Goal: Communication & Community: Share content

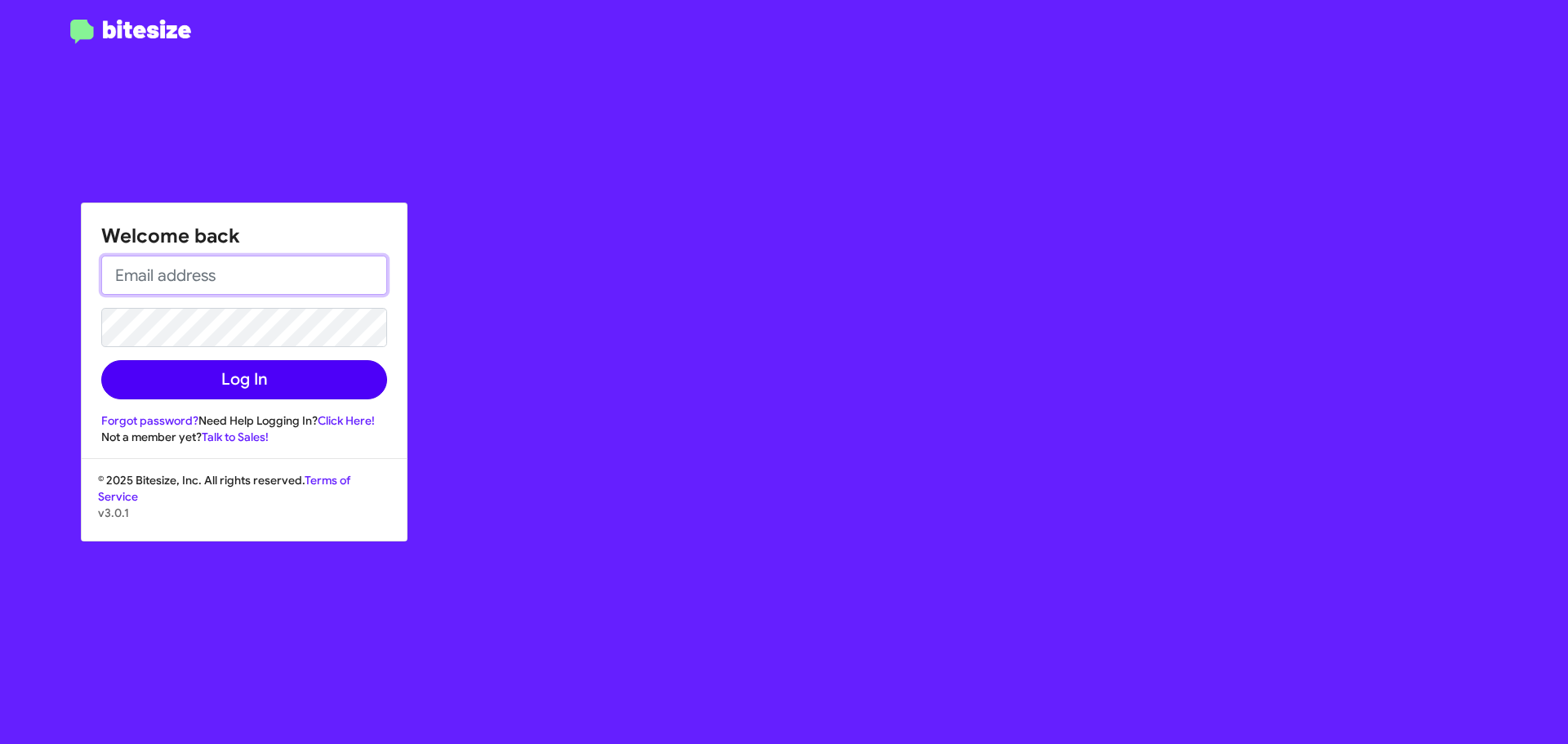
type input "[PERSON_NAME][EMAIL_ADDRESS][DOMAIN_NAME]"
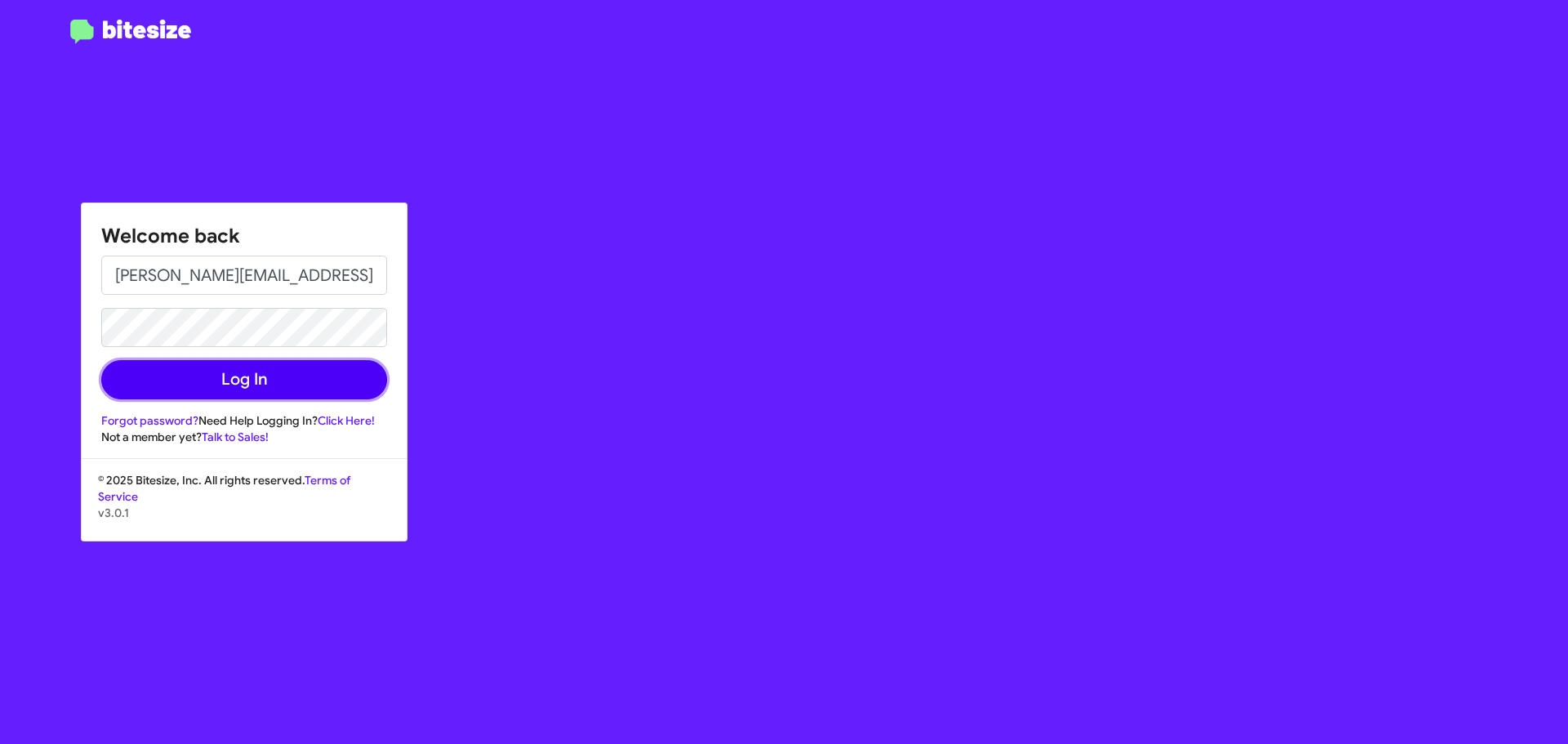
click at [253, 382] on button "Log In" at bounding box center [244, 379] width 285 height 39
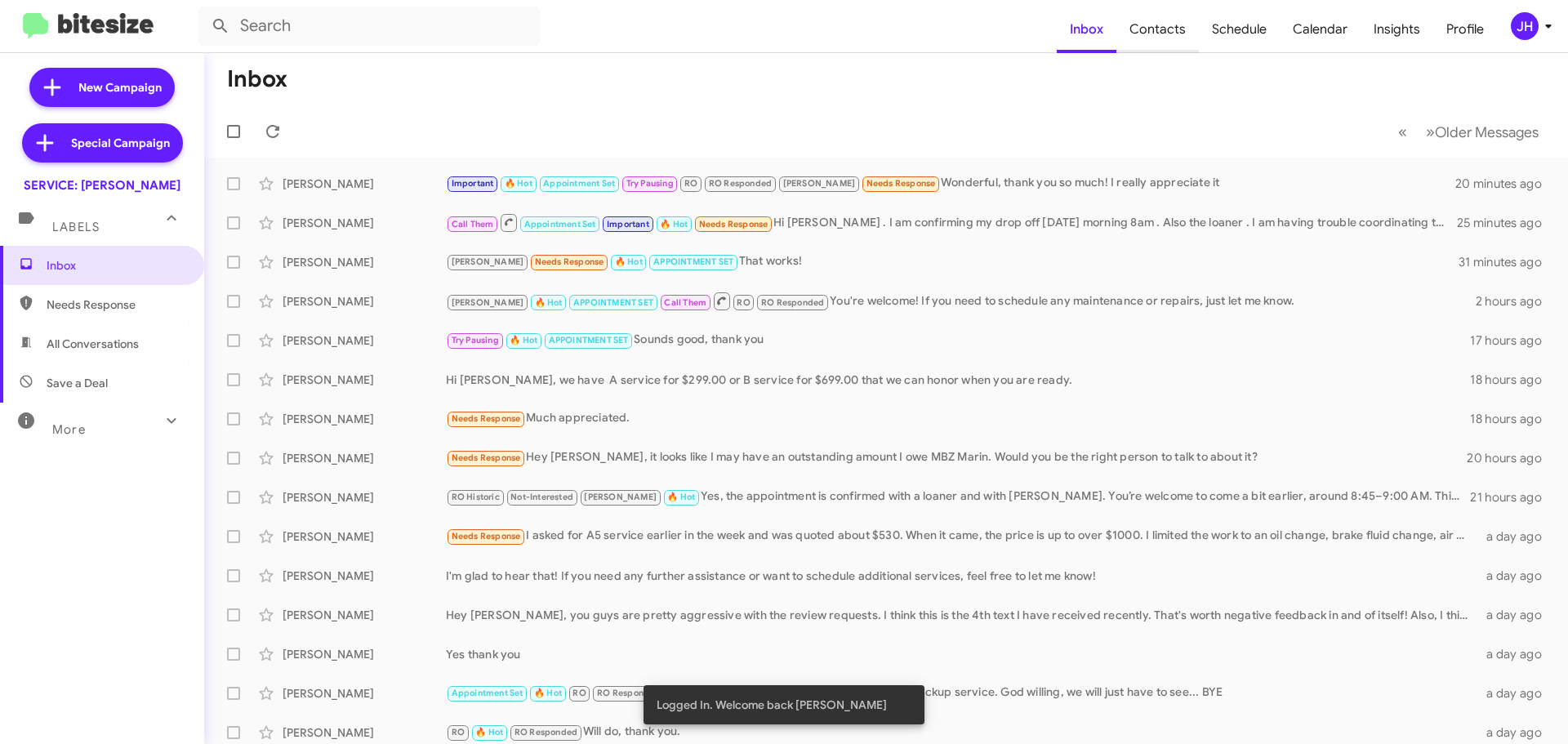
click at [1186, 32] on span "Contacts" at bounding box center [1157, 29] width 82 height 47
type input "in:groups"
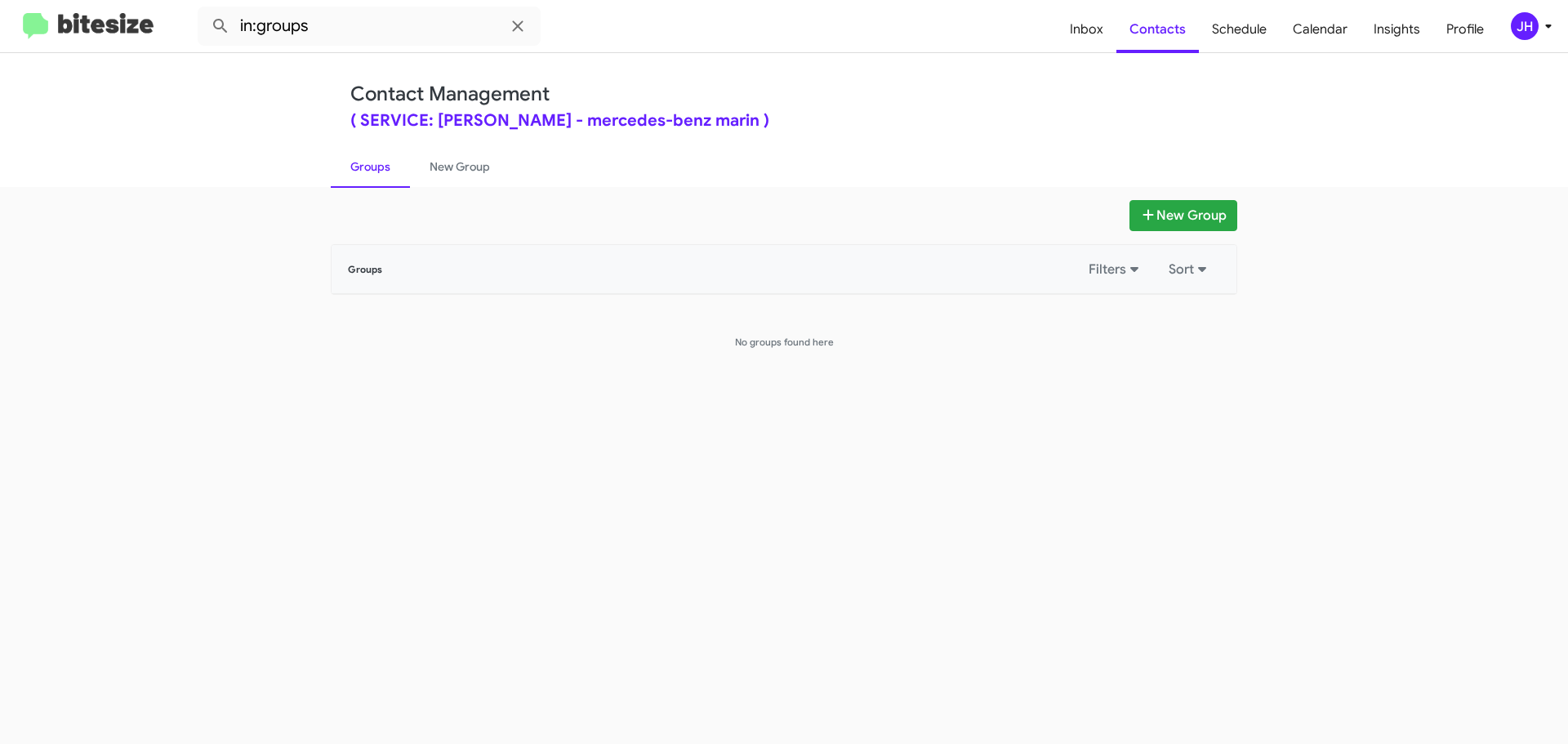
click at [1521, 52] on mat-divider at bounding box center [784, 52] width 1568 height 1
click at [1530, 11] on mat-toolbar "in:groups Inbox Contacts Schedule Calendar Insights Profile [PERSON_NAME]" at bounding box center [784, 26] width 1568 height 52
click at [1528, 24] on div "JH" at bounding box center [1524, 26] width 27 height 27
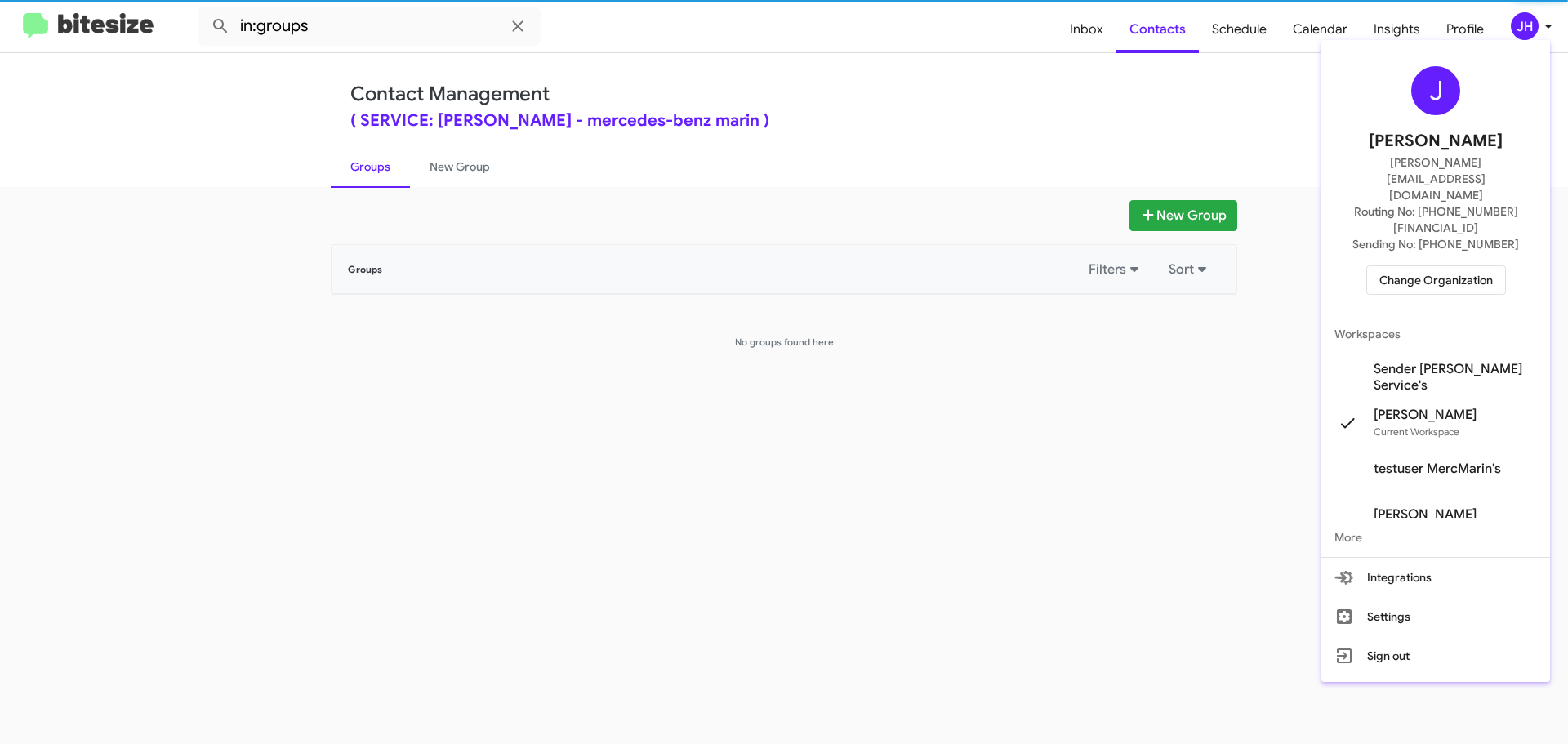
click at [1408, 361] on span "Sender [PERSON_NAME] Service's" at bounding box center [1454, 377] width 163 height 32
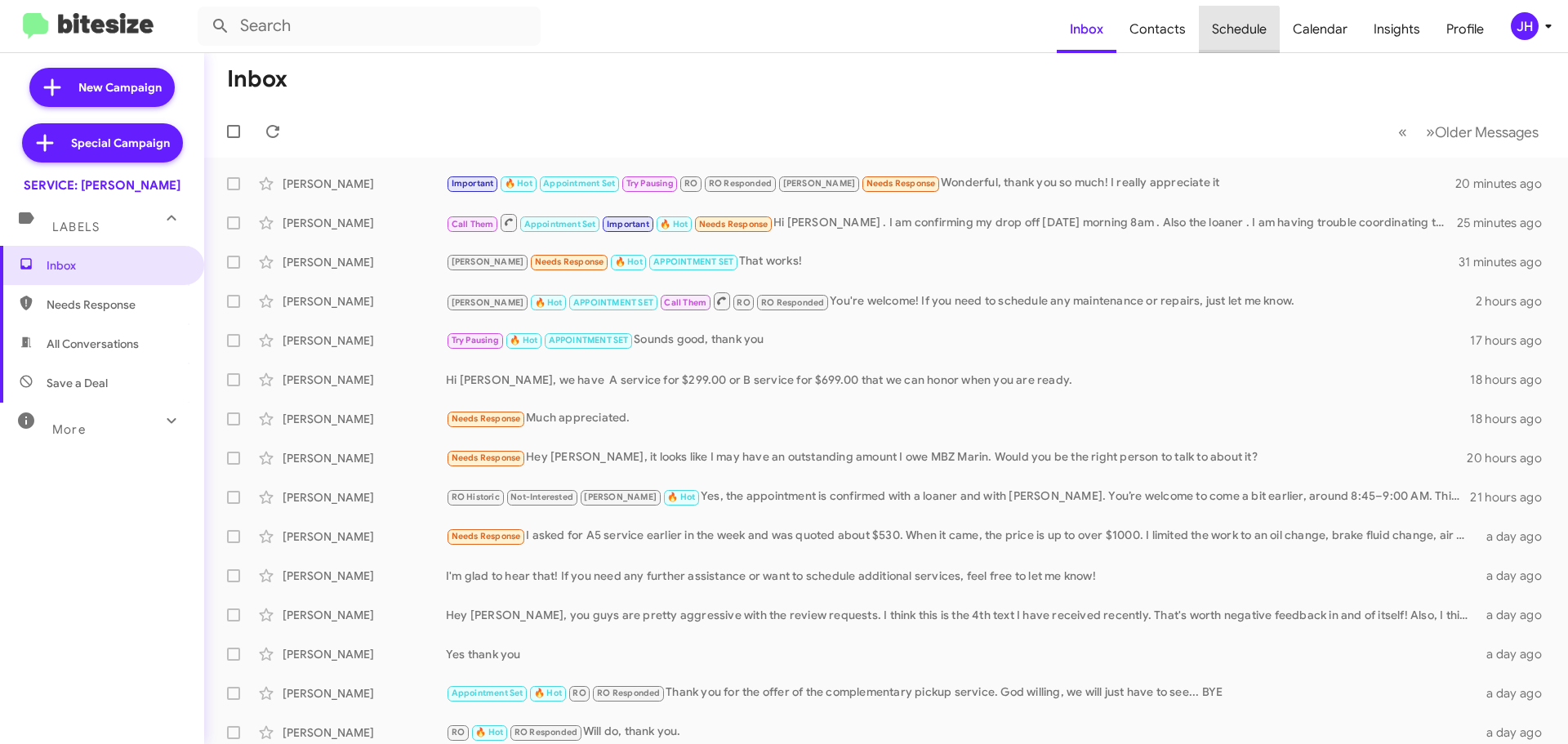
click at [1230, 35] on span "Schedule" at bounding box center [1239, 29] width 80 height 47
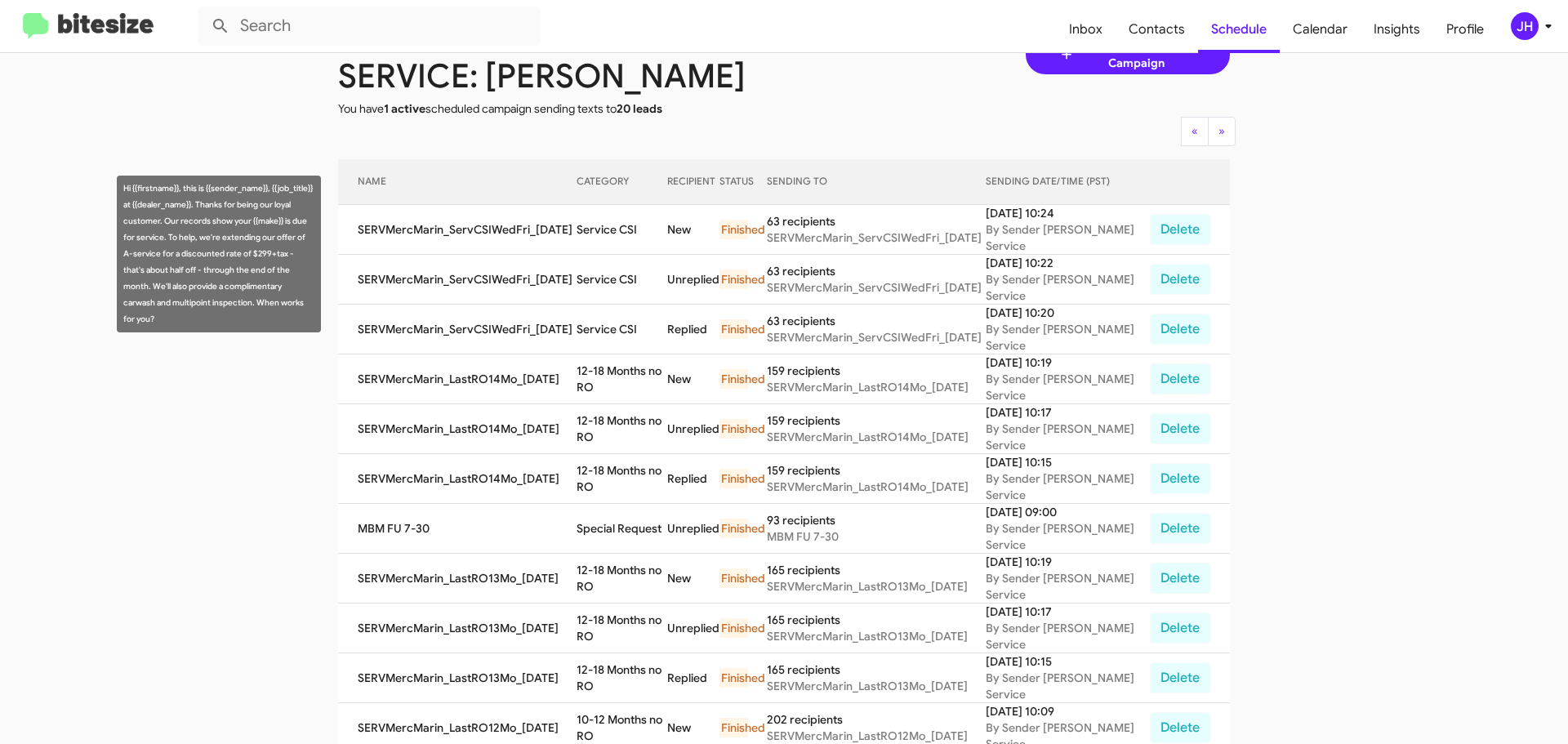
scroll to position [67, 0]
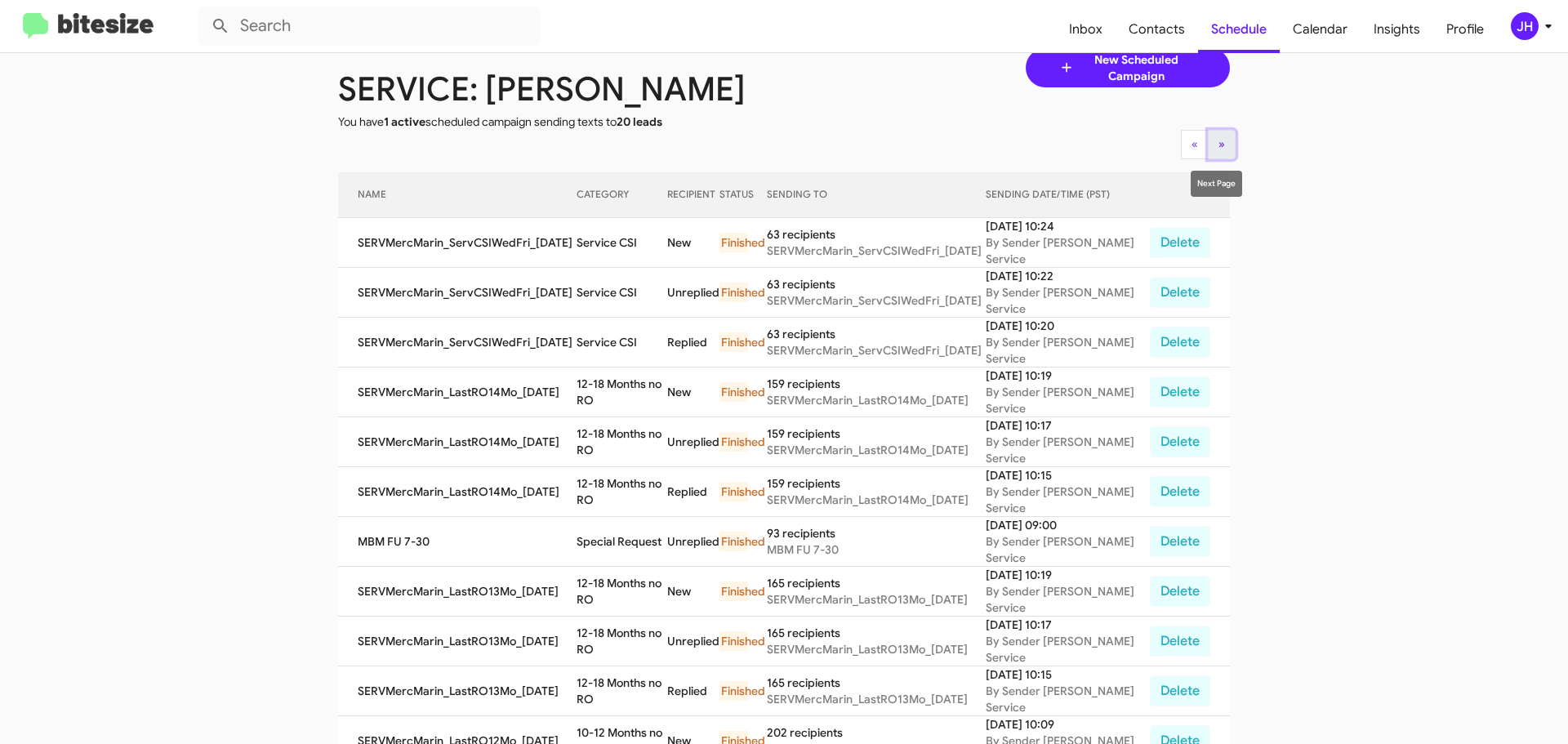
click at [1208, 147] on button "» Next" at bounding box center [1221, 143] width 27 height 29
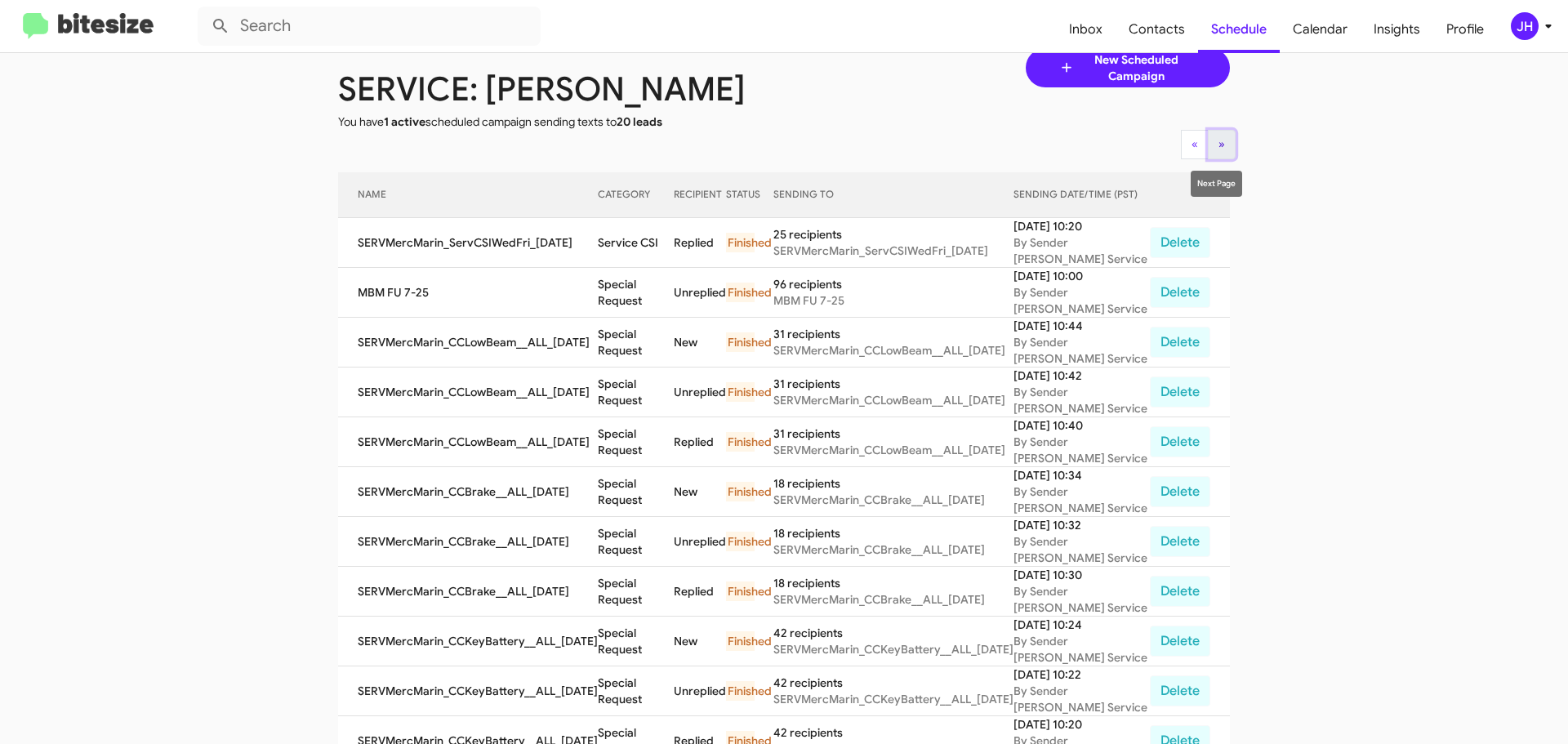
click at [1219, 151] on button "» Next" at bounding box center [1221, 143] width 27 height 29
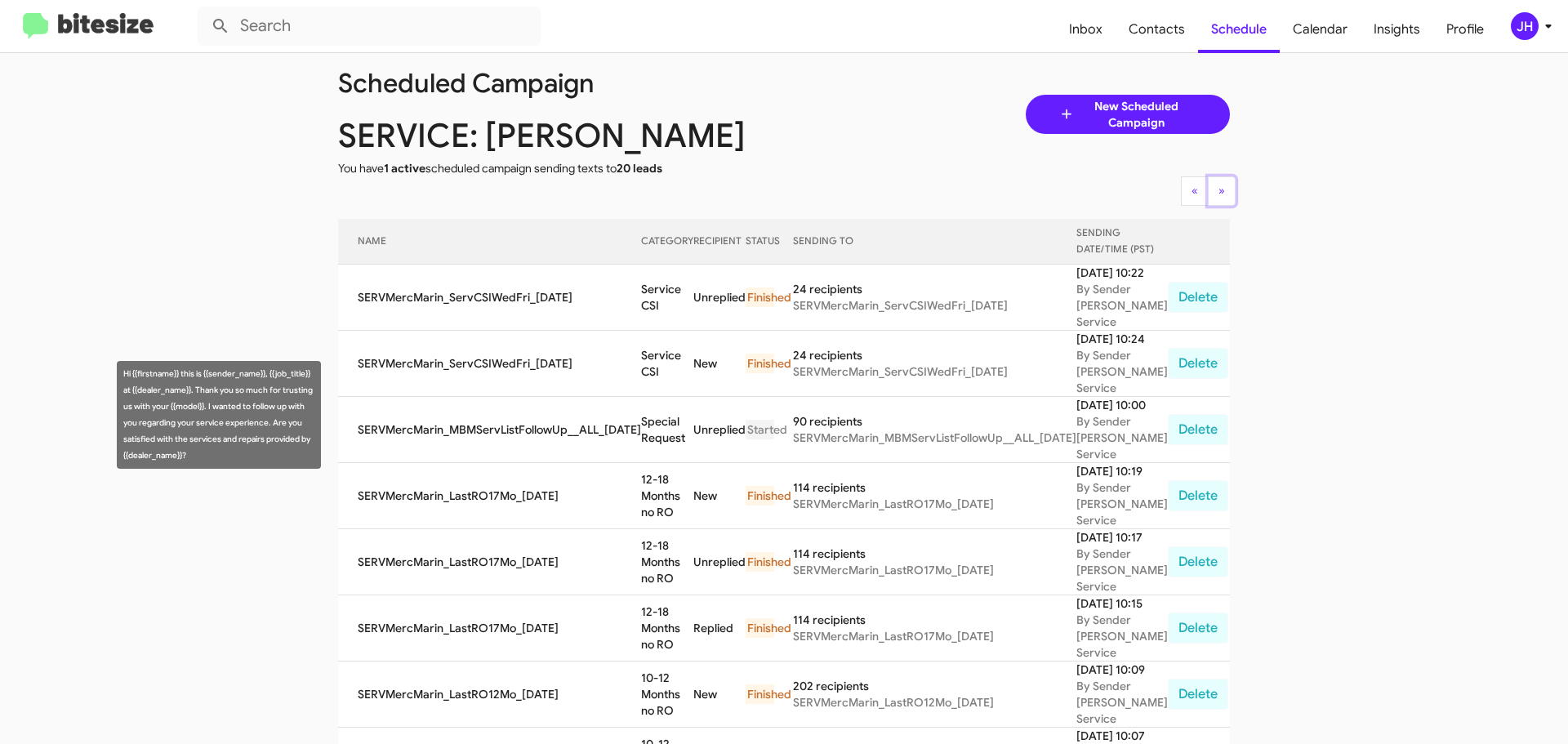
scroll to position [0, 0]
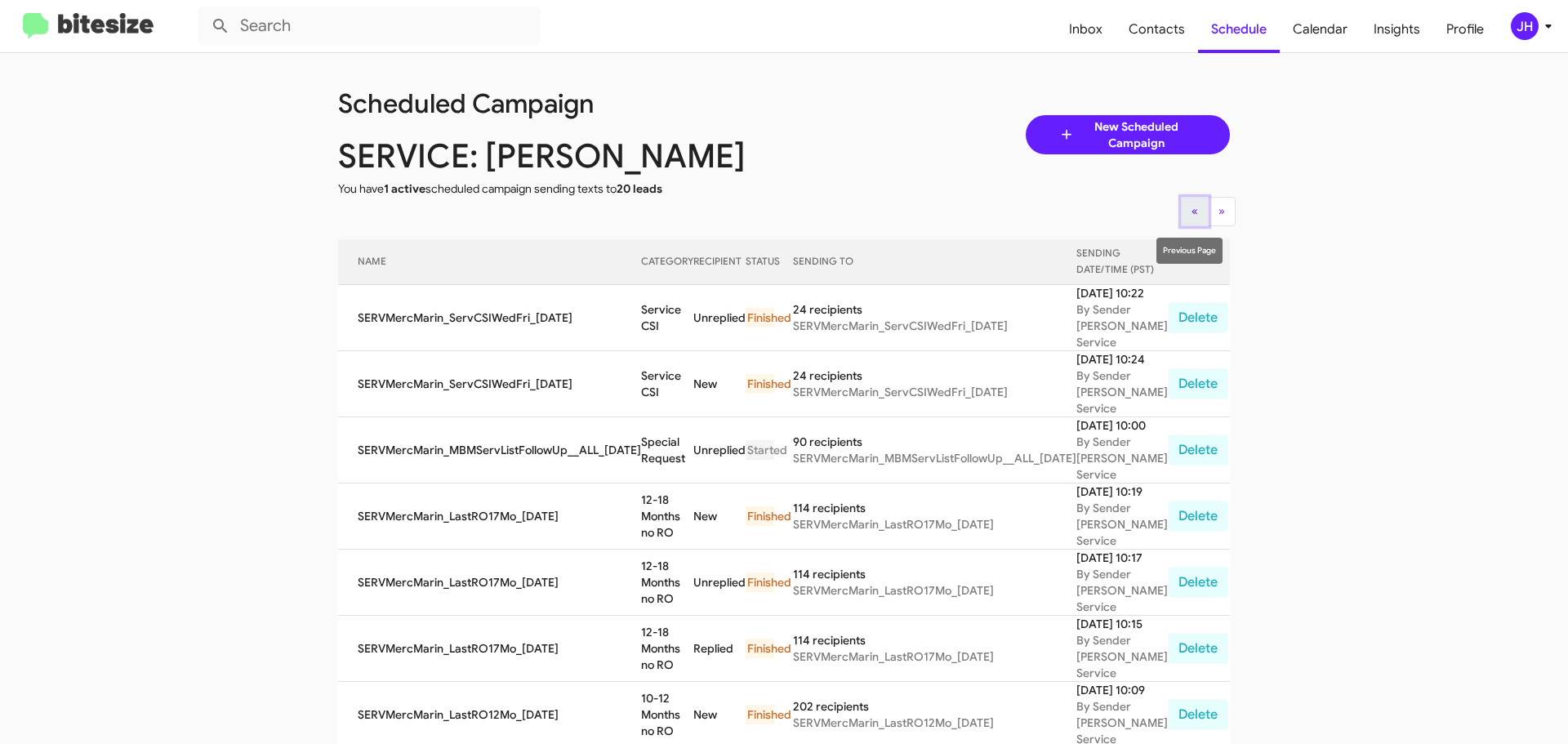
click at [1191, 209] on span "«" at bounding box center [1195, 211] width 7 height 15
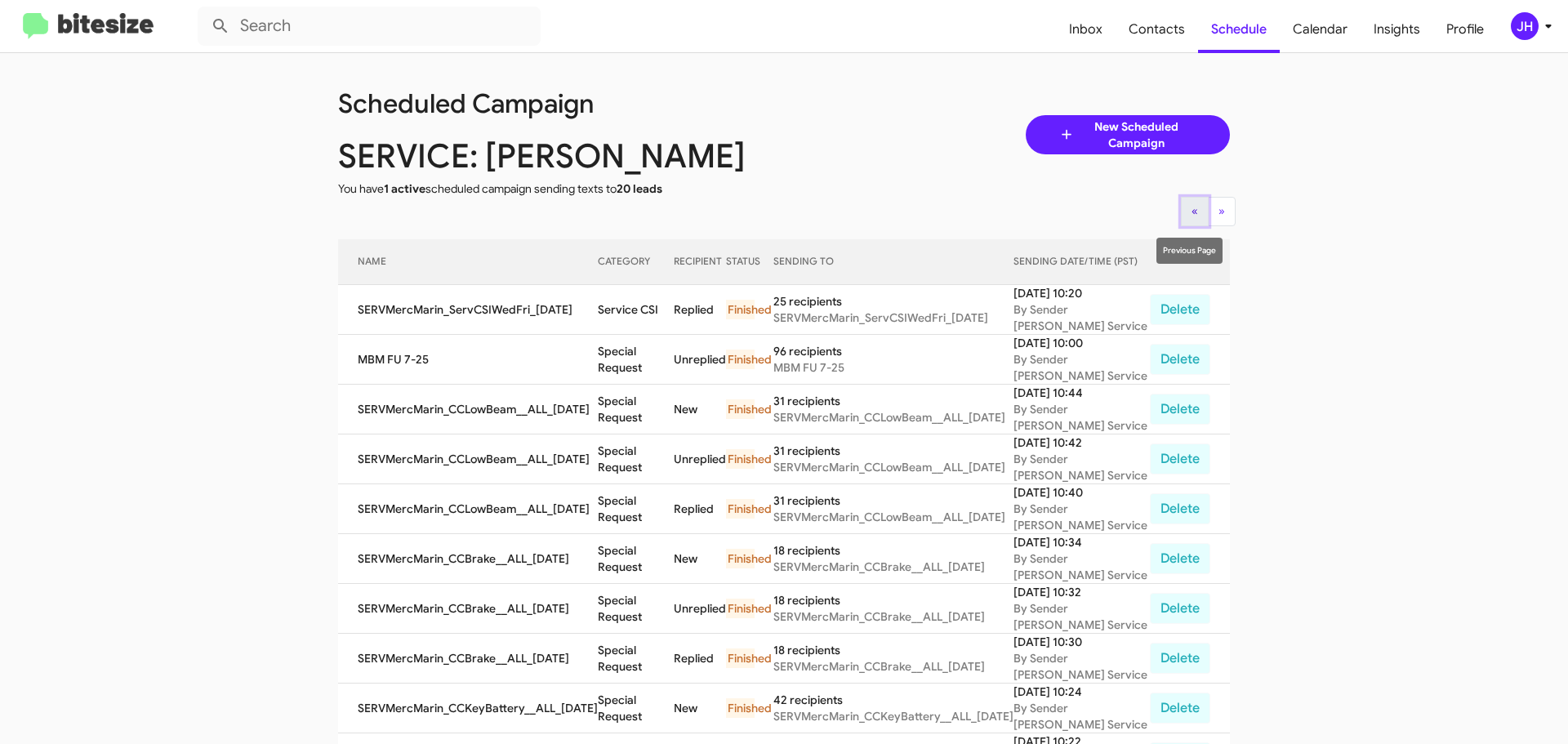
click at [1185, 216] on button "« Previous" at bounding box center [1194, 211] width 27 height 29
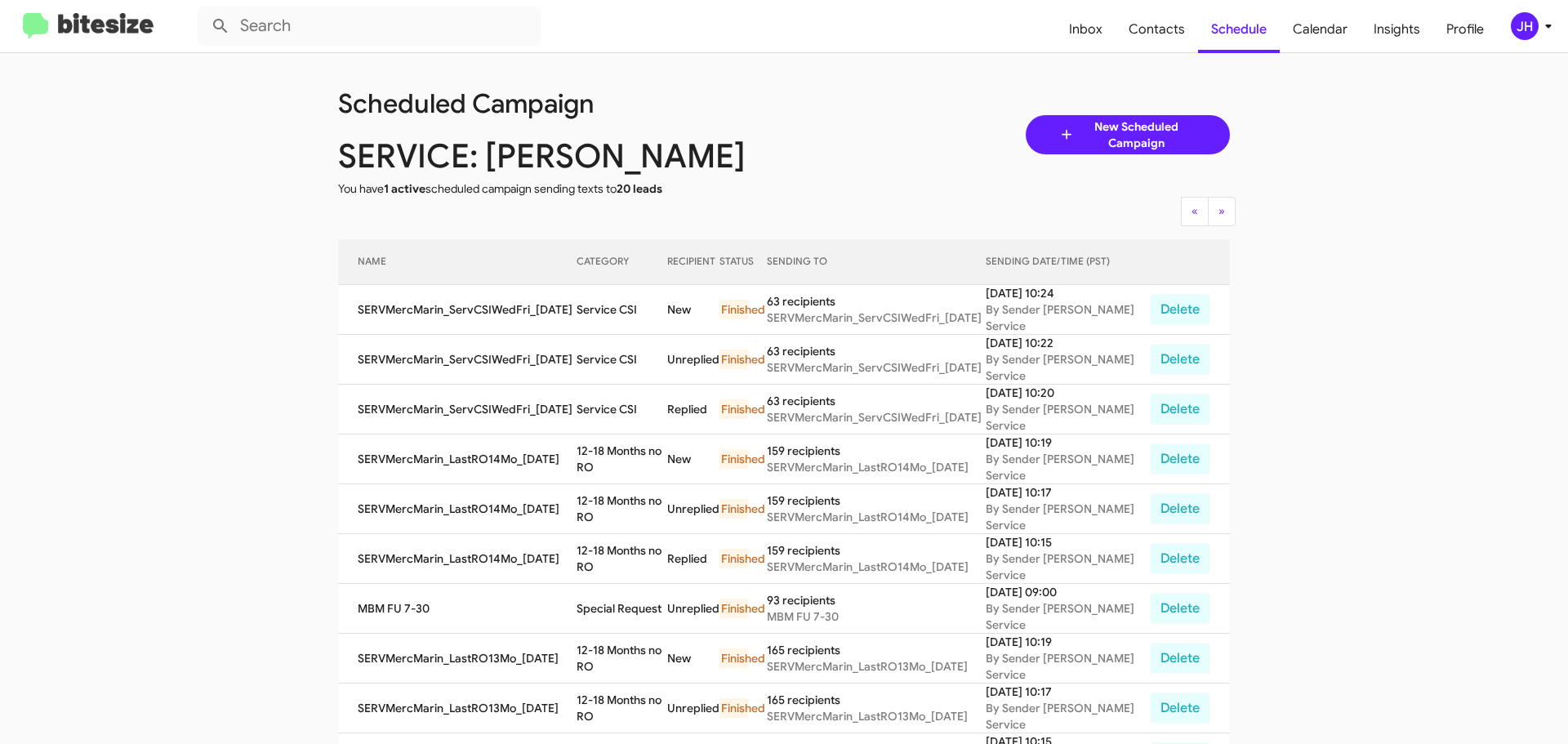
click at [1175, 216] on div "« Previous » Next" at bounding box center [1208, 211] width 67 height 29
click at [1103, 27] on span "Inbox" at bounding box center [1086, 29] width 60 height 47
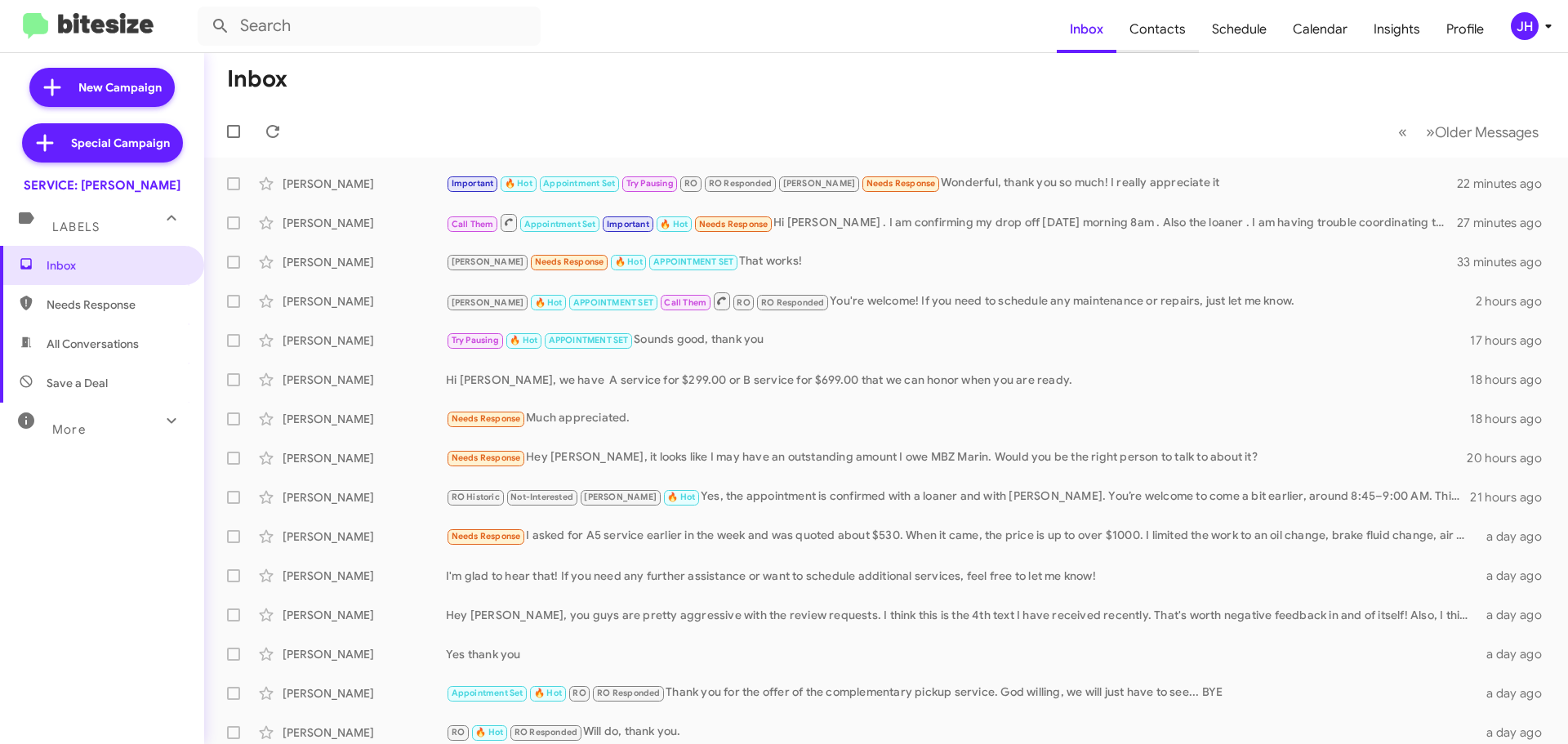
click at [1135, 30] on span "Contacts" at bounding box center [1157, 29] width 82 height 47
type input "in:groups"
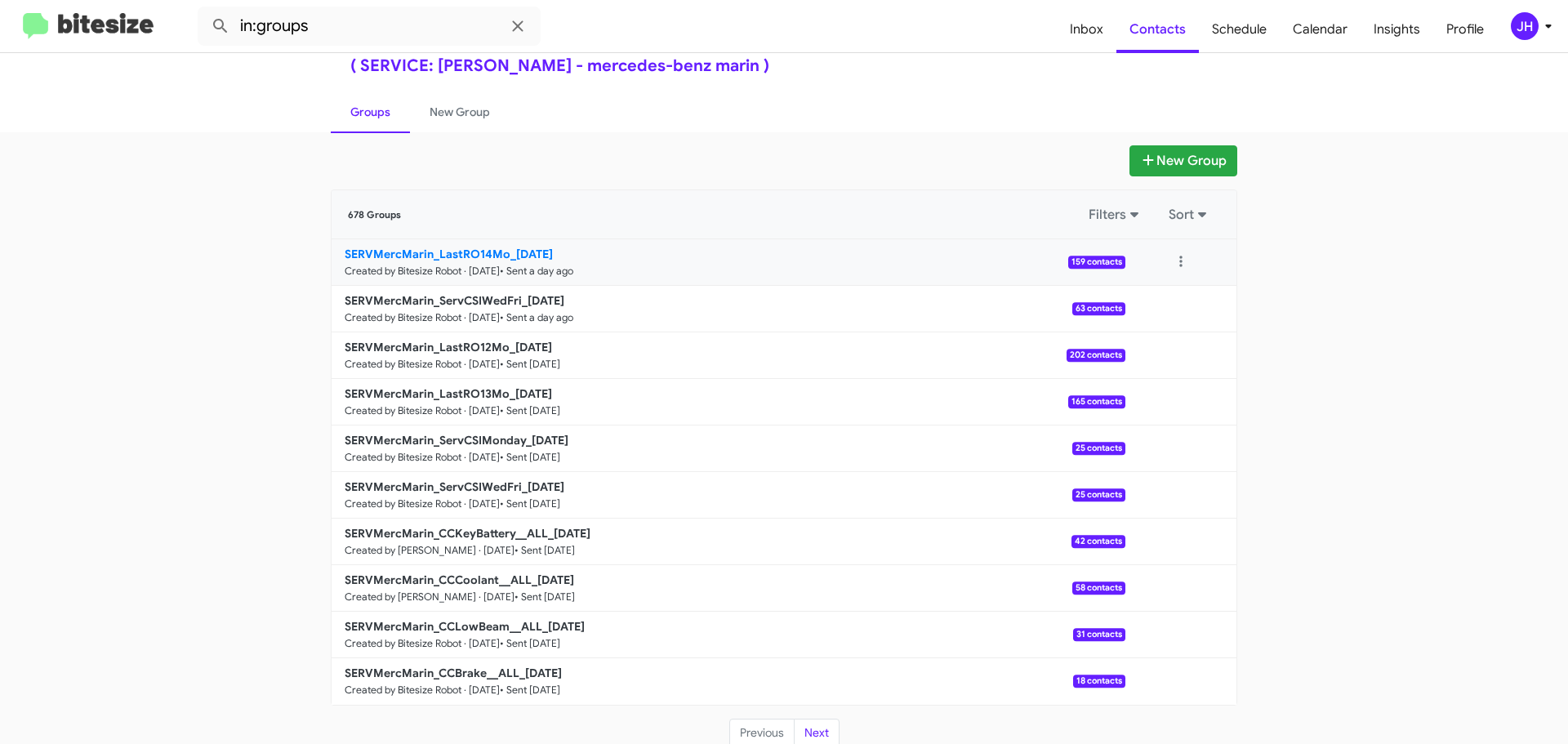
scroll to position [58, 0]
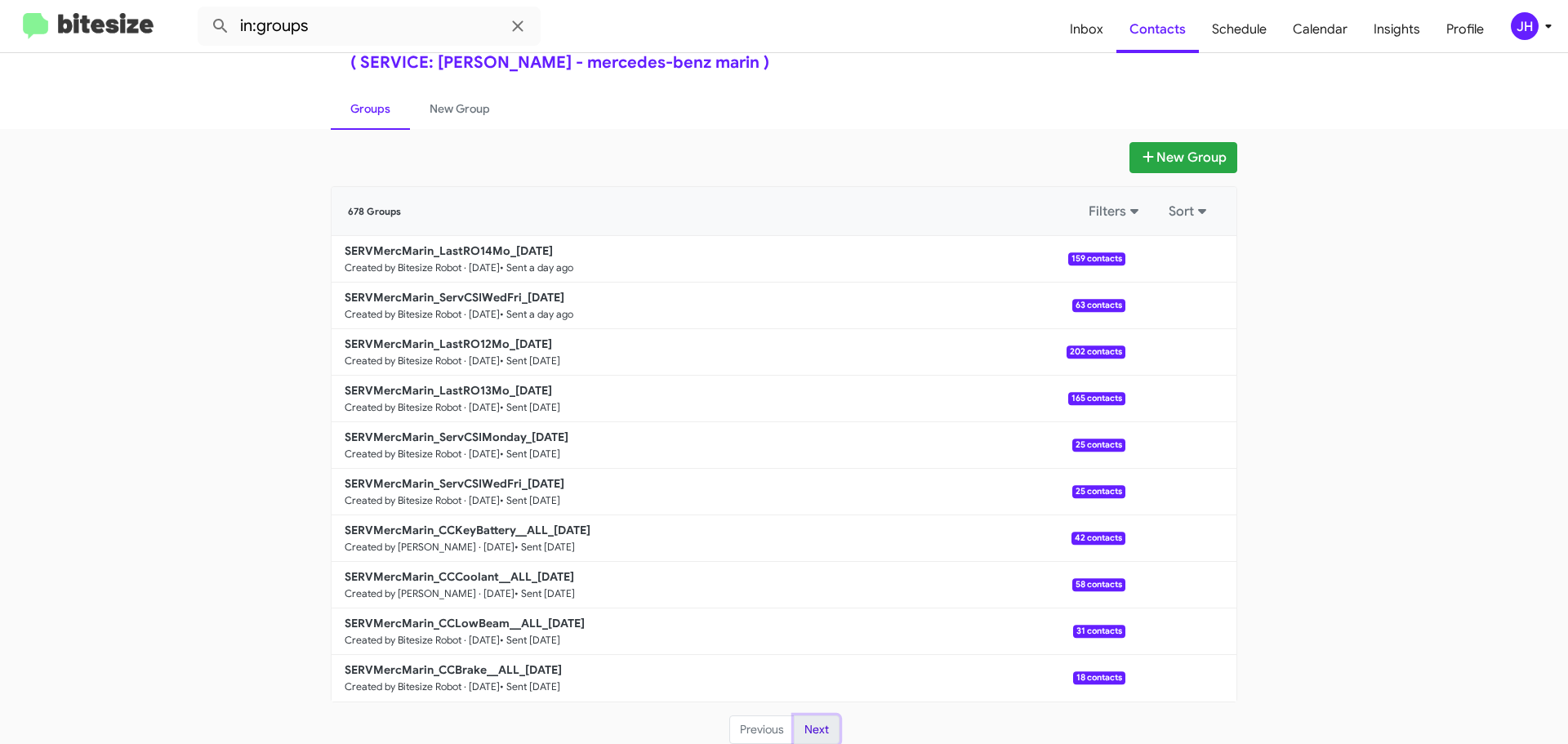
click at [811, 725] on button "Next" at bounding box center [816, 729] width 46 height 29
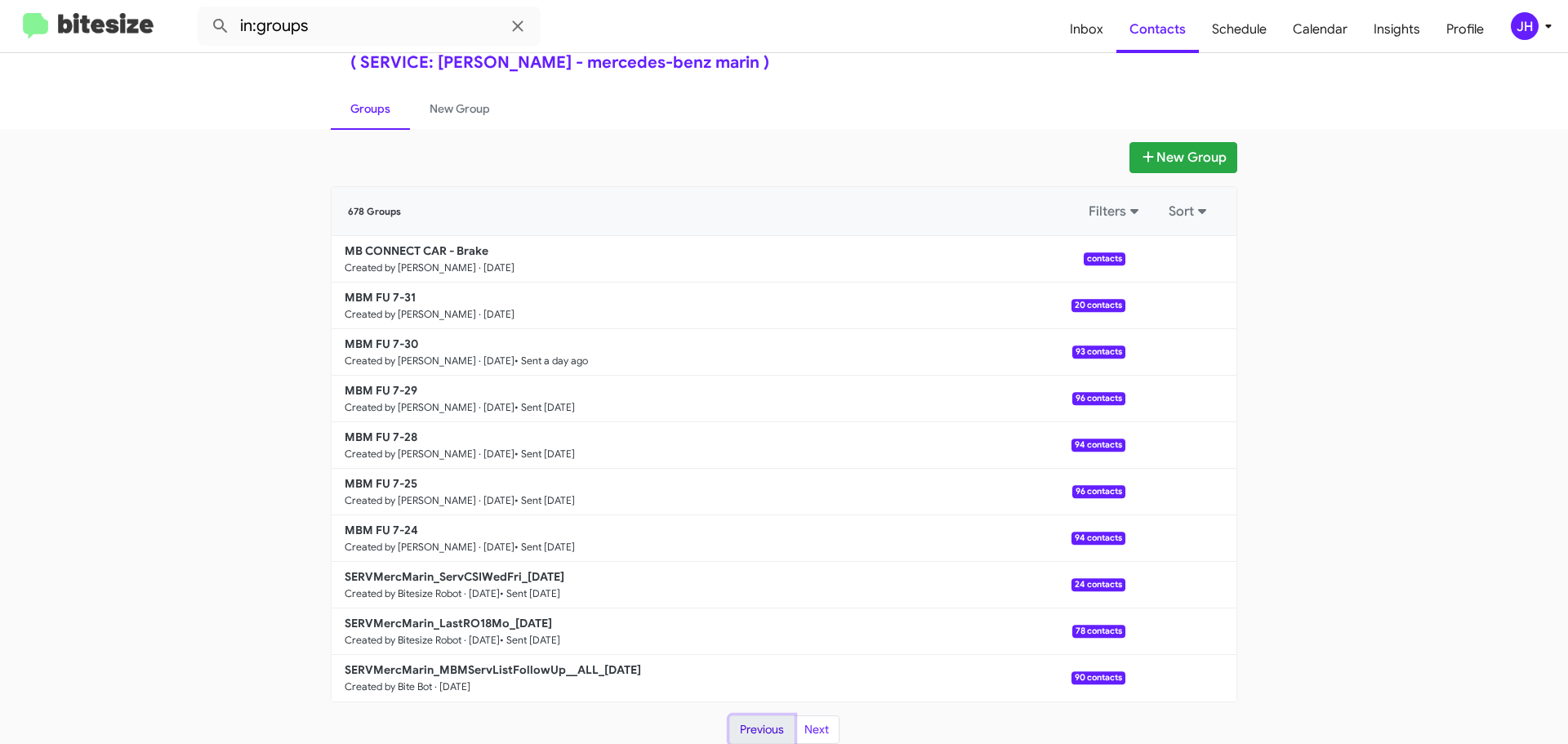
click at [763, 727] on button "Previous" at bounding box center [762, 729] width 66 height 29
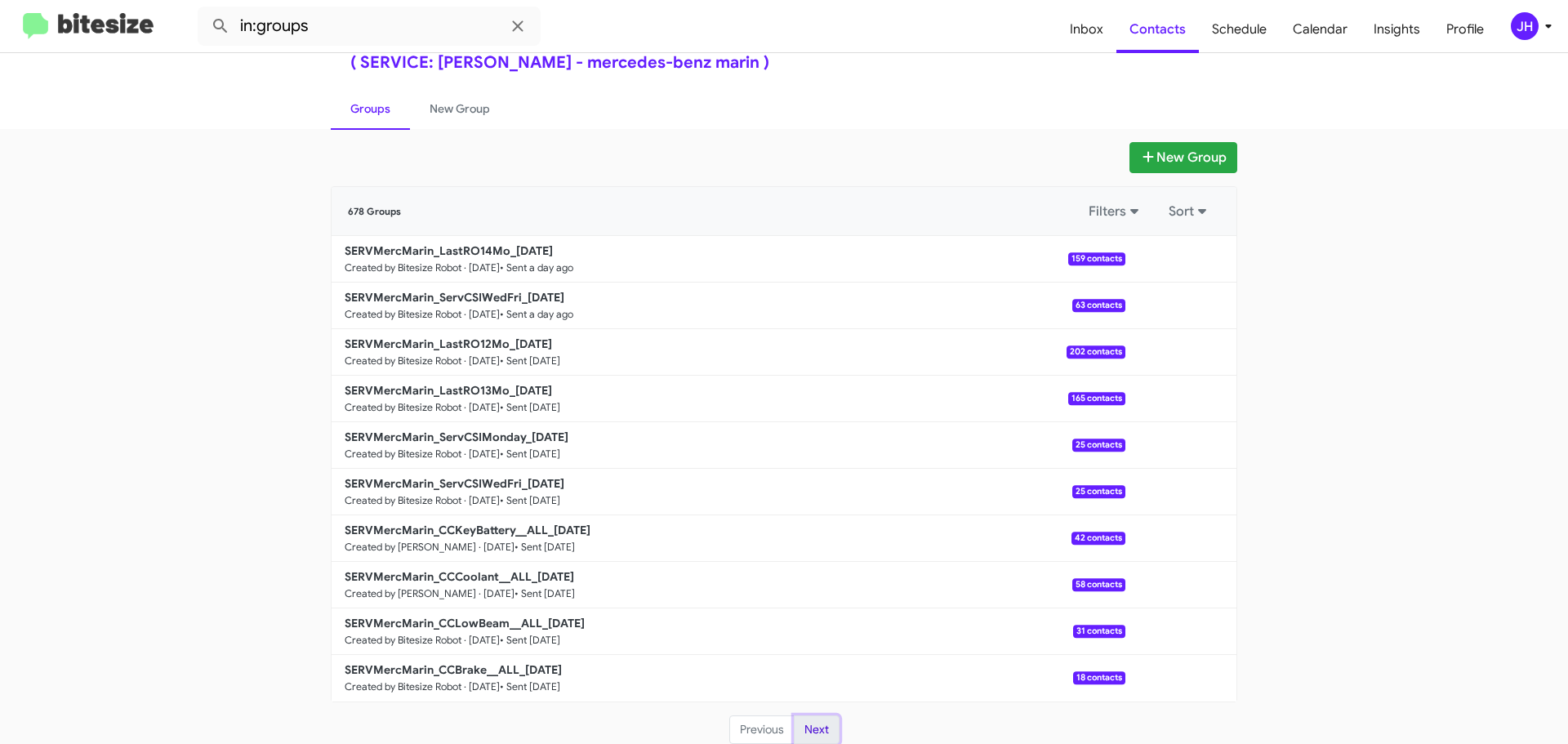
click at [815, 729] on button "Next" at bounding box center [816, 729] width 46 height 29
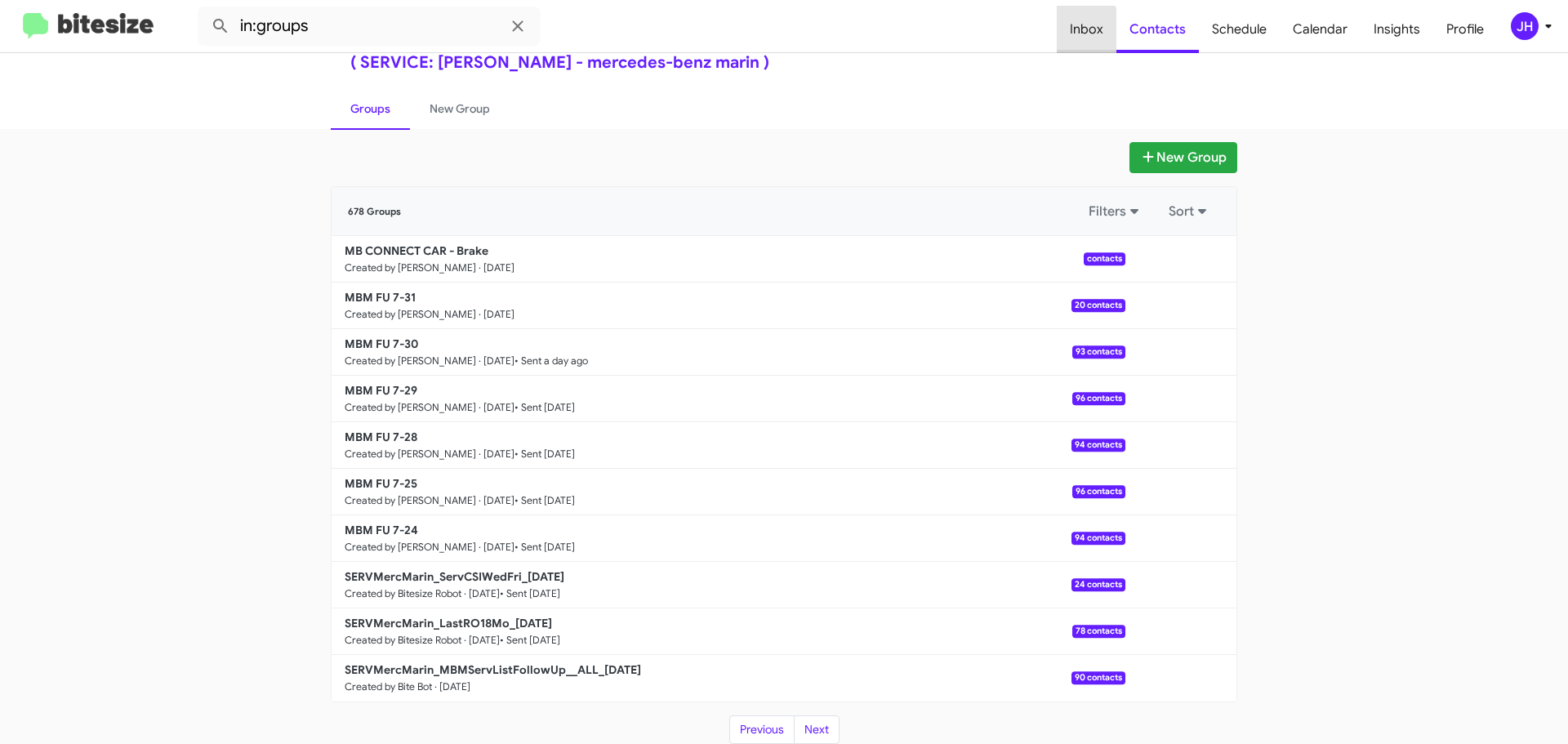
click at [1077, 37] on span "Inbox" at bounding box center [1087, 29] width 60 height 47
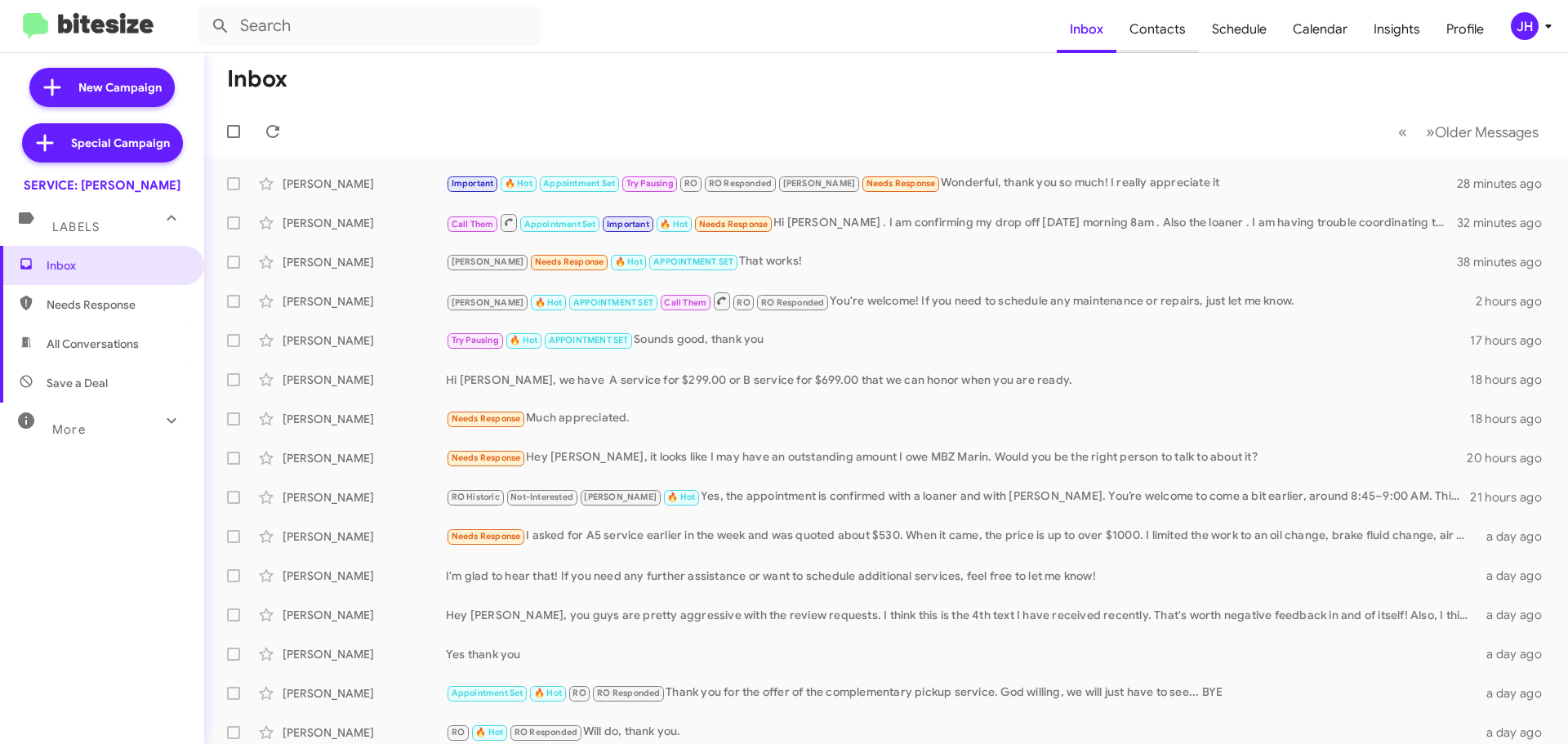
click at [1158, 28] on span "Contacts" at bounding box center [1157, 29] width 82 height 47
type input "in:groups"
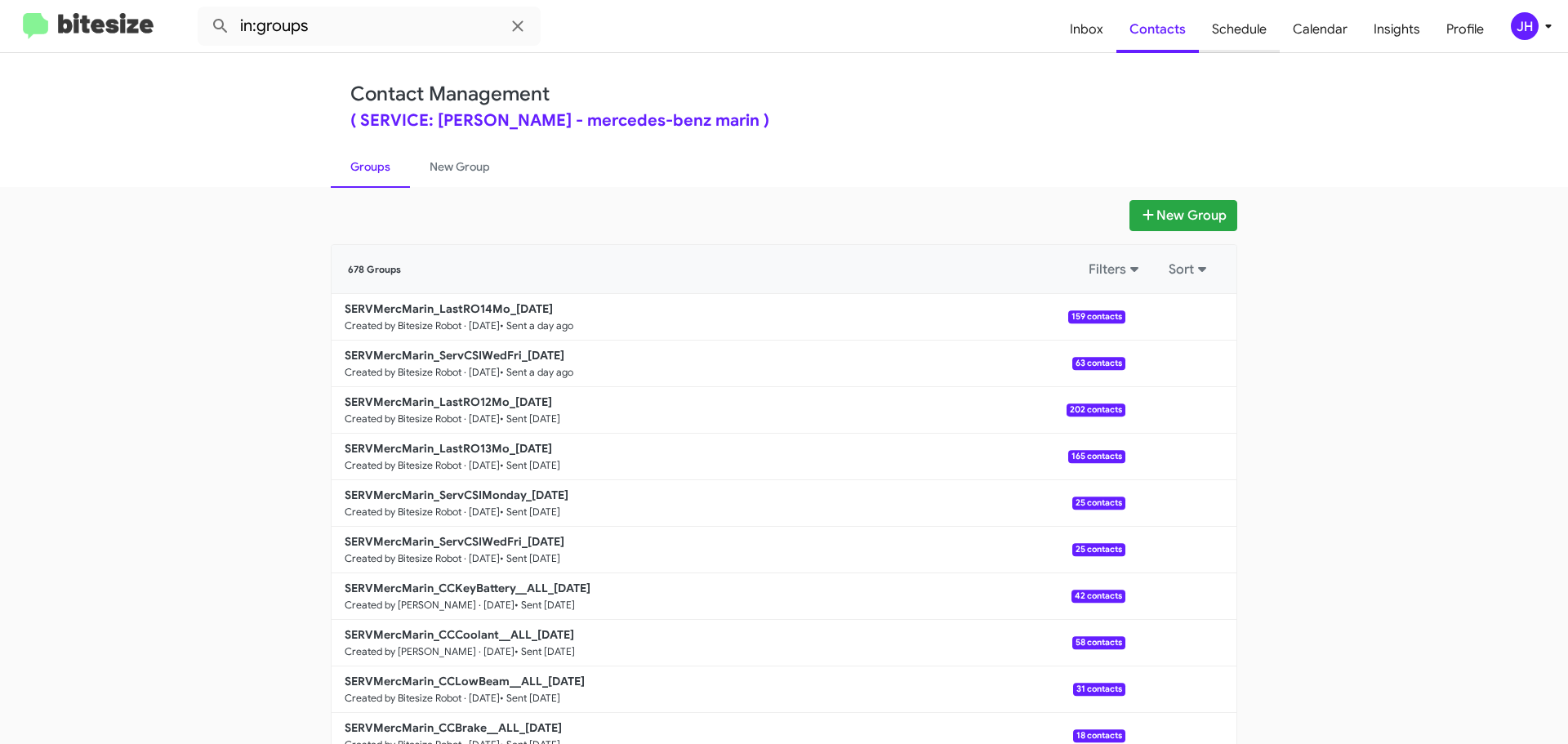
click at [1257, 39] on span "Schedule" at bounding box center [1239, 29] width 80 height 47
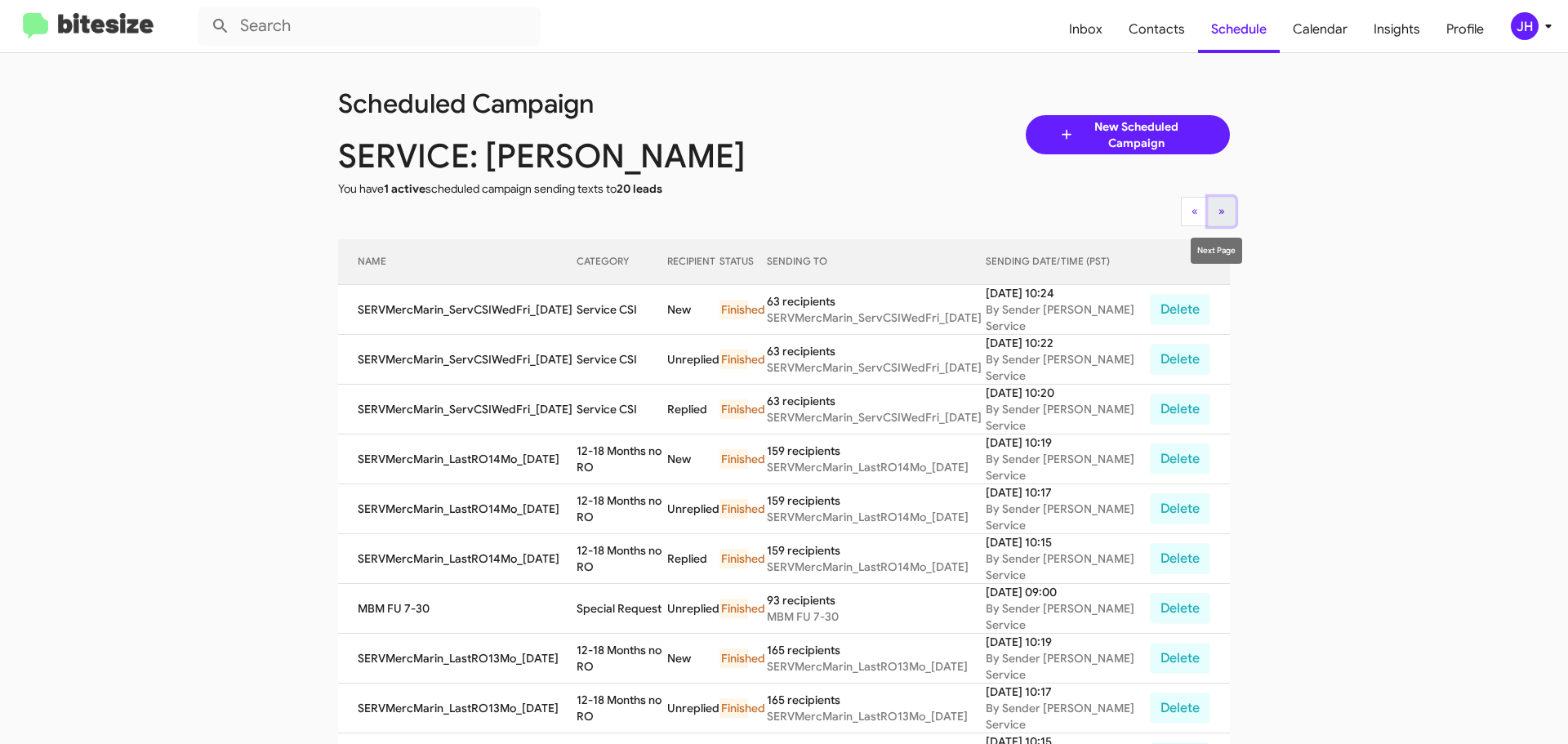
click at [1218, 213] on span "»" at bounding box center [1221, 211] width 7 height 15
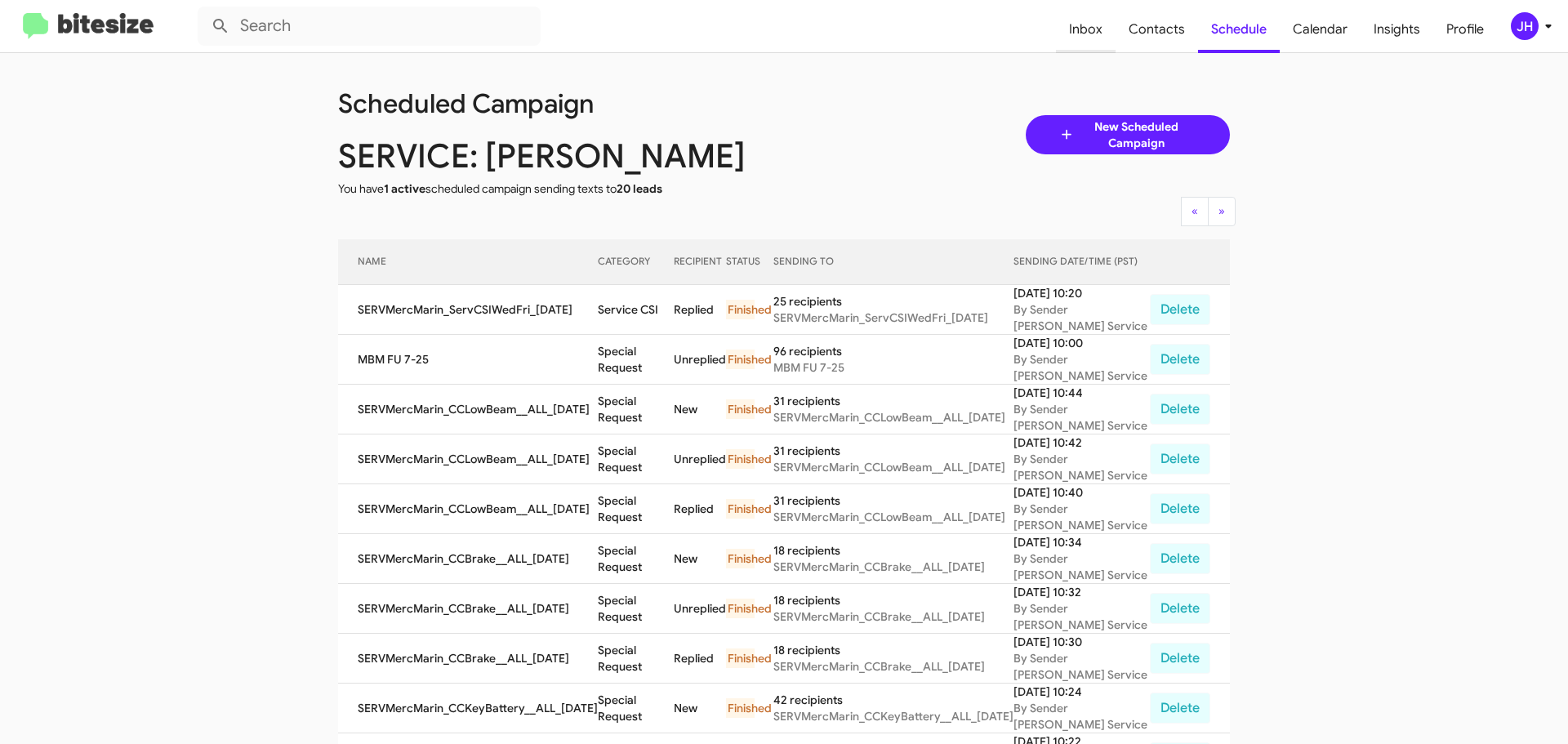
click at [1079, 17] on span "Inbox" at bounding box center [1086, 29] width 60 height 47
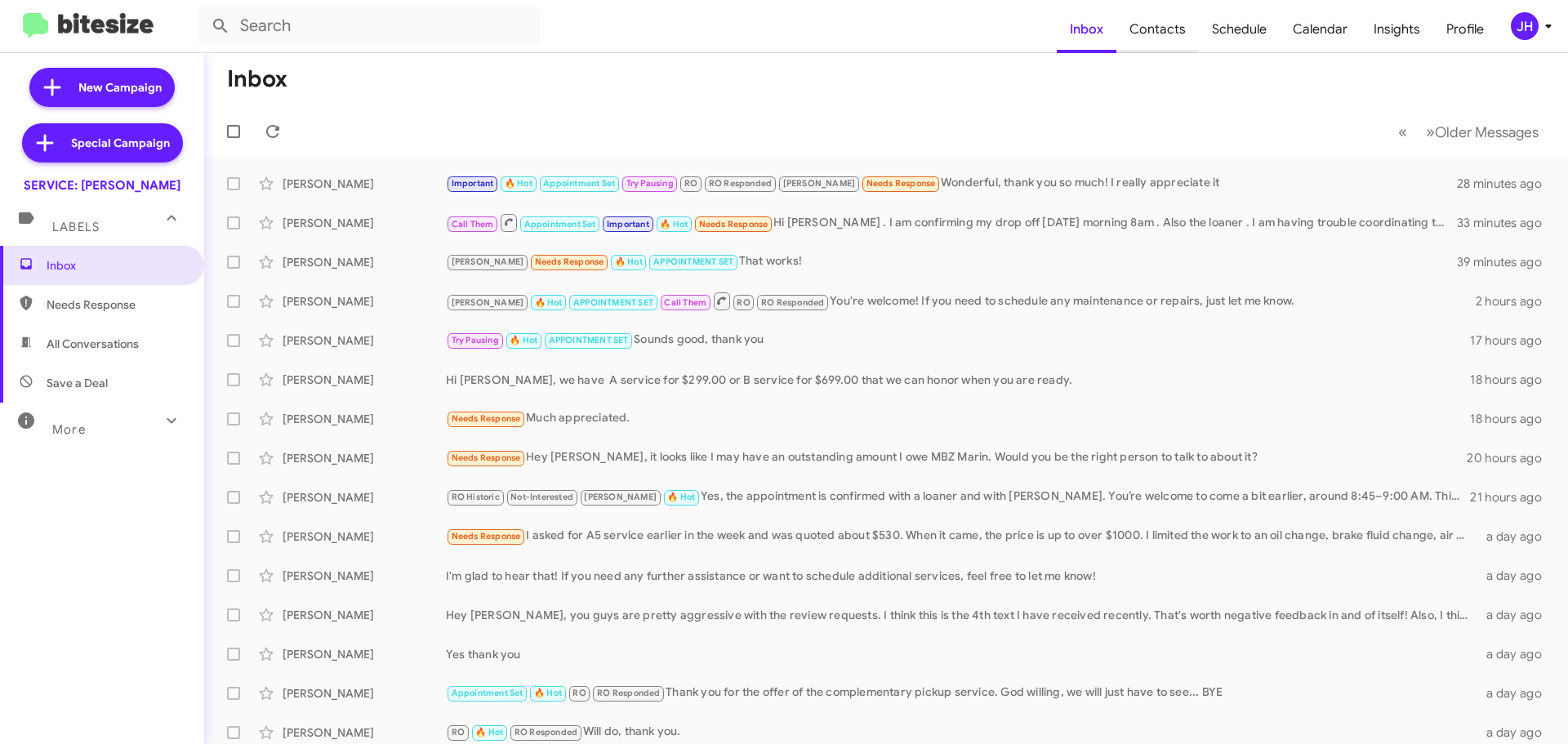
click at [1183, 32] on span "Contacts" at bounding box center [1157, 29] width 82 height 47
type input "in:groups"
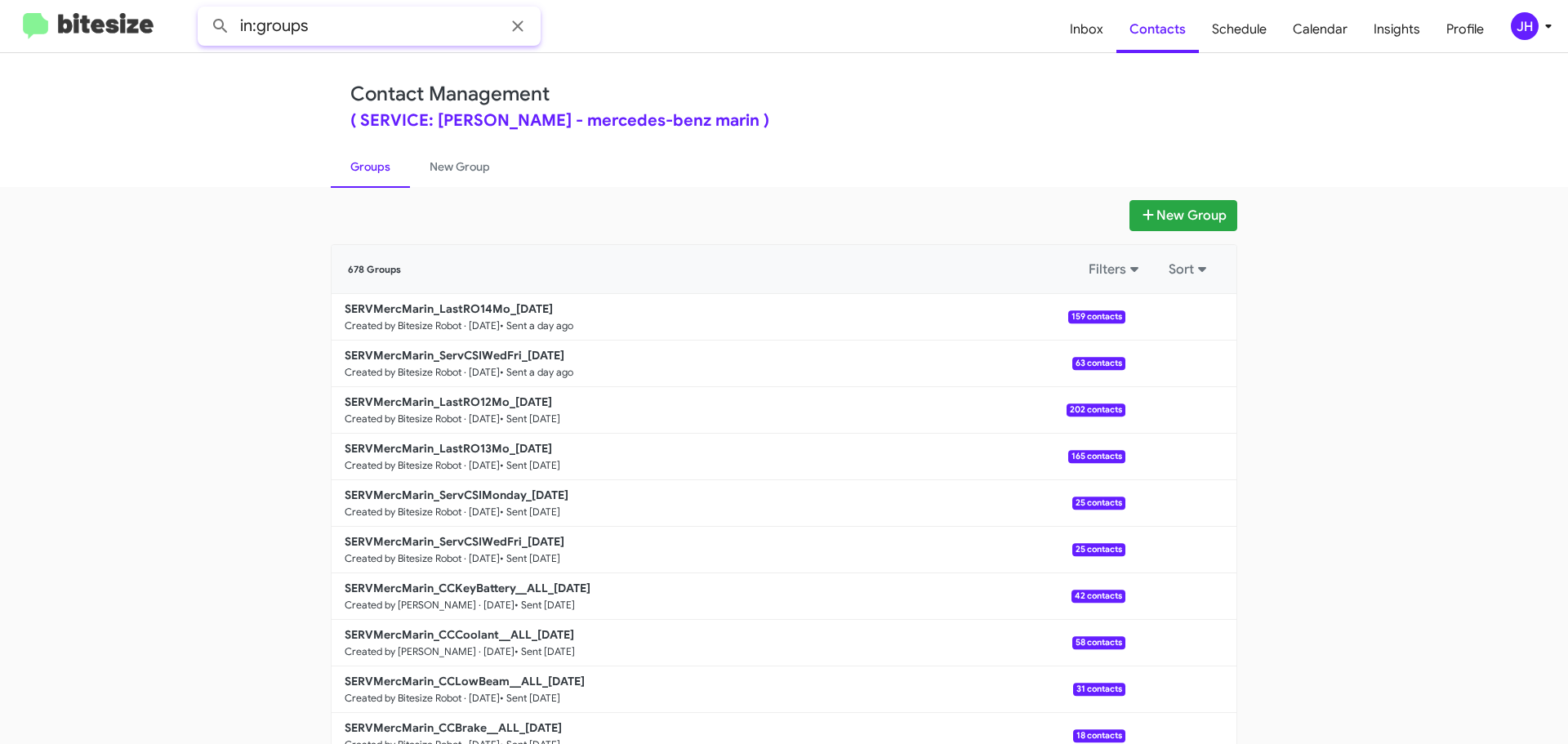
click at [341, 32] on input "in:groups" at bounding box center [368, 26] width 343 height 39
click at [1087, 28] on span "Inbox" at bounding box center [1087, 29] width 60 height 47
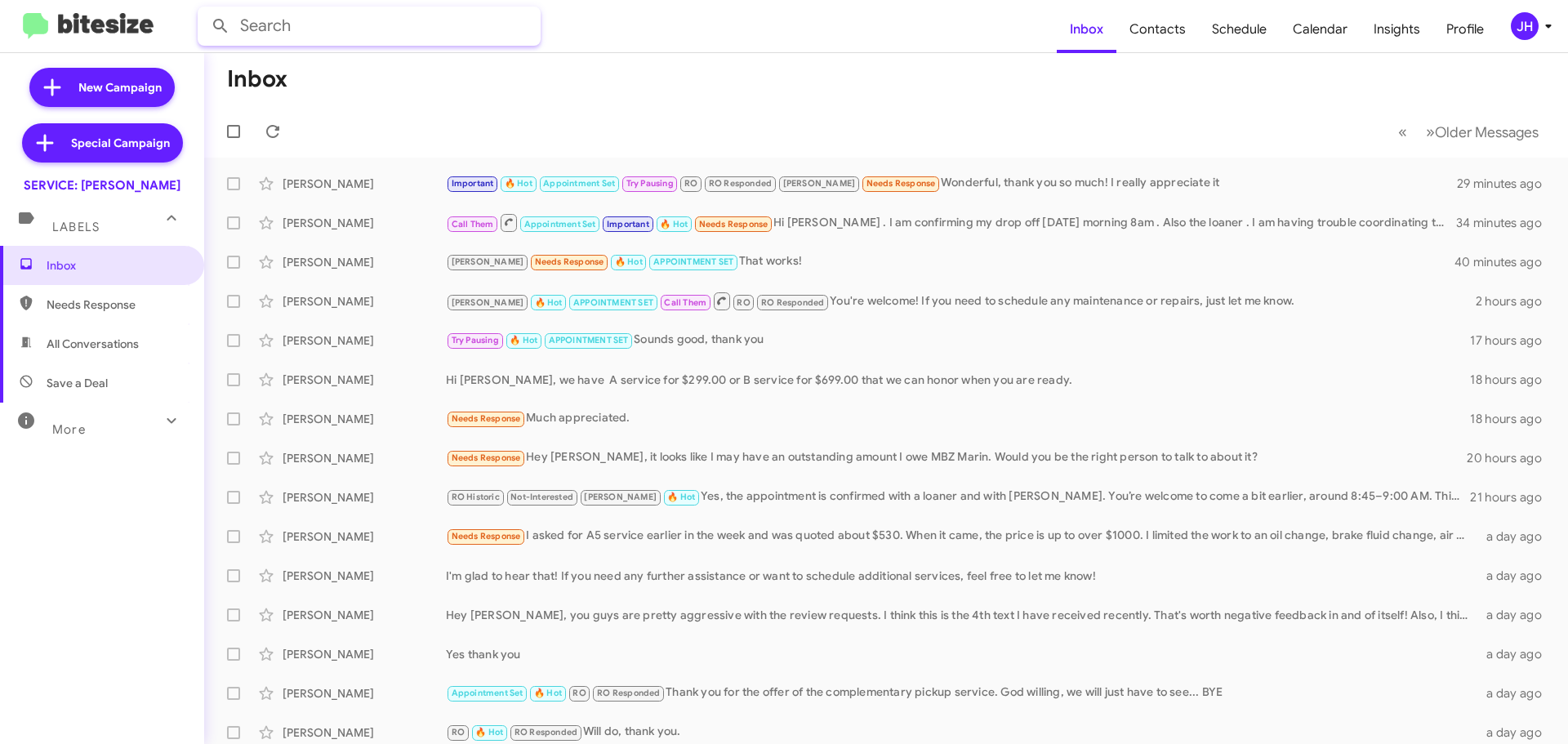
click at [324, 32] on input "text" at bounding box center [368, 26] width 343 height 39
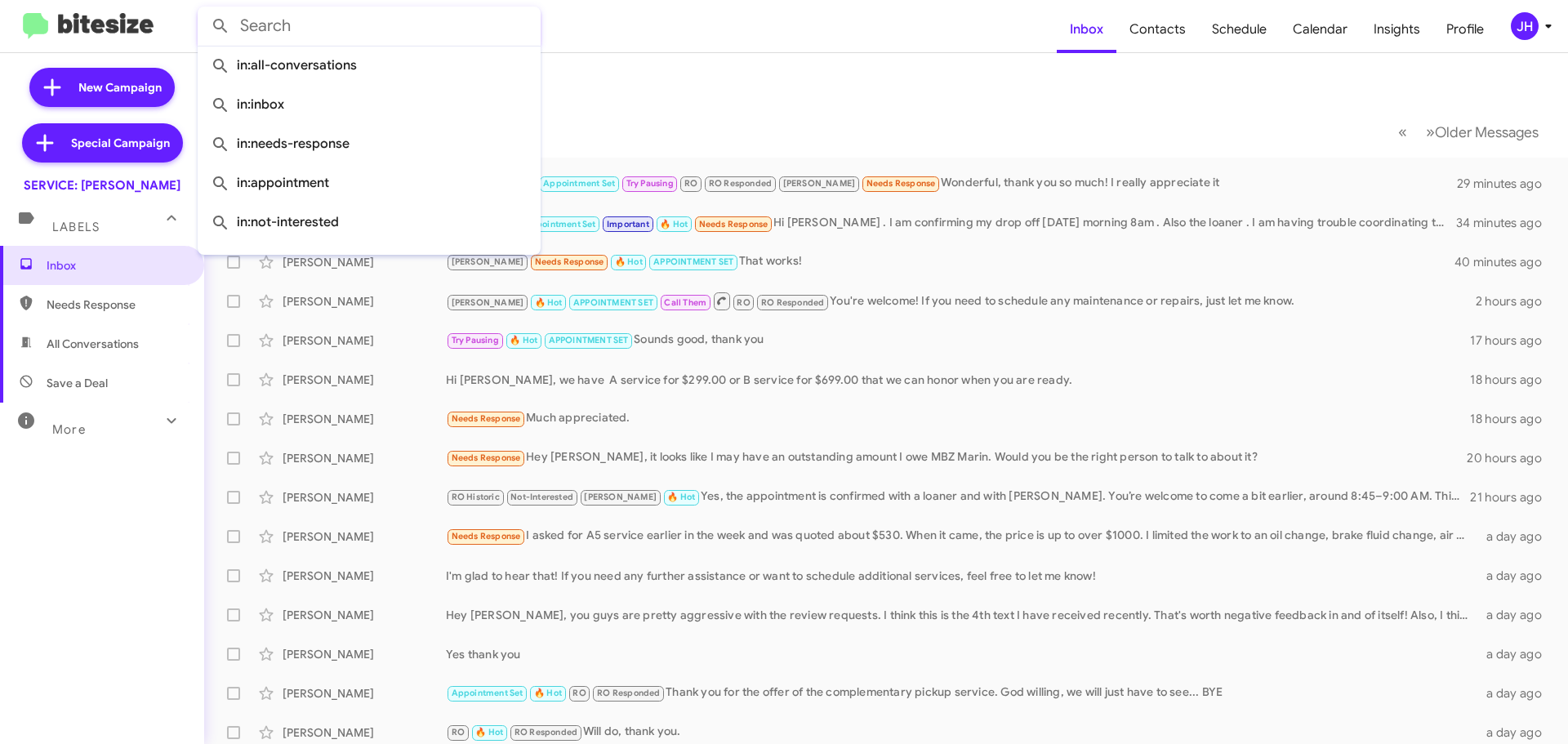
paste input "7073211701"
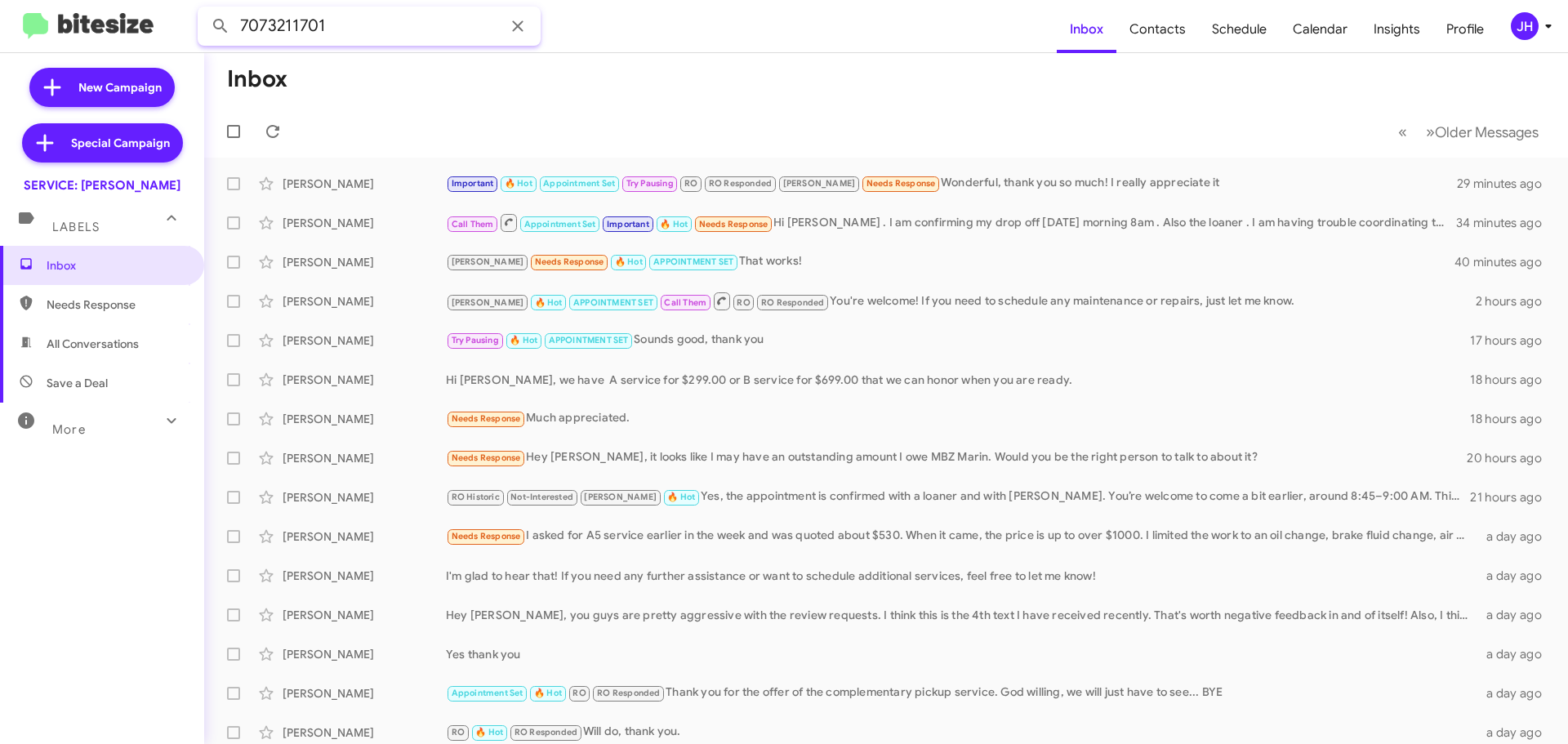
click at [204, 10] on button at bounding box center [220, 26] width 32 height 32
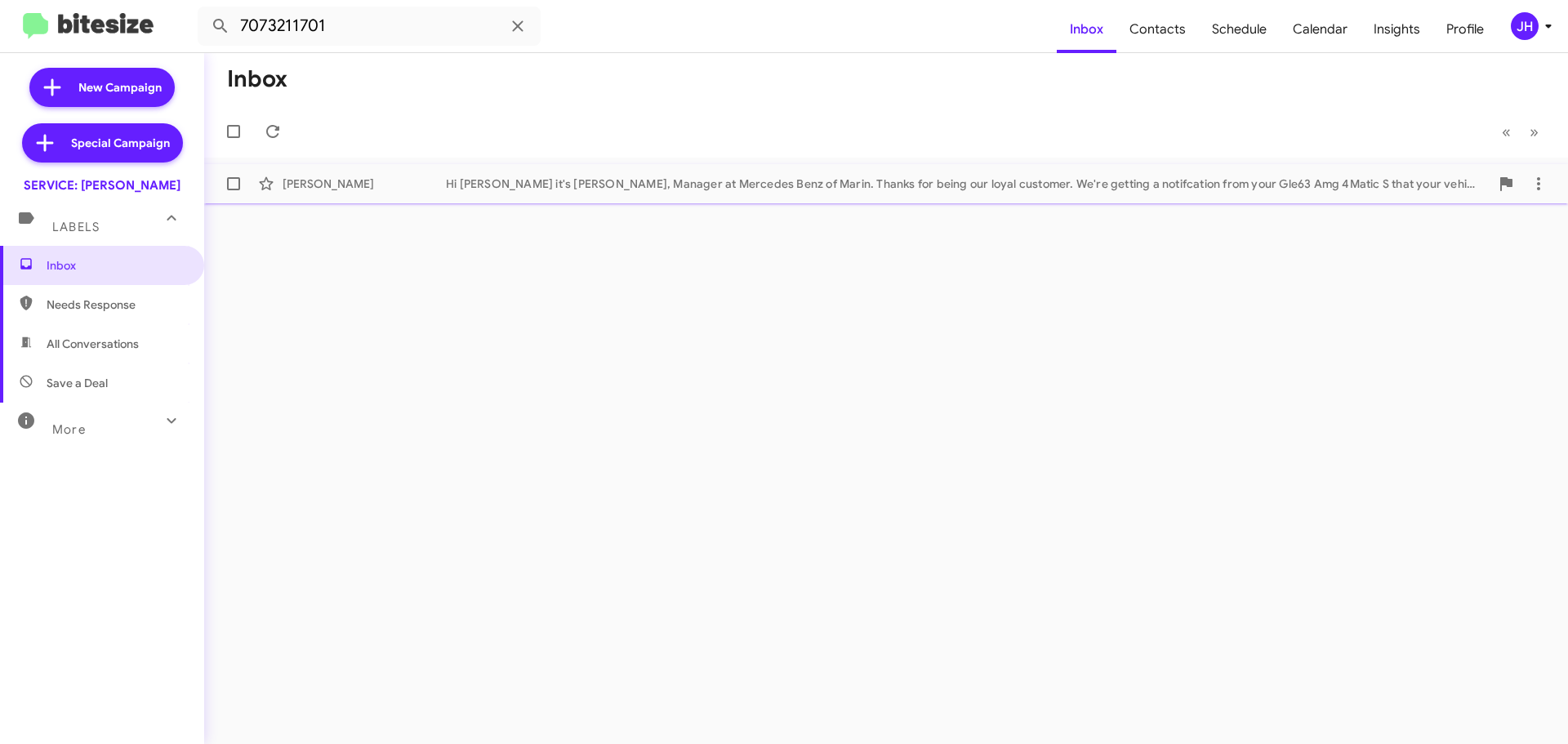
click at [443, 191] on div "Adriana Mendoza" at bounding box center [364, 184] width 163 height 17
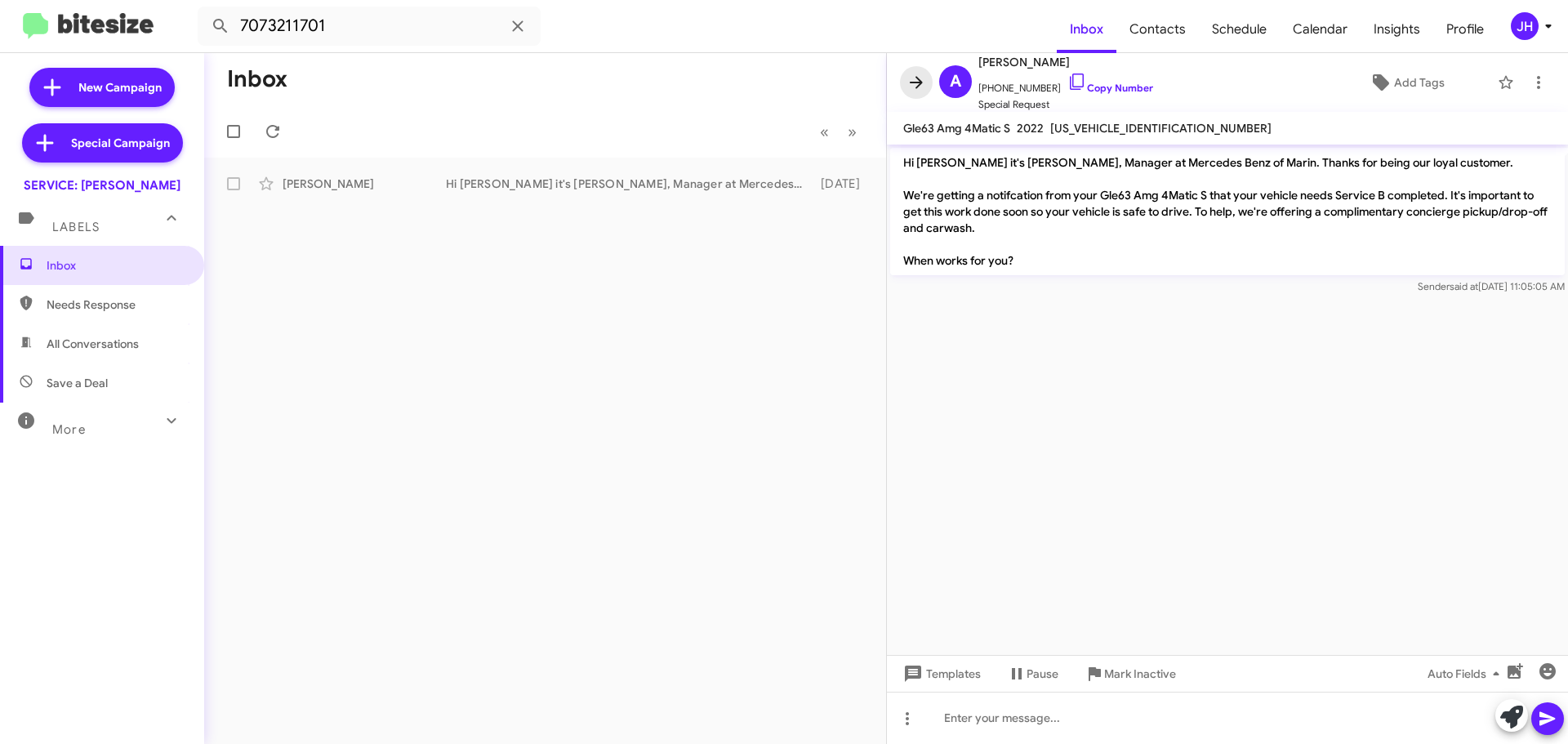
click at [918, 82] on icon at bounding box center [916, 82] width 13 height 12
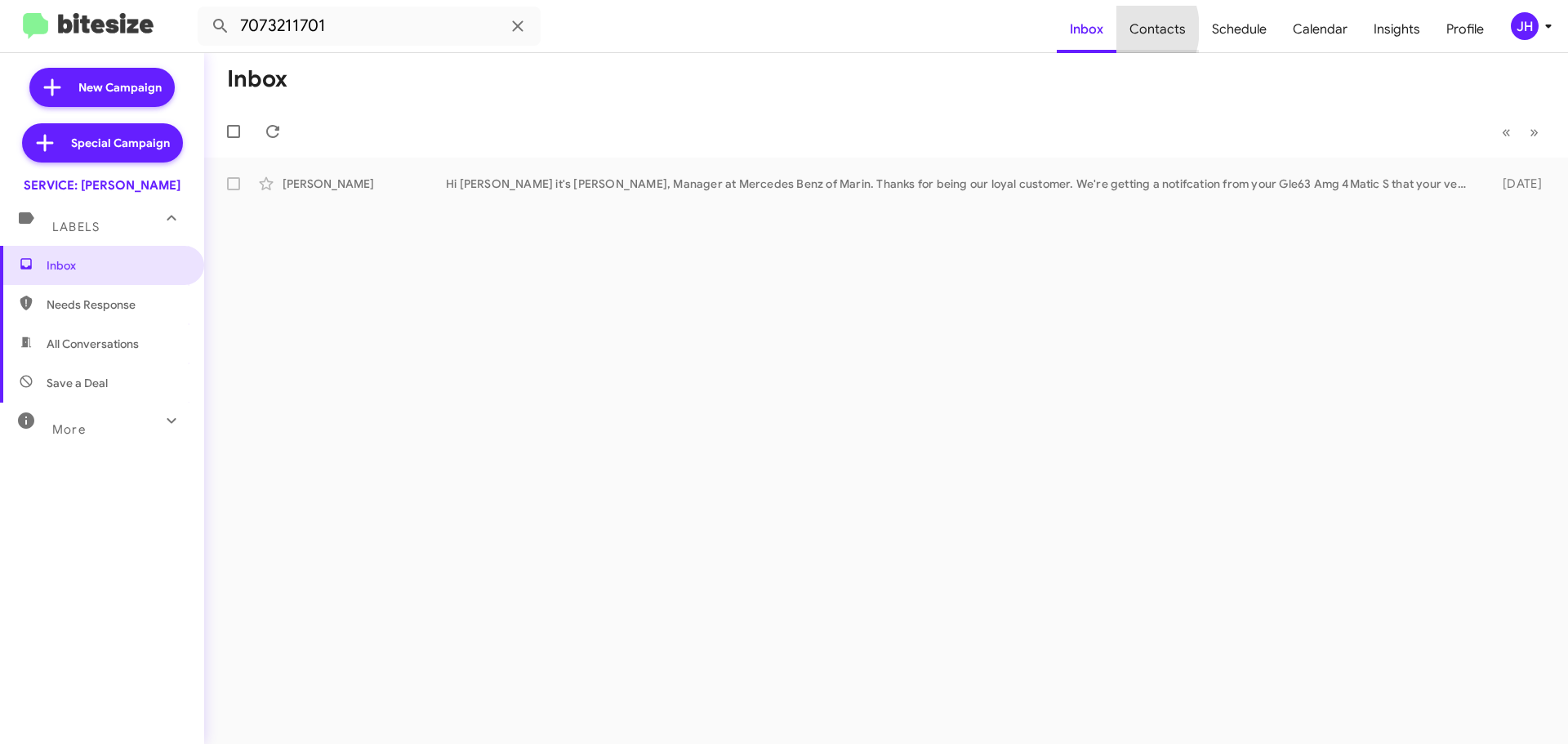
click at [1123, 28] on span "Contacts" at bounding box center [1157, 29] width 82 height 47
type input "in:groups"
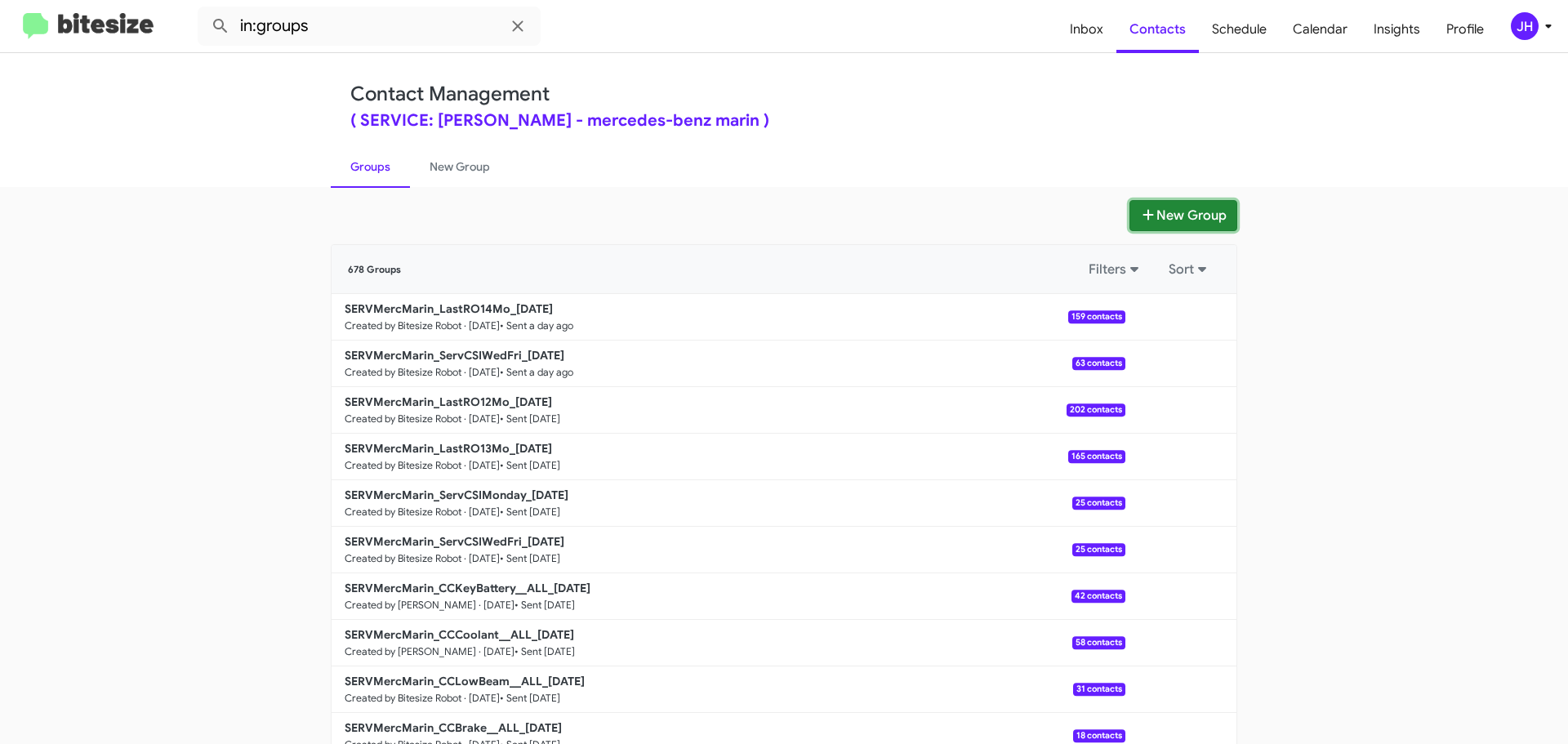
click at [1195, 225] on button "New Group" at bounding box center [1183, 215] width 108 height 31
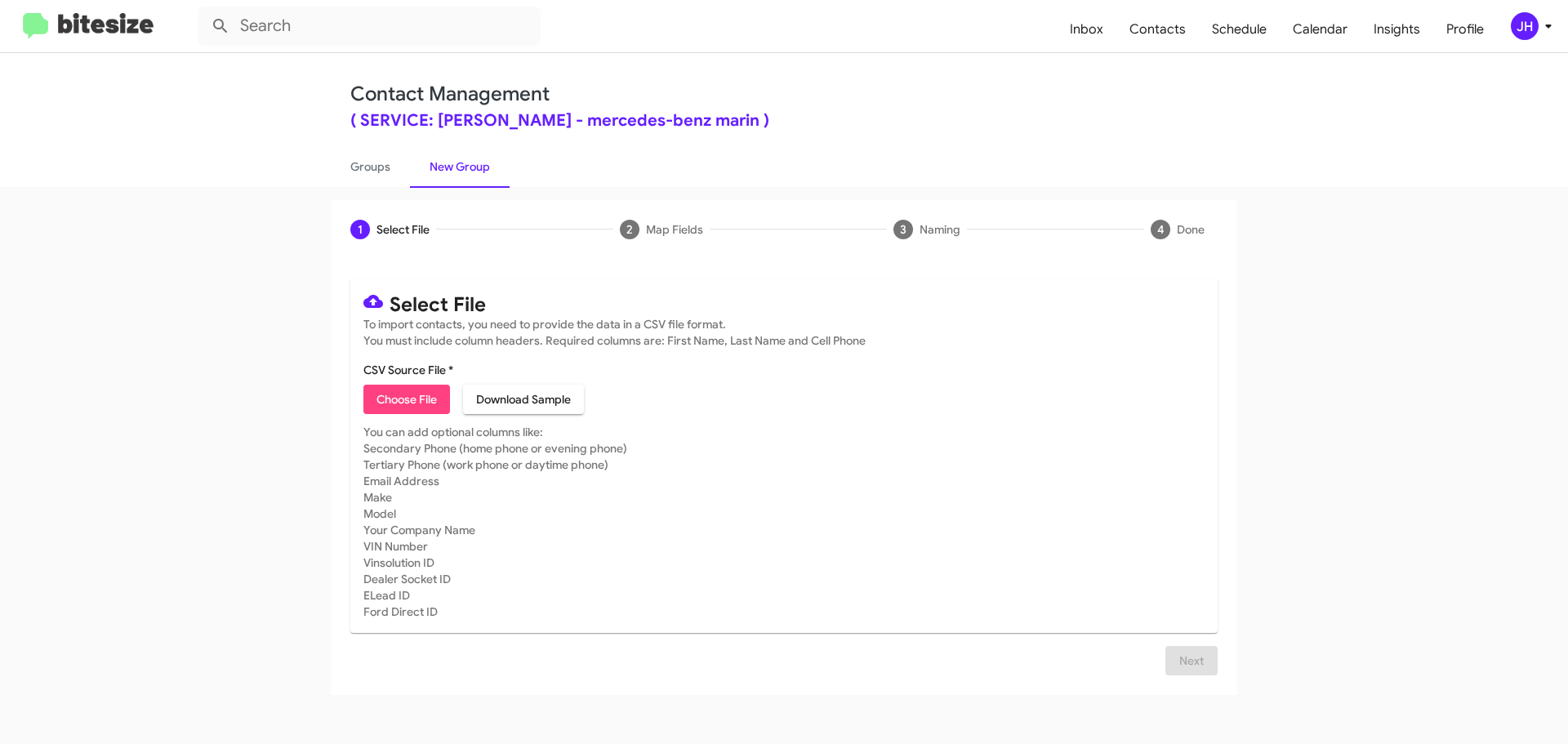
click at [439, 396] on button "Choose File" at bounding box center [407, 399] width 86 height 29
type input "MB CONNECT CAR - Service B (1)"
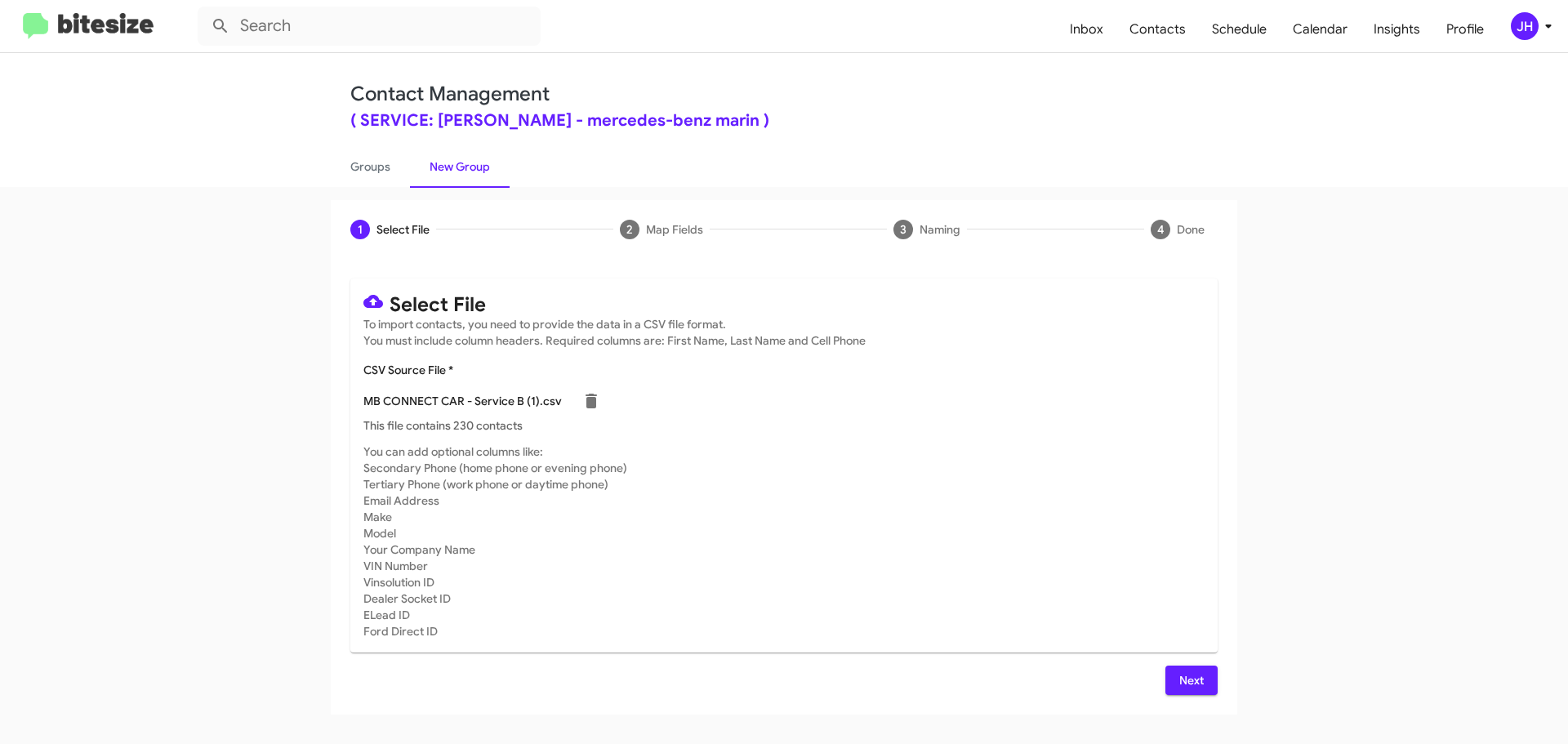
click at [1193, 686] on span "Next" at bounding box center [1191, 679] width 26 height 29
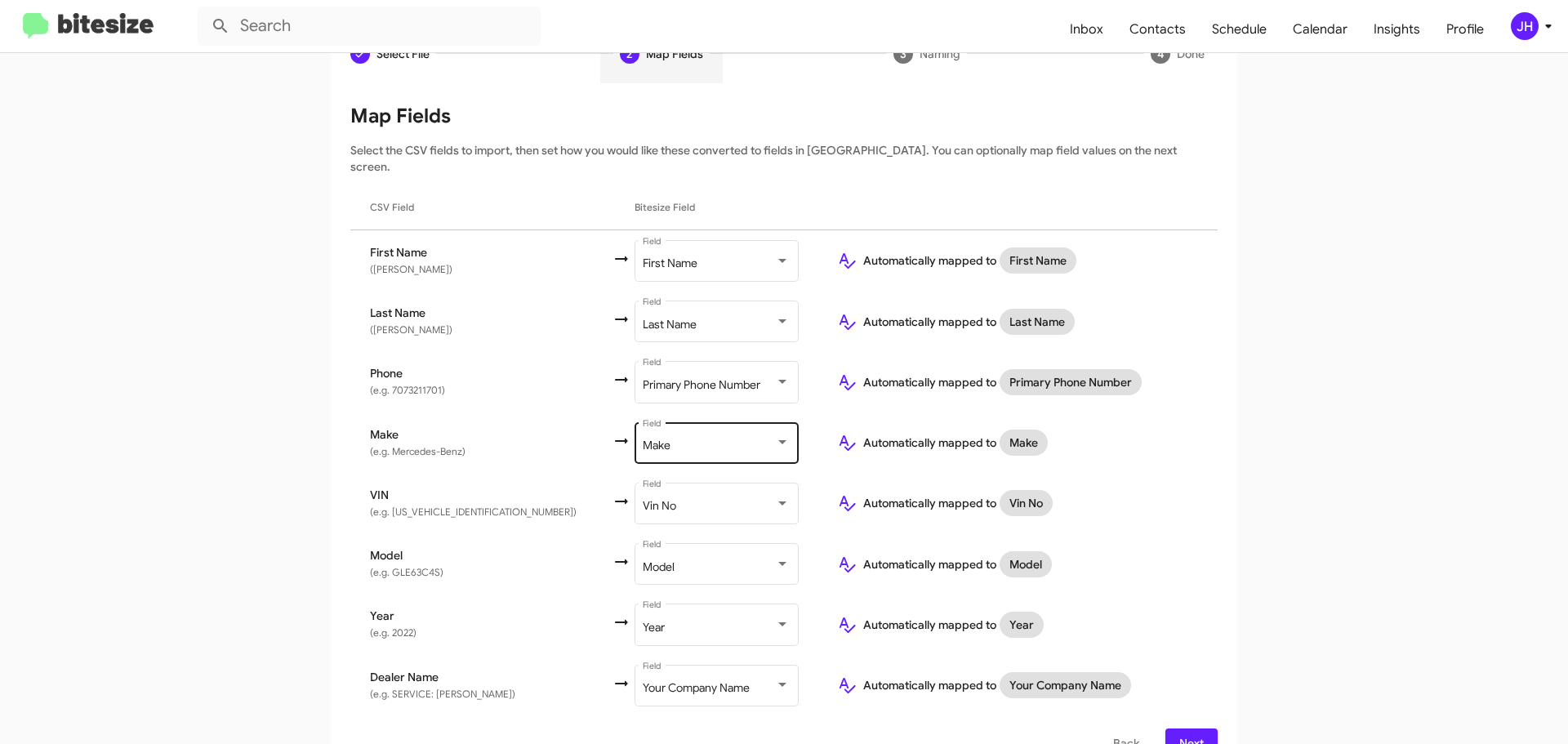
scroll to position [192, 0]
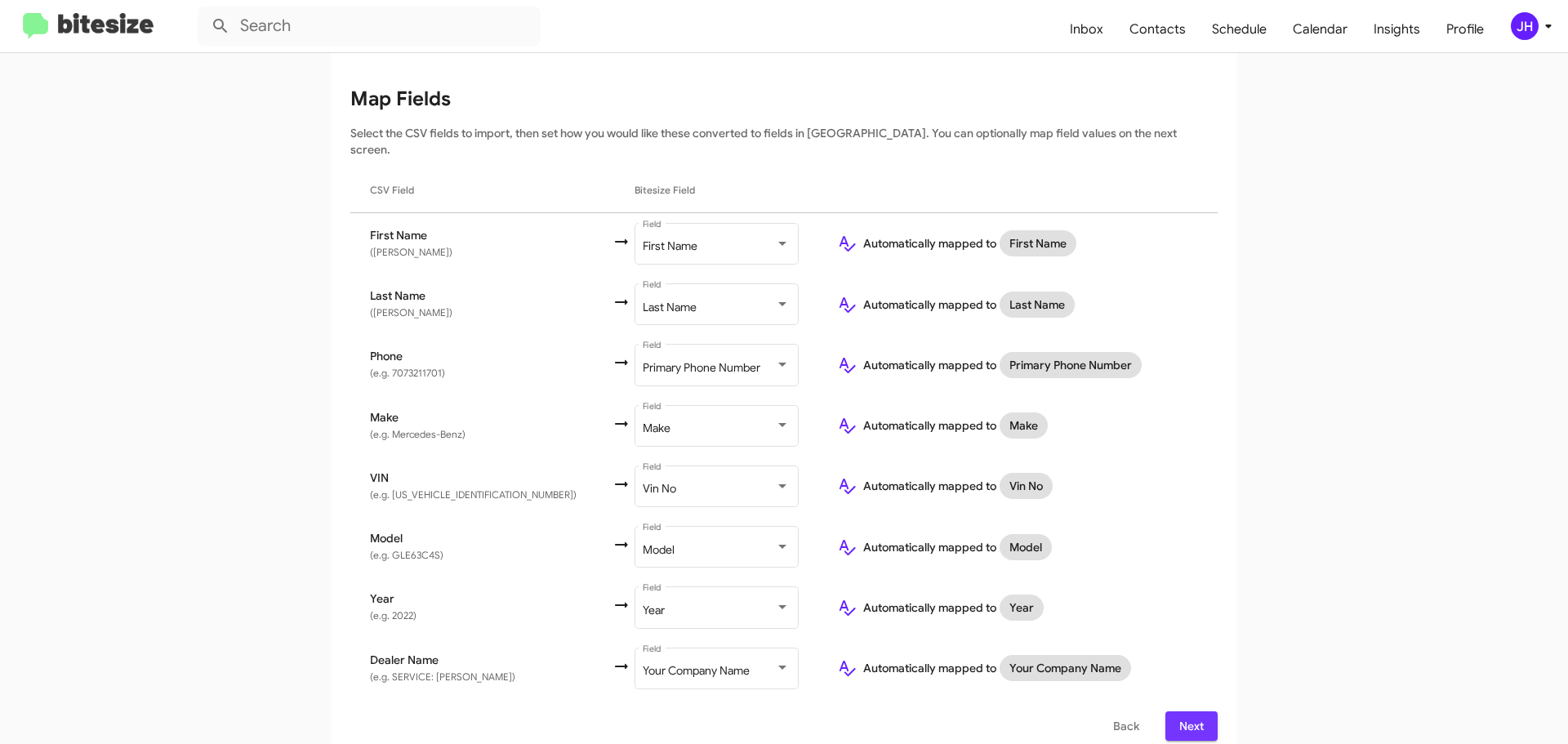
click at [1180, 711] on span "Next" at bounding box center [1191, 725] width 26 height 29
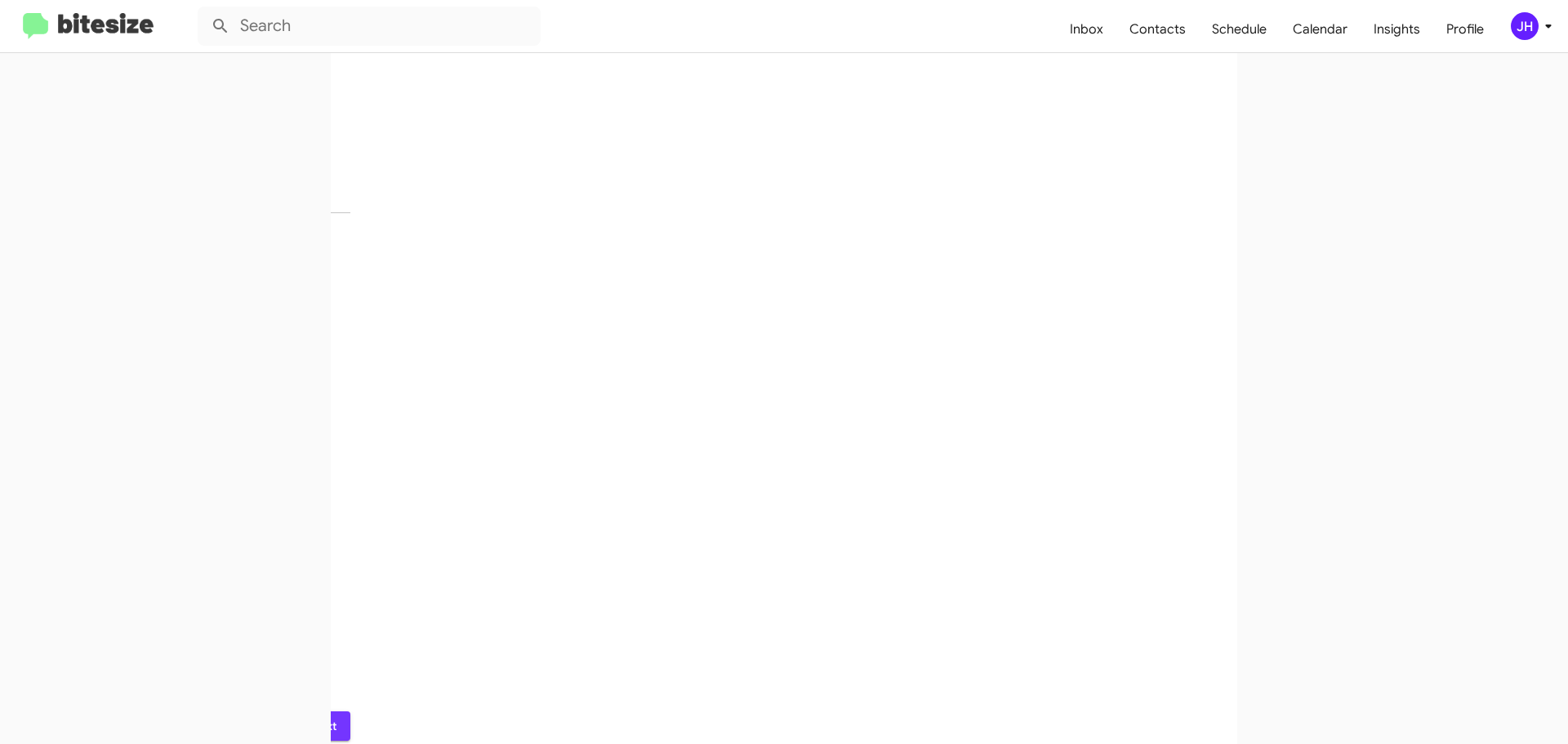
scroll to position [0, 0]
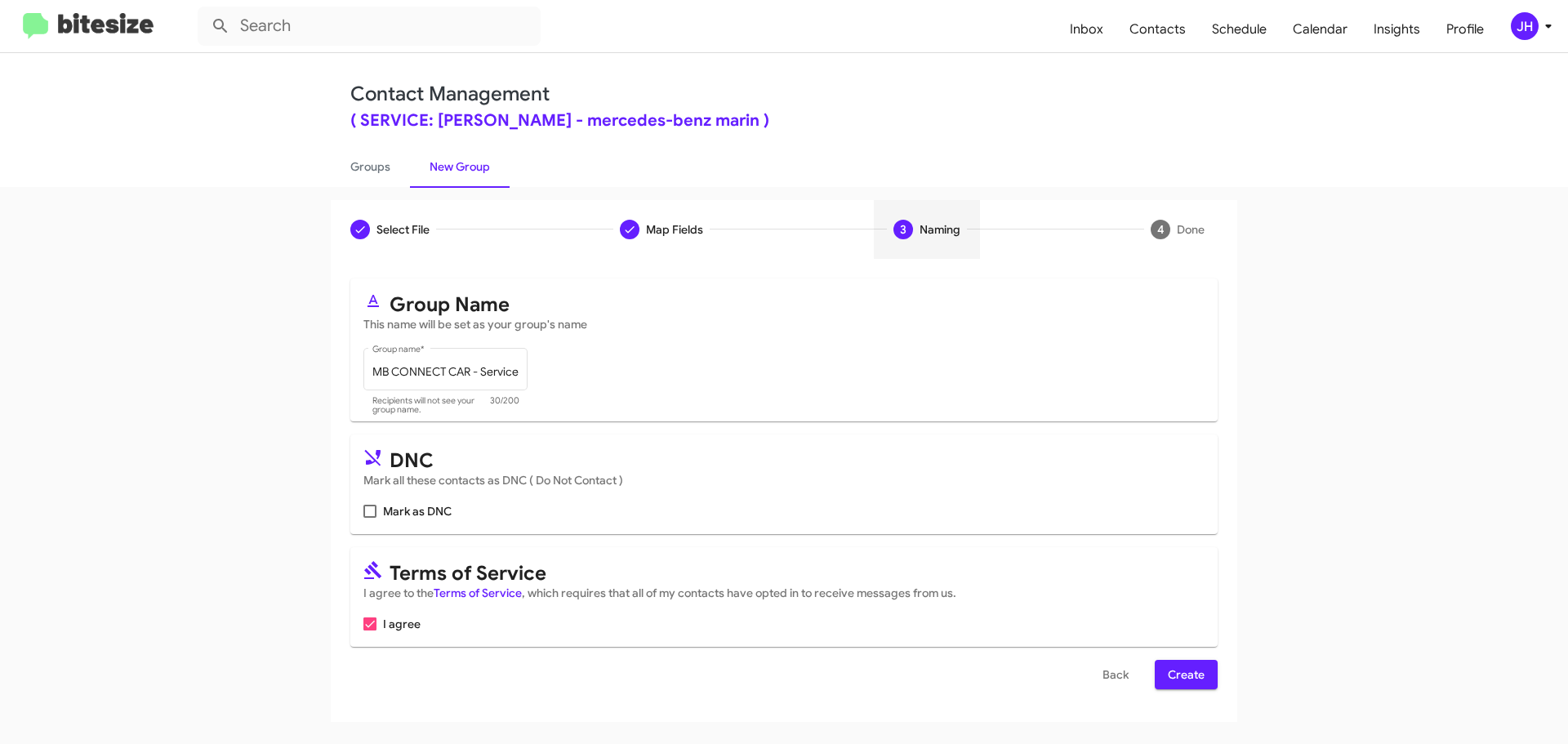
click at [1205, 665] on button "Create" at bounding box center [1186, 673] width 63 height 29
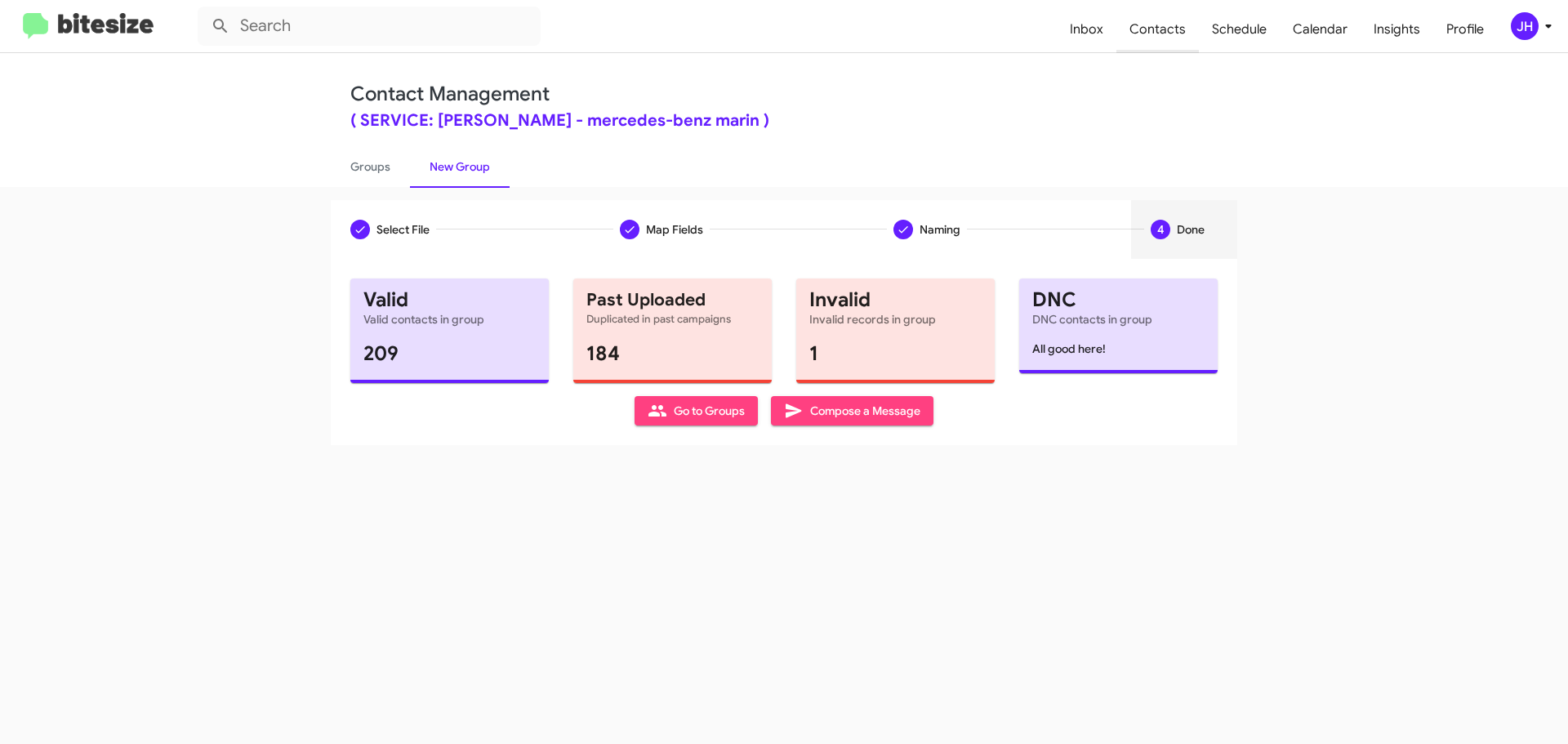
click at [1178, 32] on span "Contacts" at bounding box center [1157, 29] width 82 height 47
type input "in:groups"
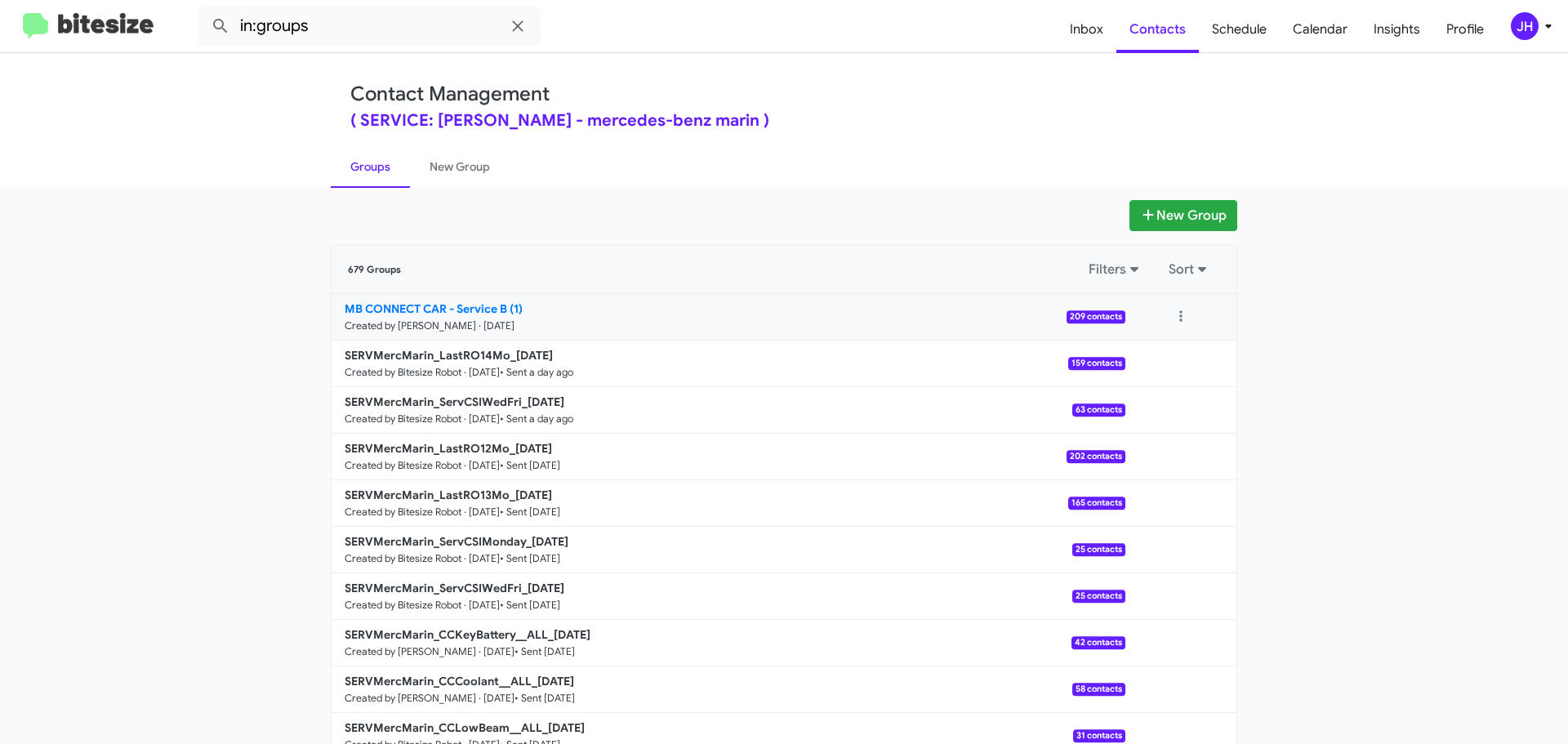
click at [927, 324] on link "MB CONNECT CAR - Service B (1) Created by Jacob Henry · Aug 14, 2025 209 contac…" at bounding box center [728, 317] width 794 height 46
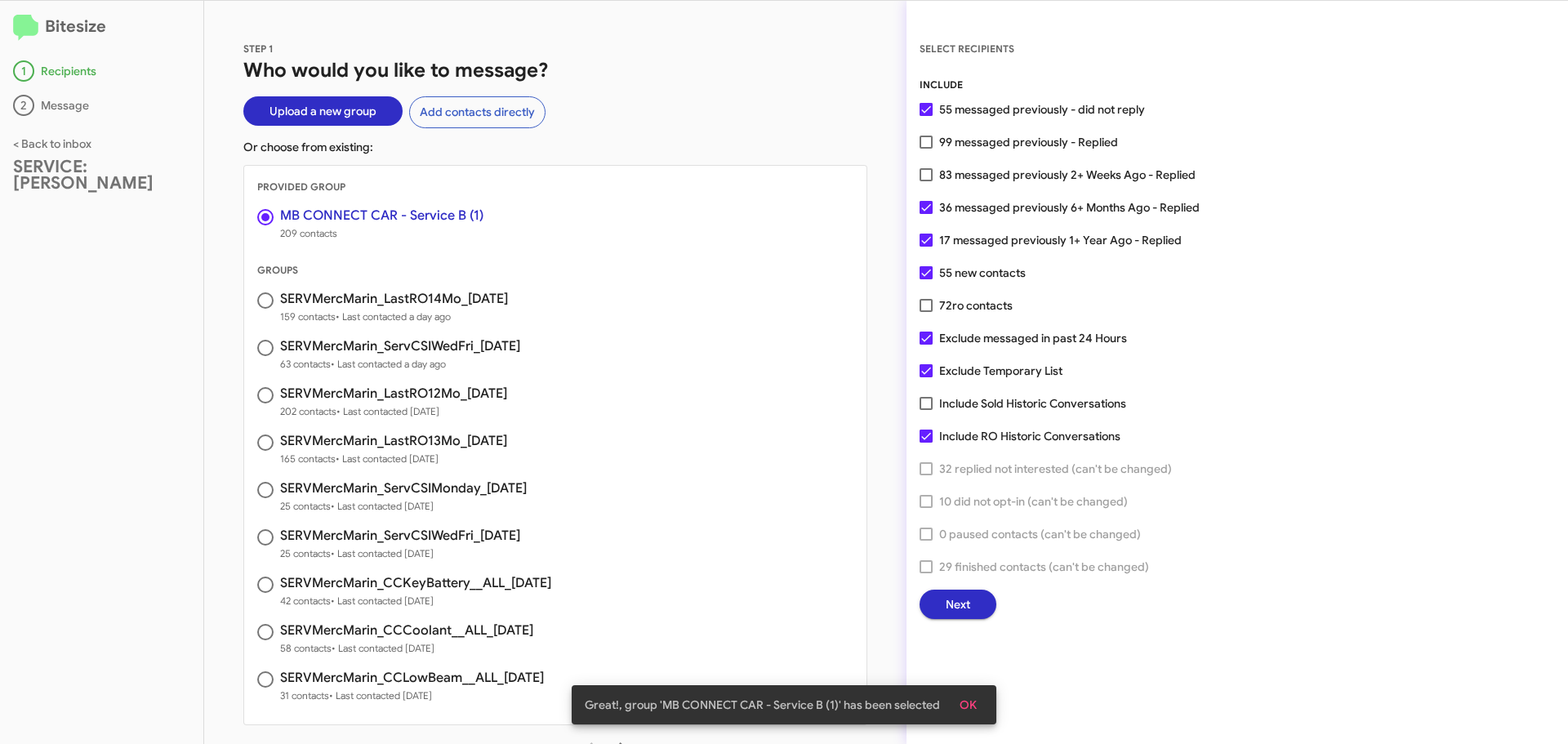
click at [925, 135] on span at bounding box center [926, 142] width 13 height 13
click at [925, 148] on input "99 messaged previously - Replied" at bounding box center [925, 148] width 1 height 1
checkbox input "true"
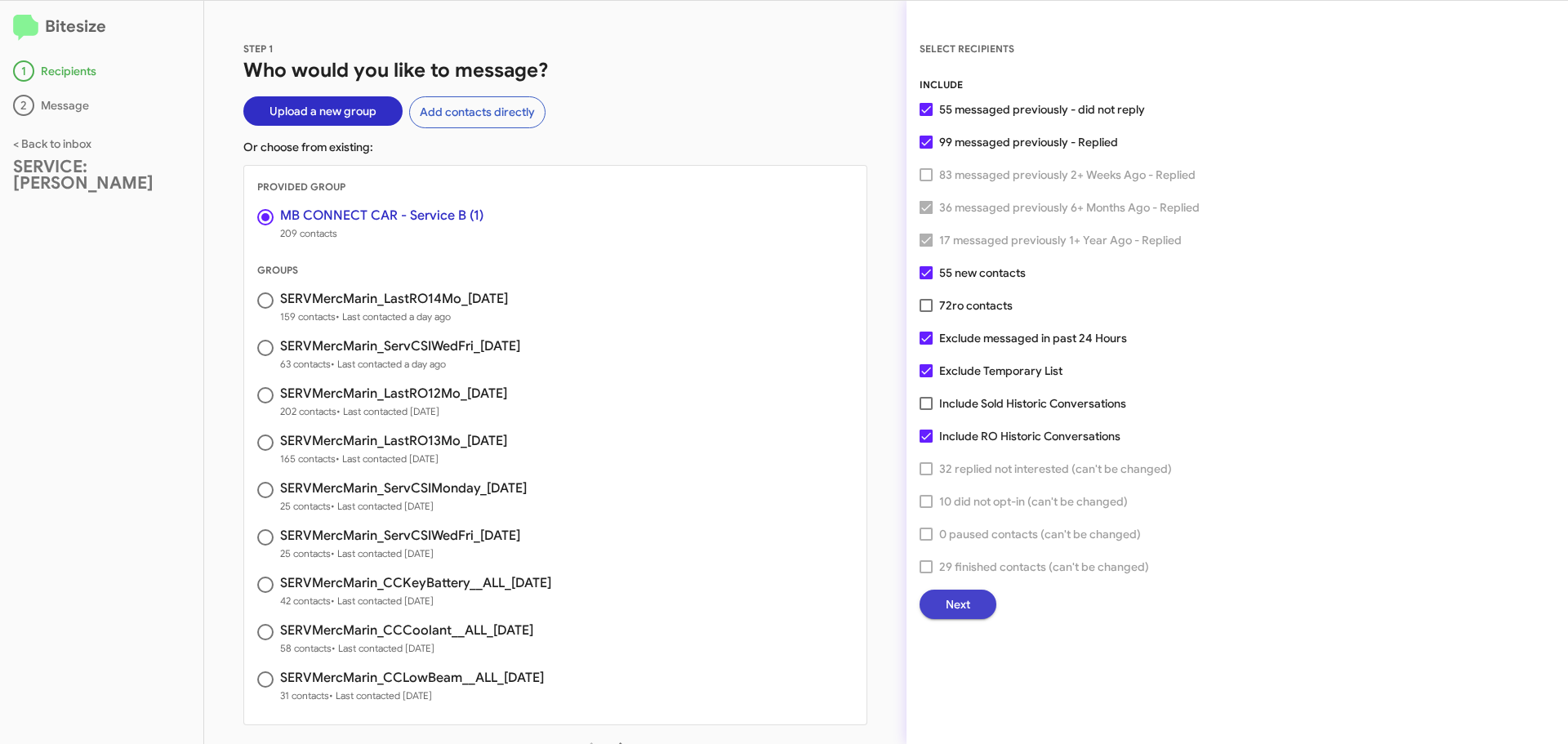
click at [965, 603] on span "Next" at bounding box center [958, 604] width 25 height 29
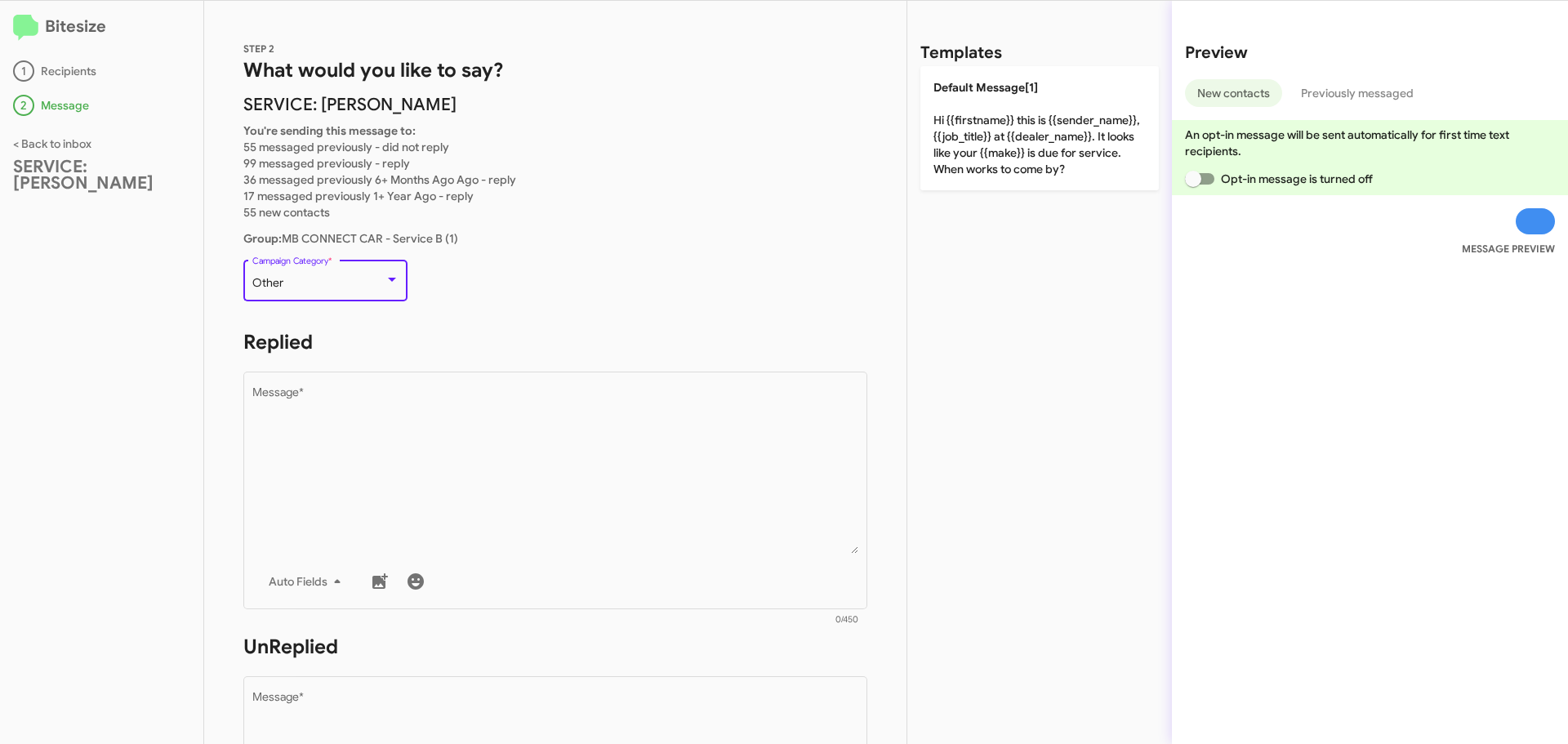
click at [363, 285] on div "Other" at bounding box center [318, 284] width 132 height 13
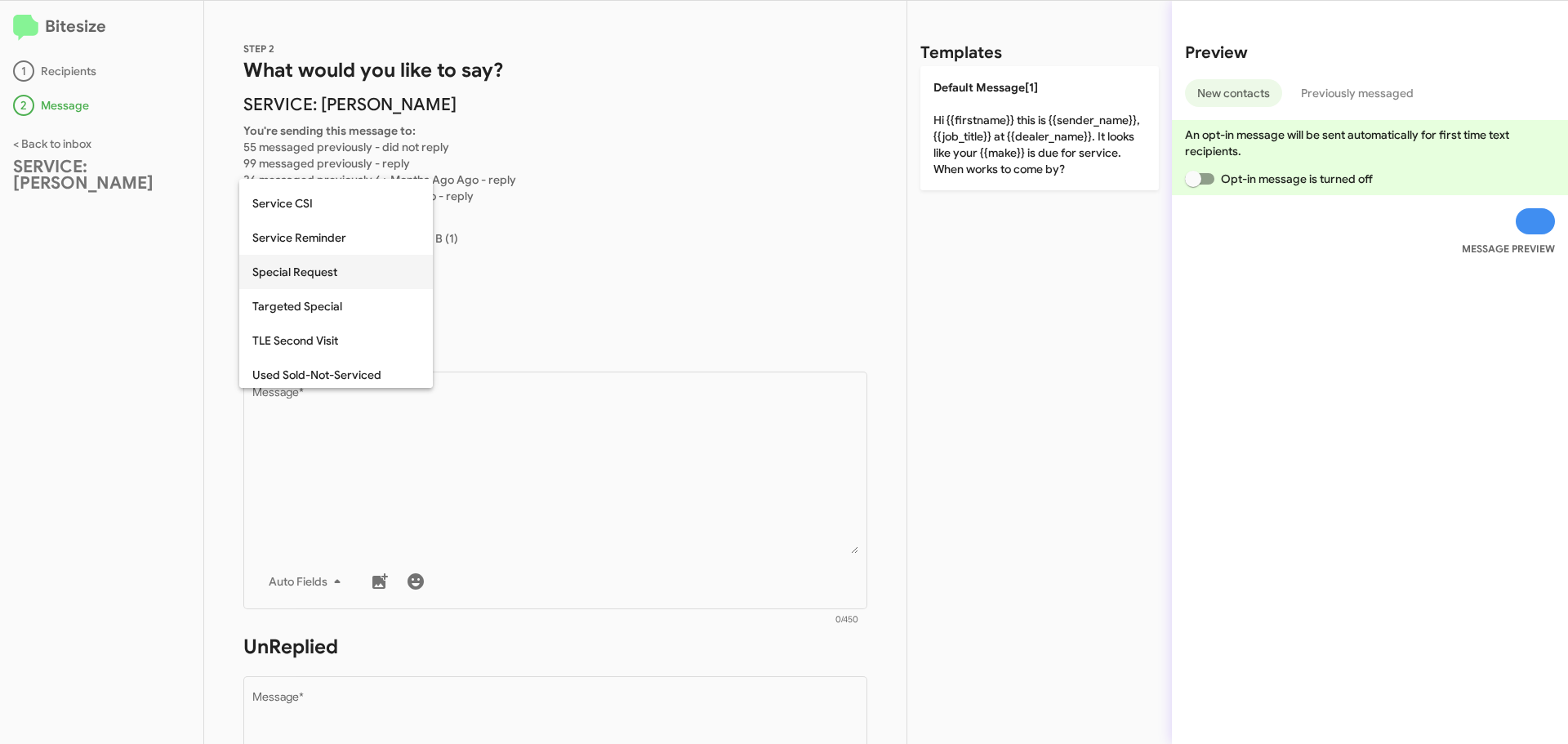
scroll to position [511, 0]
click at [331, 280] on span "Special Request" at bounding box center [336, 267] width 168 height 34
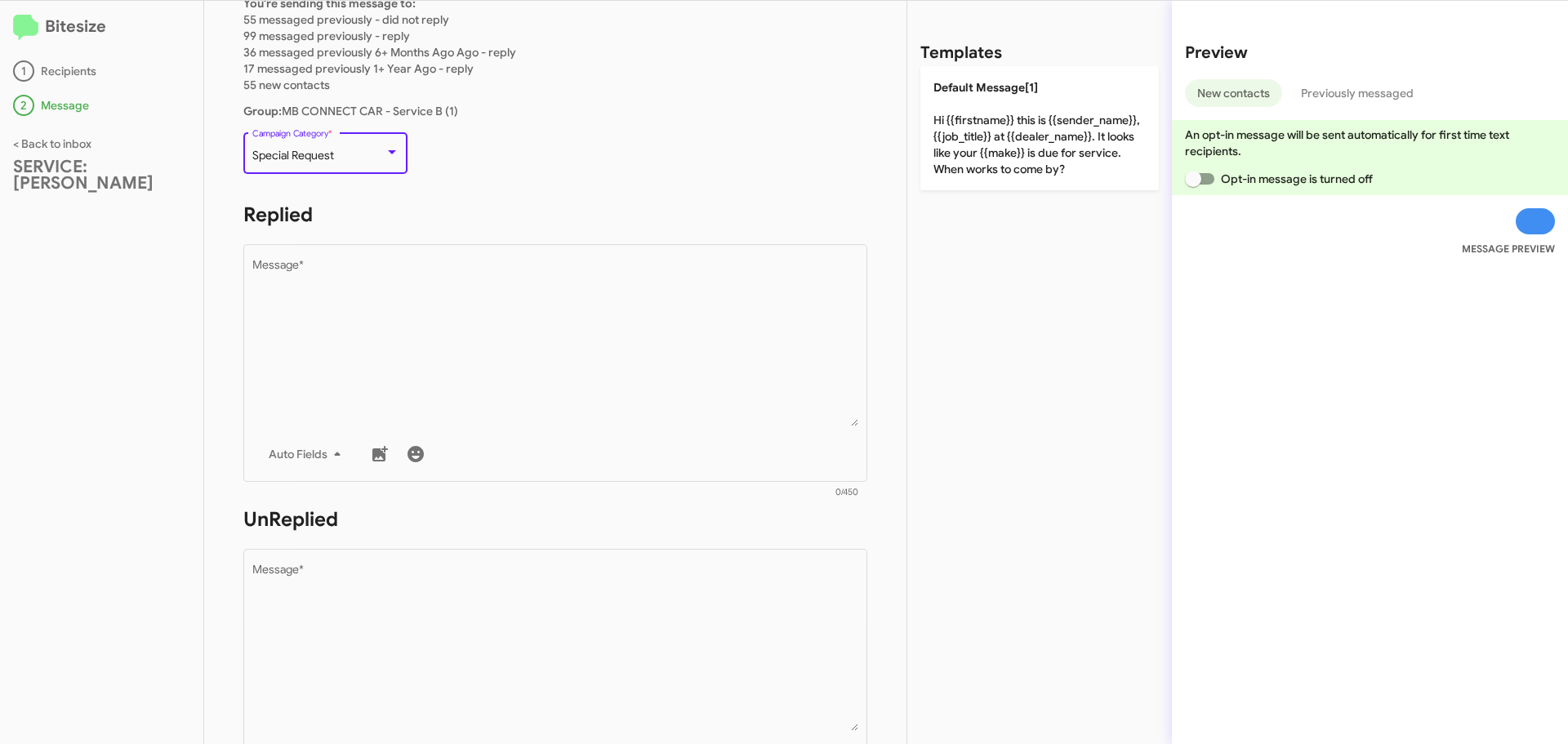
scroll to position [163, 0]
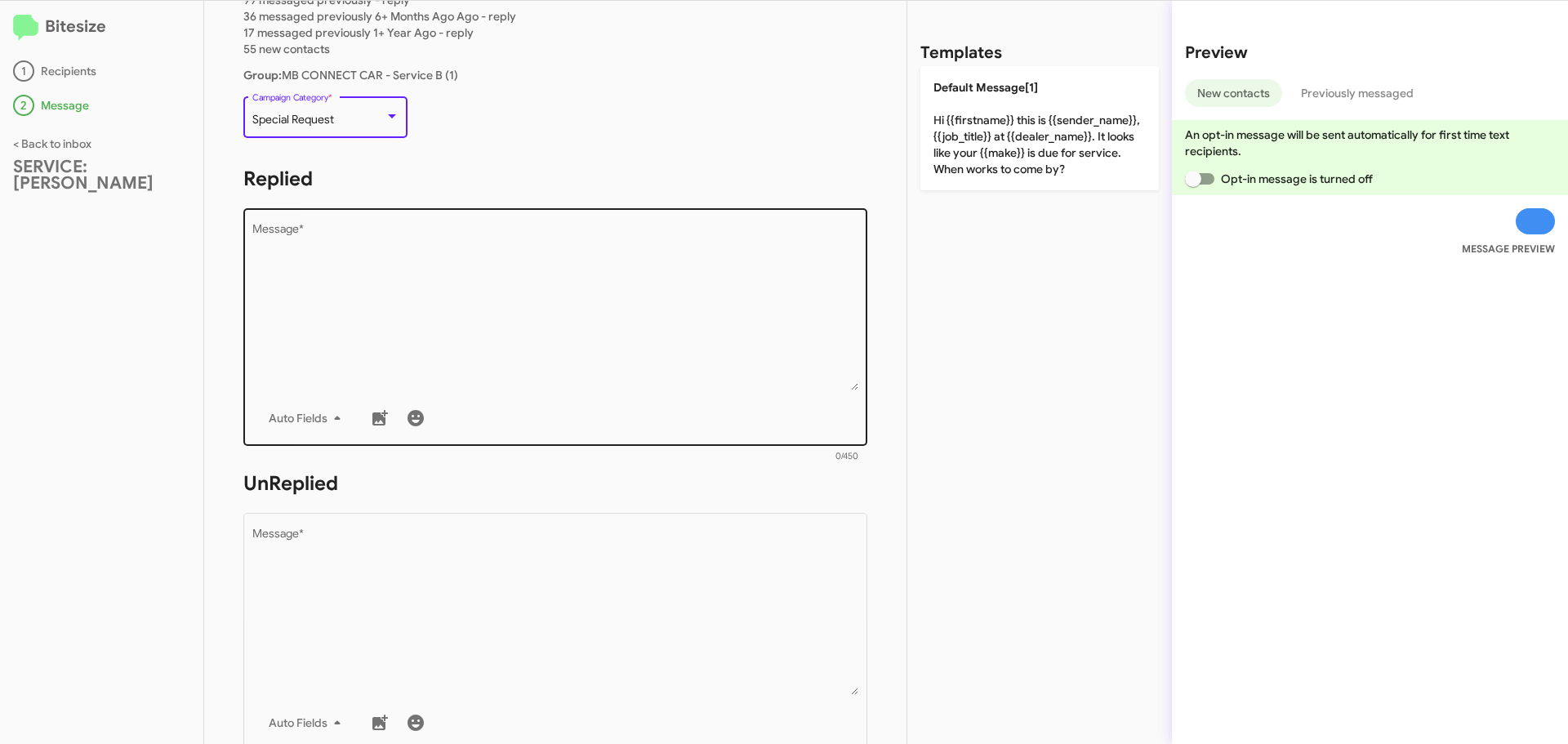
click at [368, 231] on textarea "Message *" at bounding box center [555, 307] width 606 height 167
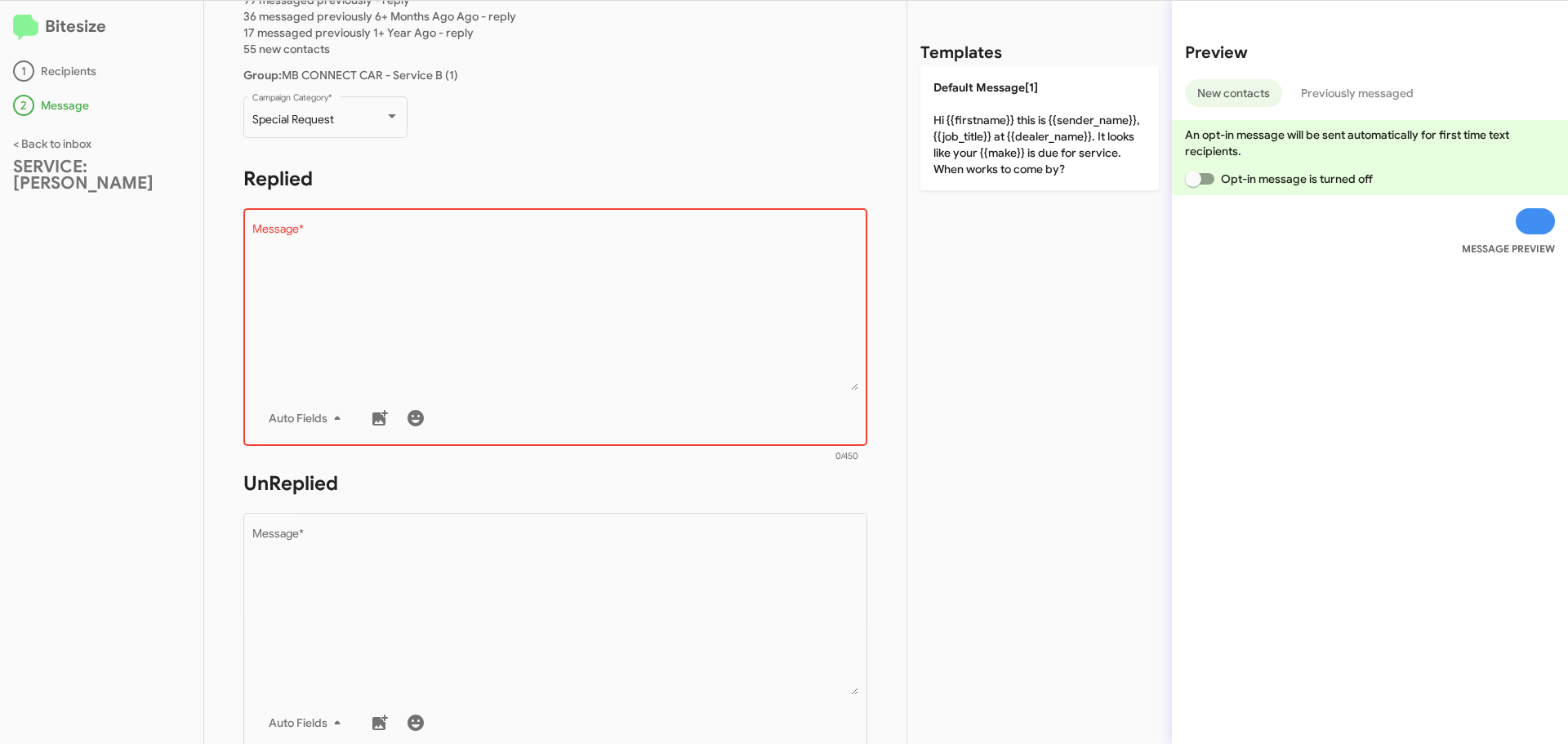
click at [455, 280] on textarea "Message *" at bounding box center [555, 307] width 606 height 167
paste textarea ""Hi {{firstname}} it's {{sender_name}}, at {{dealer_name}}. We're getting a not…"
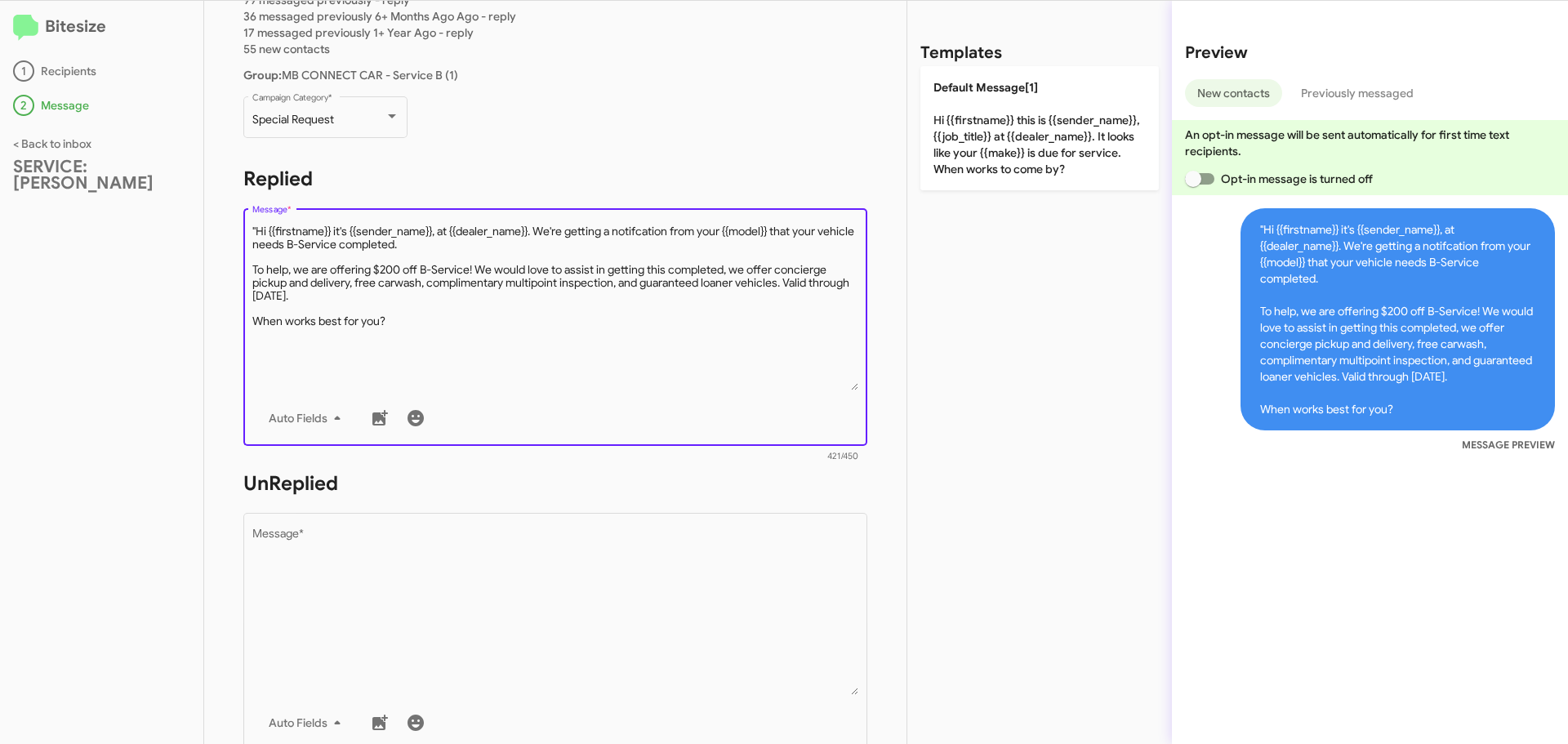
click at [255, 228] on textarea "Message *" at bounding box center [555, 307] width 606 height 167
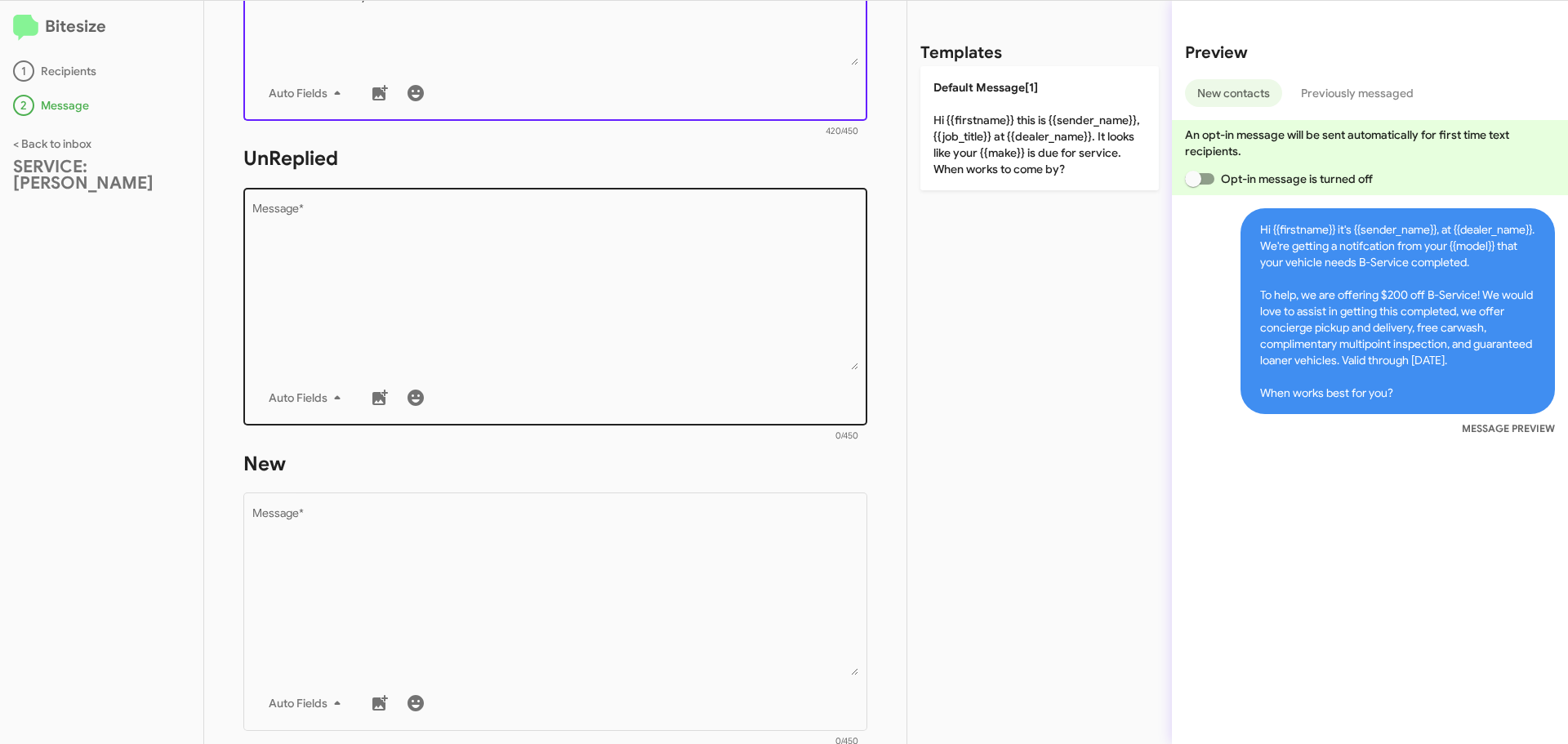
scroll to position [490, 0]
type textarea "Hi {{firstname}} it's {{sender_name}}, at {{dealer_name}}. We're getting a noti…"
click at [358, 269] on textarea "Message *" at bounding box center [555, 284] width 606 height 167
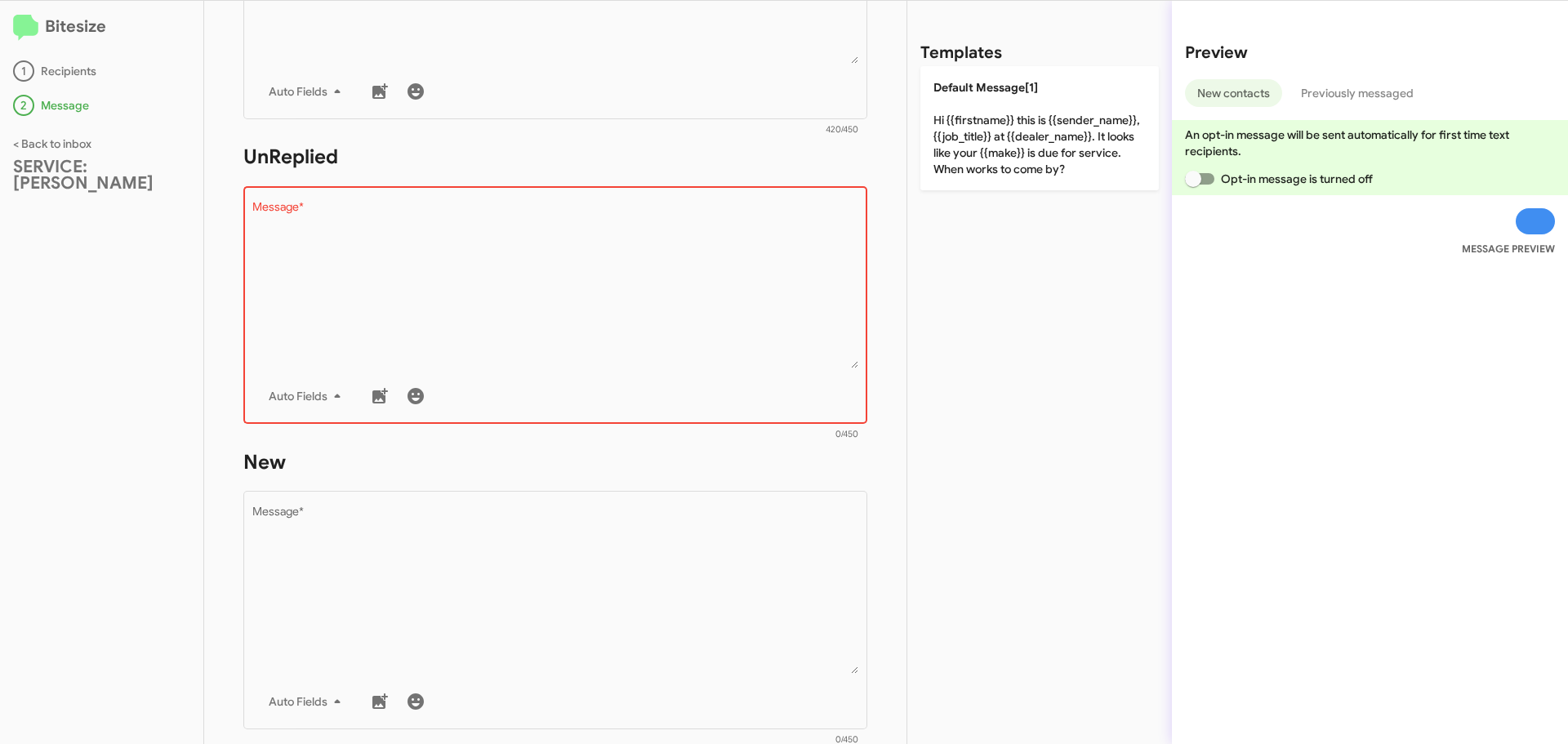
click at [346, 224] on textarea "Message *" at bounding box center [555, 284] width 606 height 167
paste textarea ""Hi {{firstname}} it's {{sender_name}}, {{job_title}} at {{dealer_name}}. We're…"
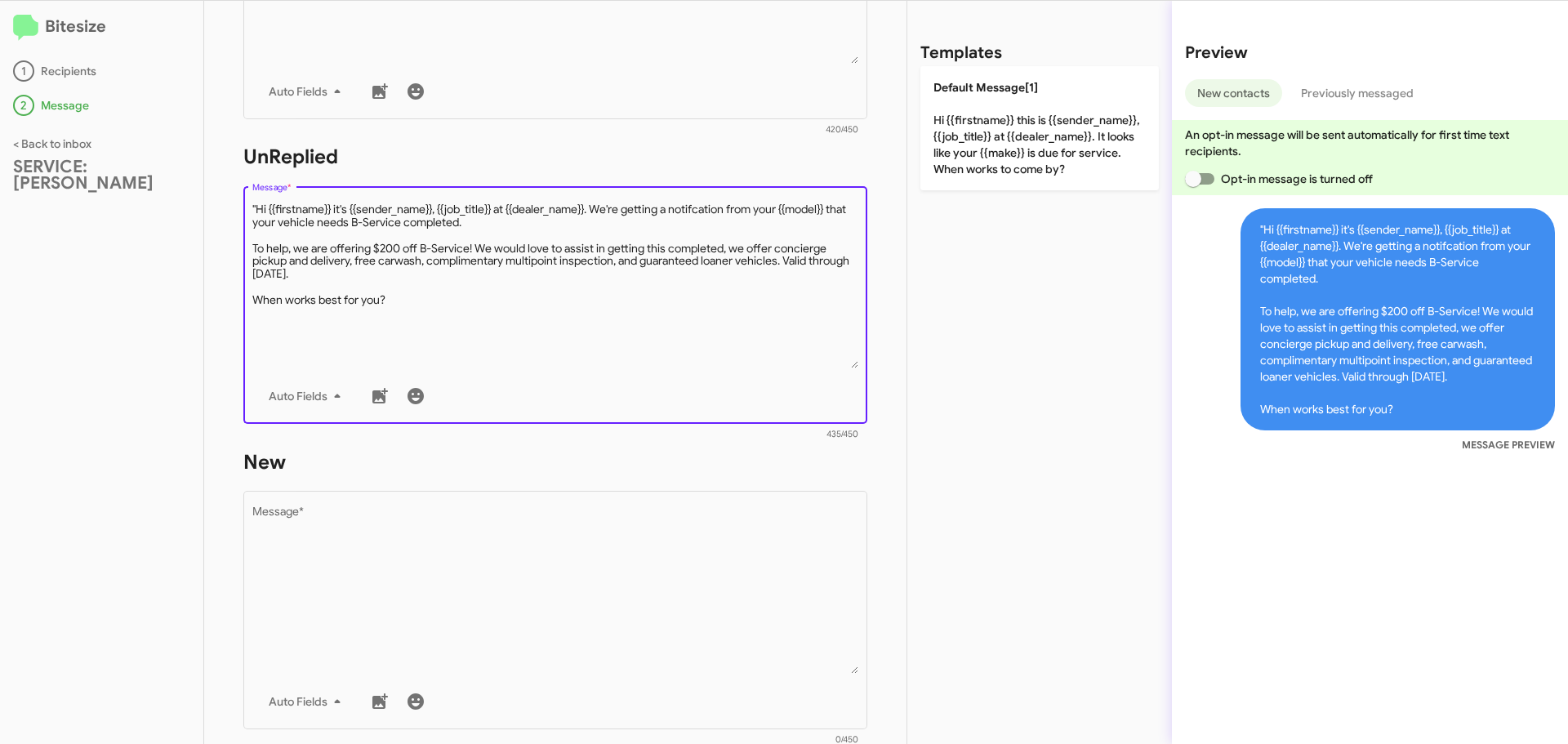
click at [253, 206] on textarea "Message *" at bounding box center [555, 284] width 606 height 167
click at [256, 207] on textarea "Message *" at bounding box center [555, 284] width 606 height 167
drag, startPoint x: 397, startPoint y: 295, endPoint x: 243, endPoint y: 209, distance: 176.4
click at [243, 209] on div "Drop image here to insert Auto Fields Message *" at bounding box center [555, 303] width 624 height 241
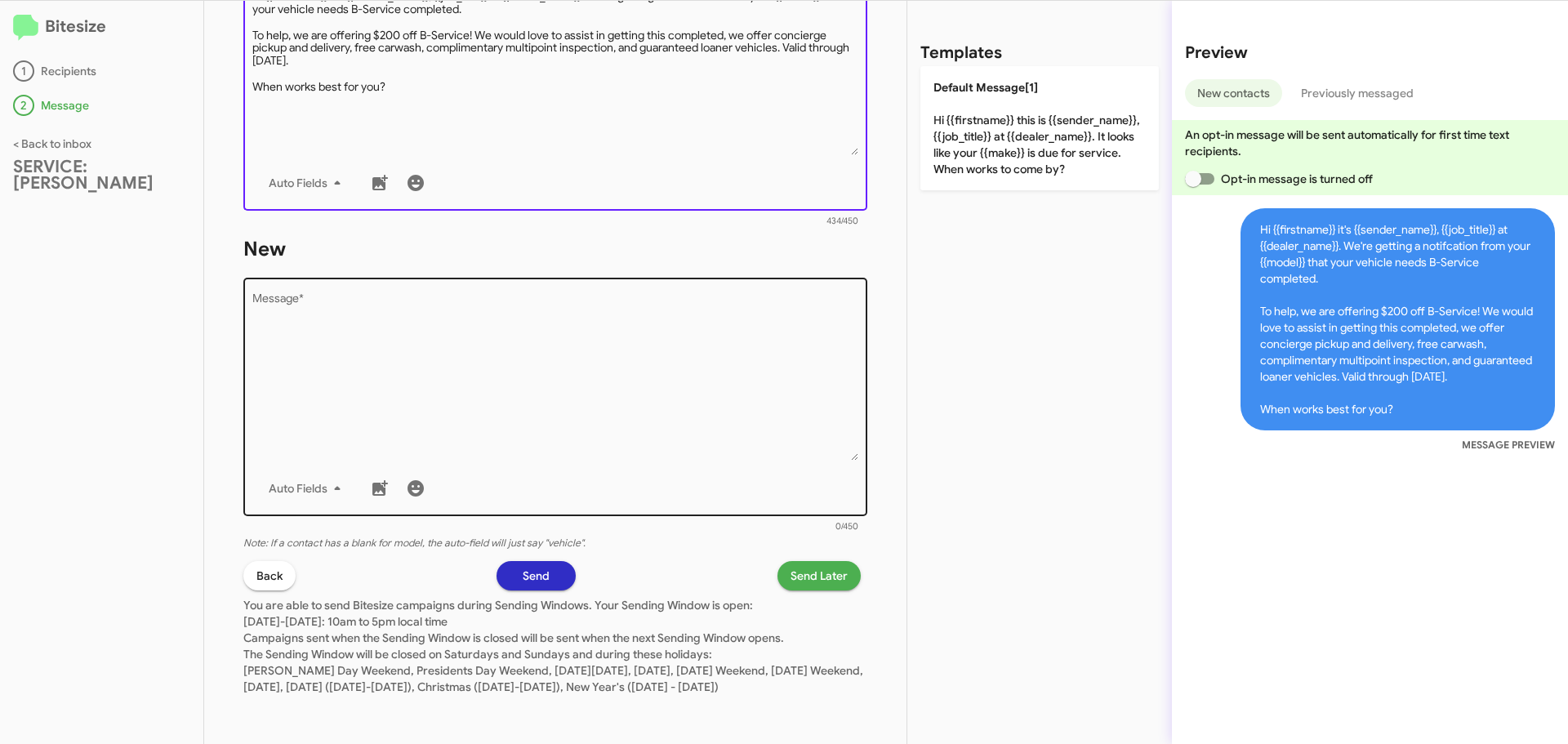
scroll to position [719, 0]
type textarea "Hi {{firstname}} it's {{sender_name}}, {{job_title}} at {{dealer_name}}. We're …"
click at [326, 338] on textarea "Message *" at bounding box center [555, 377] width 606 height 167
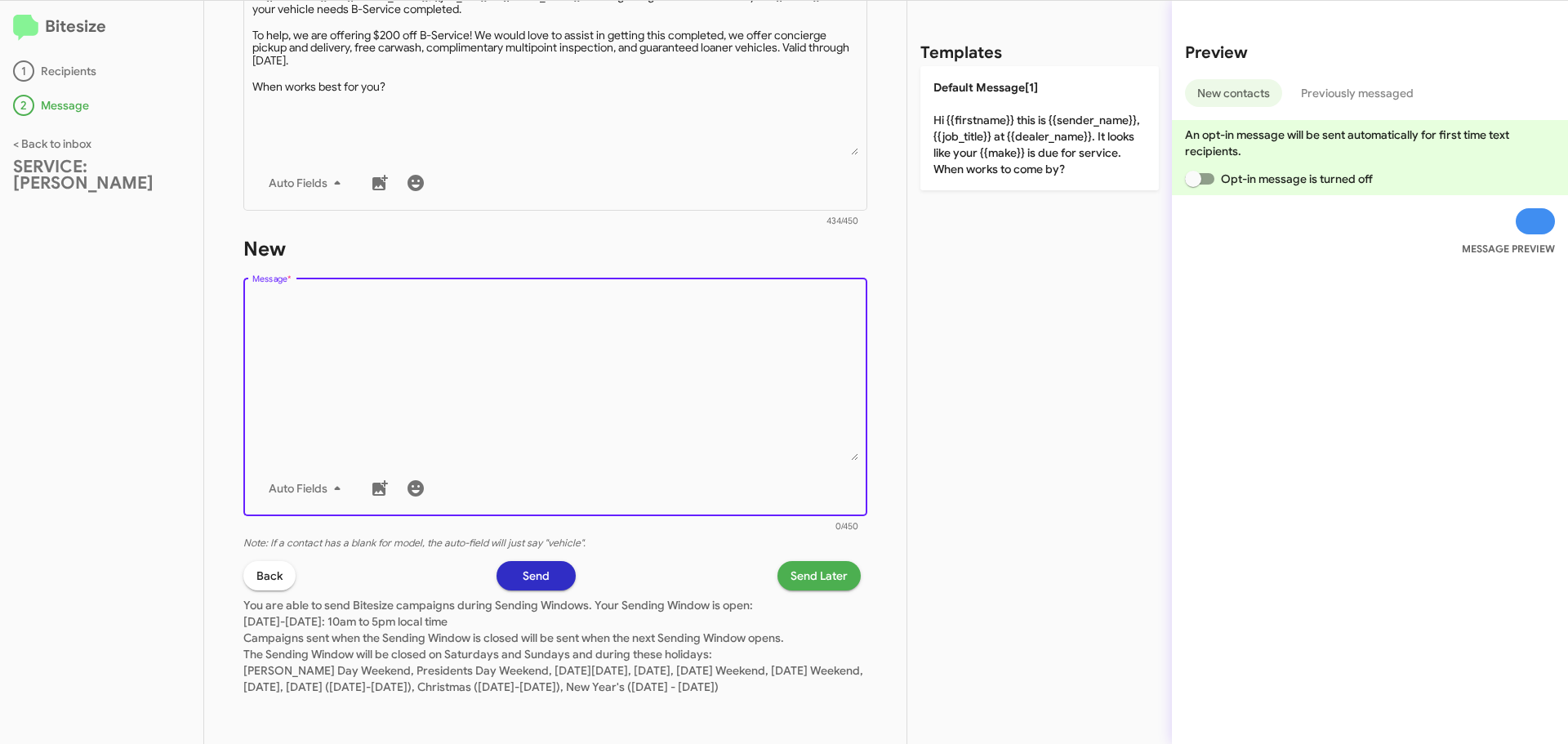
paste textarea "Hi {{firstname}} it's {{sender_name}}, {{job_title}} at {{dealer_name}}. We're …"
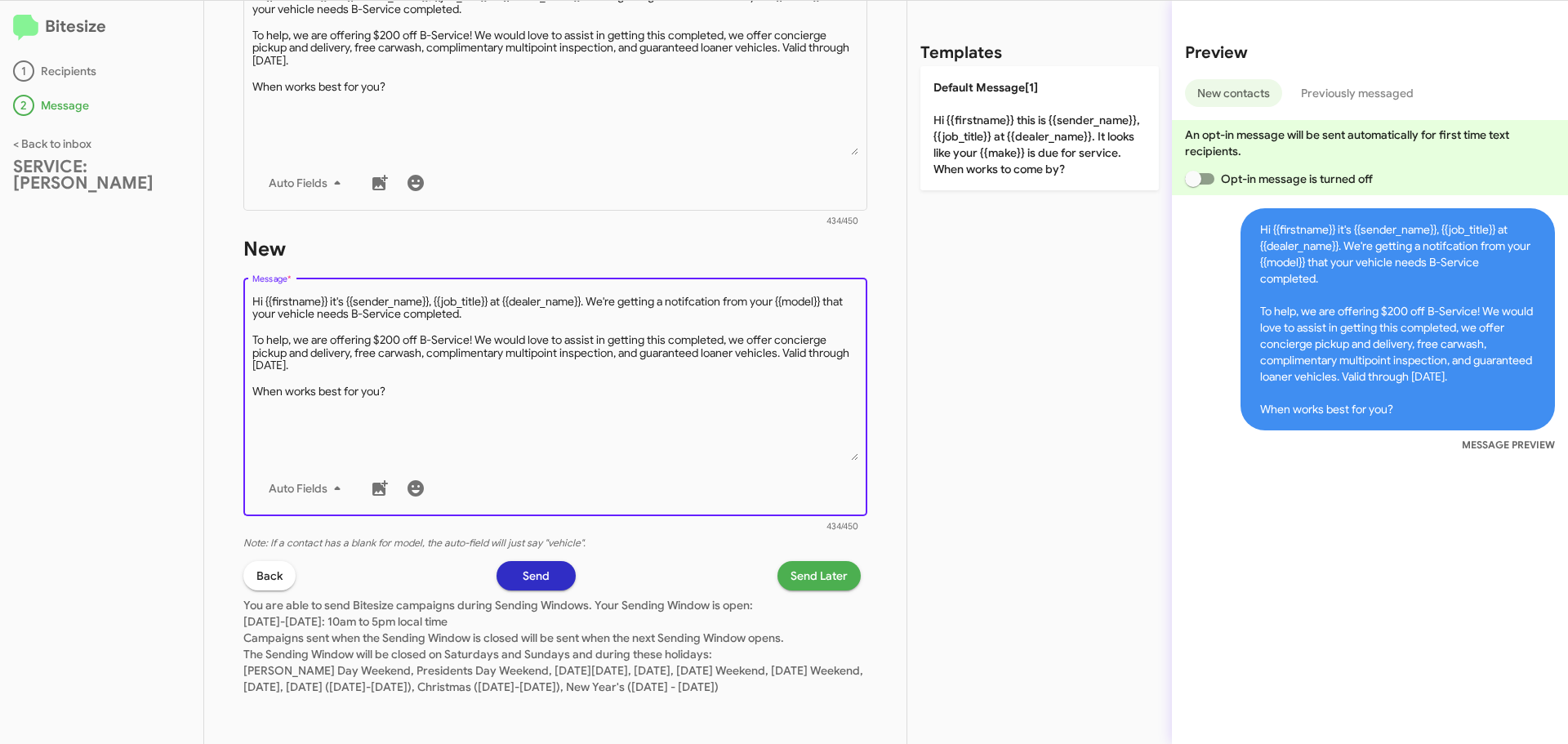
type textarea "Hi {{firstname}} it's {{sender_name}}, {{job_title}} at {{dealer_name}}. We're …"
click at [816, 561] on span "Send Later" at bounding box center [819, 575] width 57 height 29
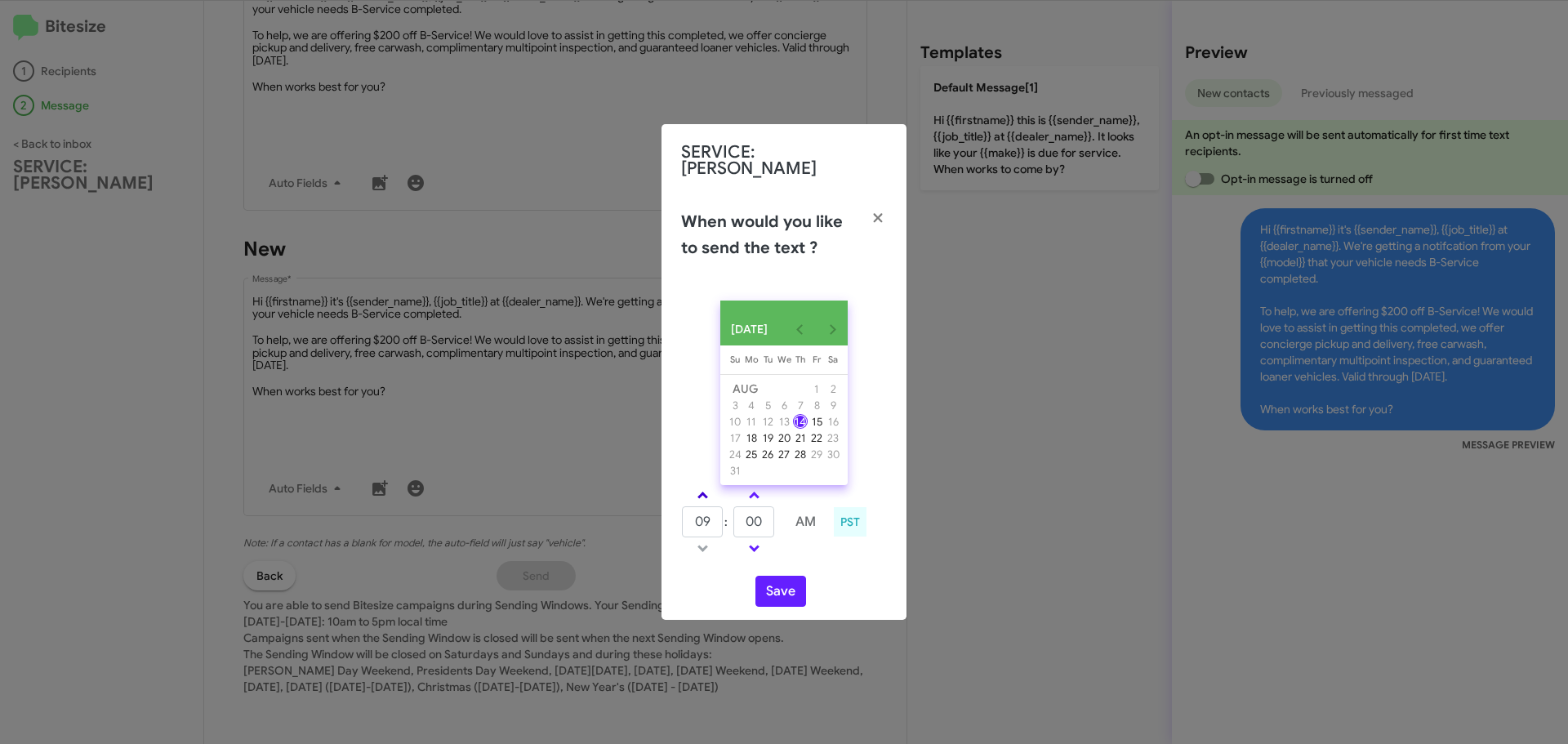
click at [700, 496] on span at bounding box center [703, 496] width 11 height 11
type input "10"
click at [749, 498] on link at bounding box center [754, 495] width 28 height 19
click at [749, 497] on link at bounding box center [754, 495] width 28 height 19
type input "10"
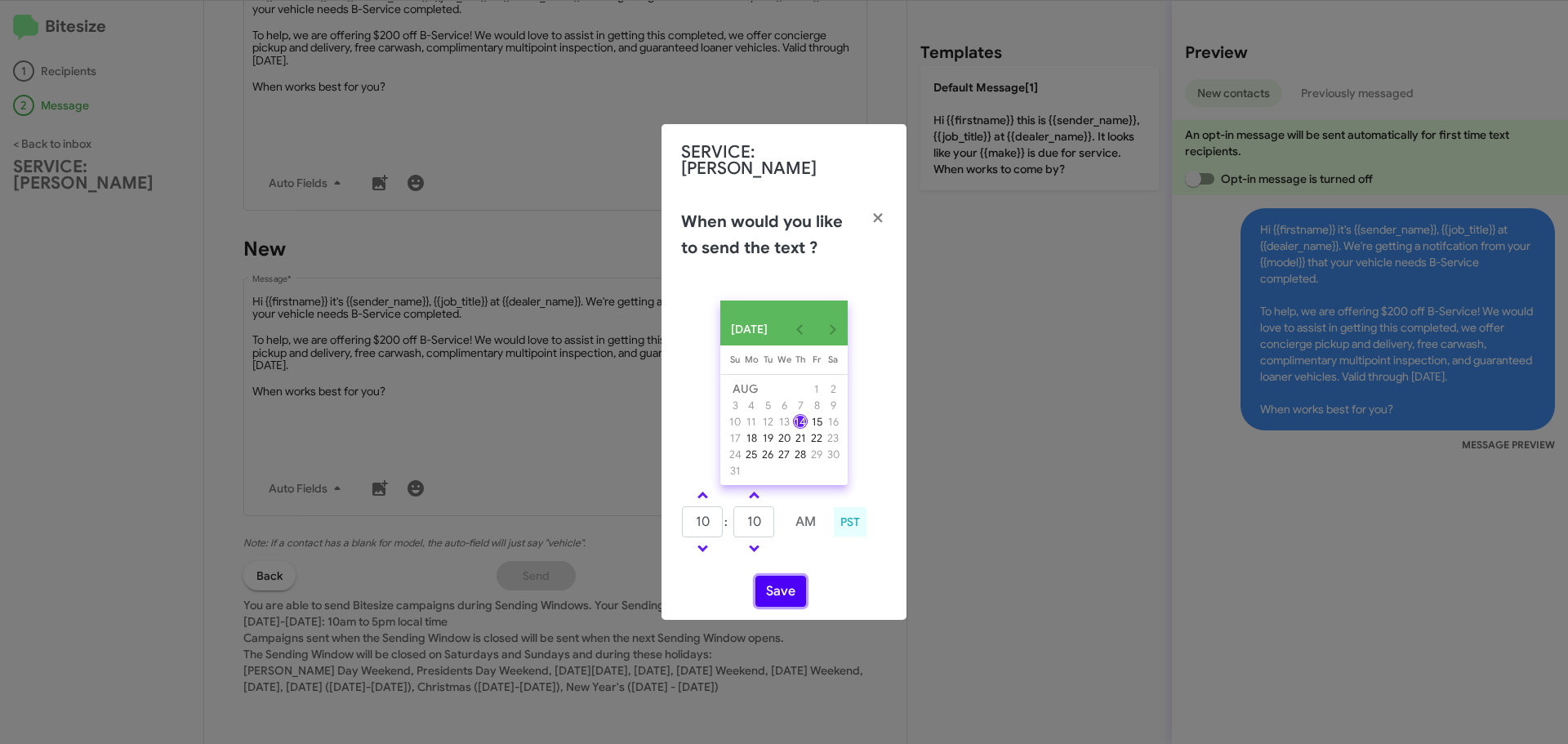
click at [794, 583] on button "Save" at bounding box center [780, 591] width 51 height 31
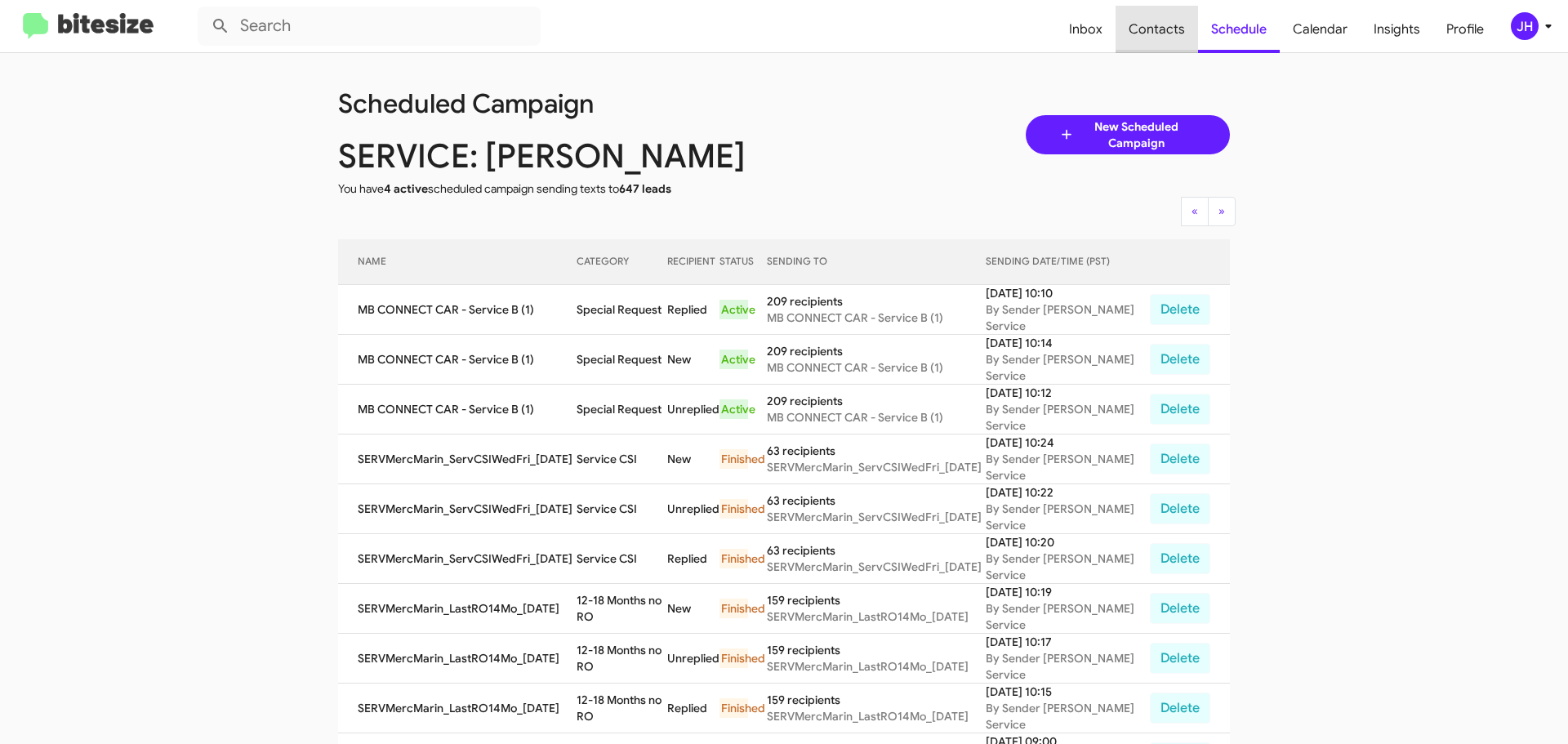
click at [1180, 22] on span "Contacts" at bounding box center [1156, 29] width 82 height 47
type input "in:groups"
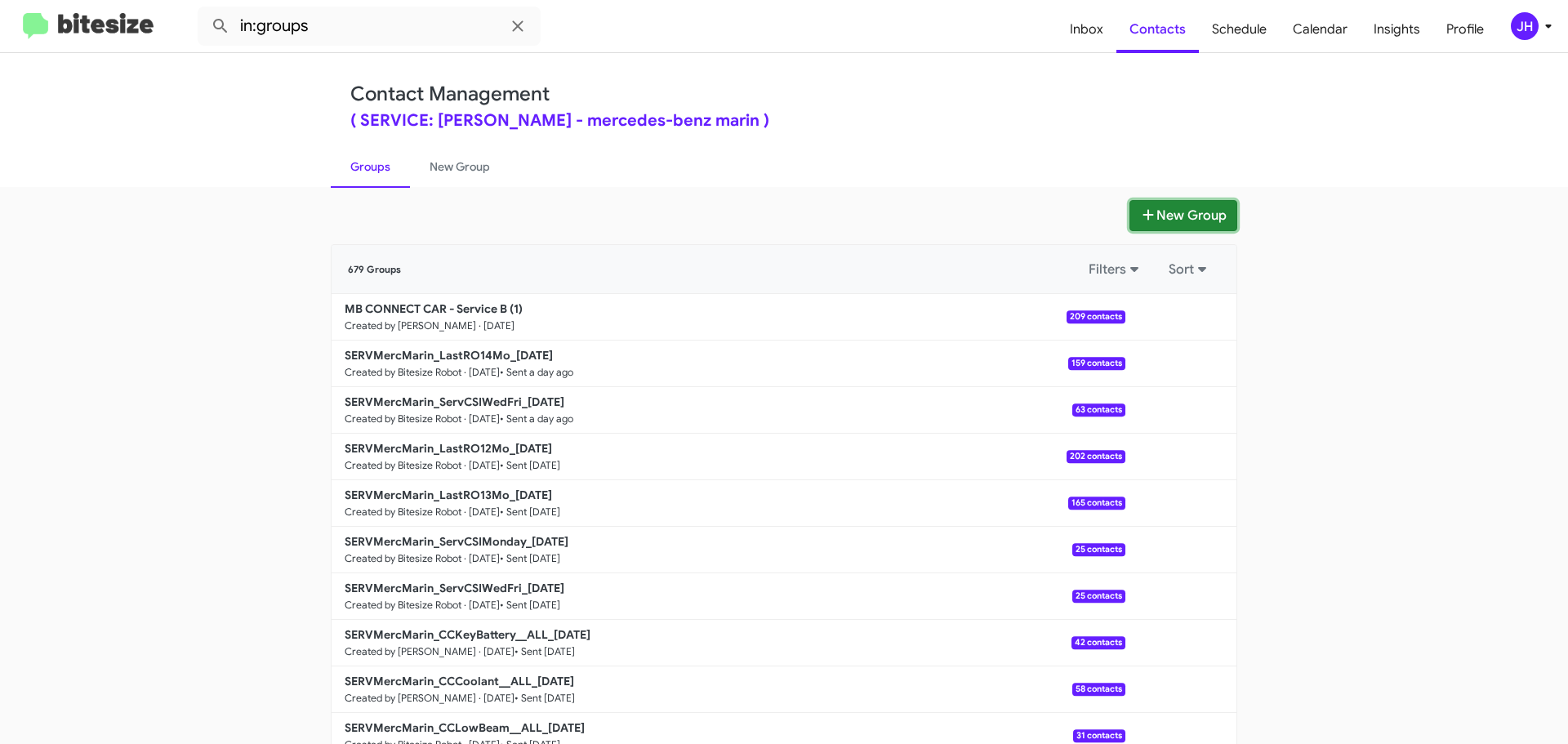
click at [1167, 206] on button "New Group" at bounding box center [1183, 215] width 108 height 31
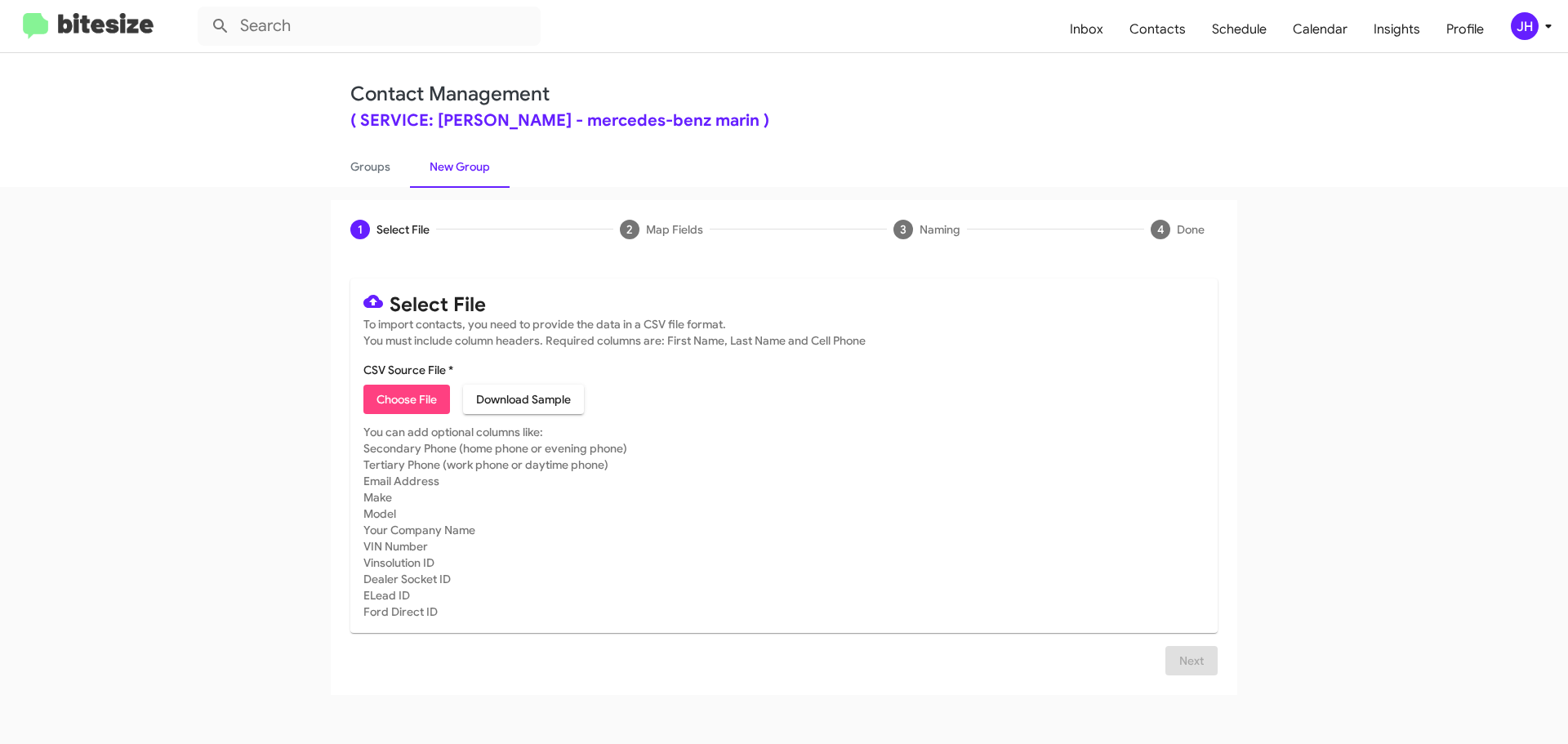
click at [416, 400] on span "Choose File" at bounding box center [407, 399] width 61 height 29
type input "MB CONNECT CAR - Service A (1)"
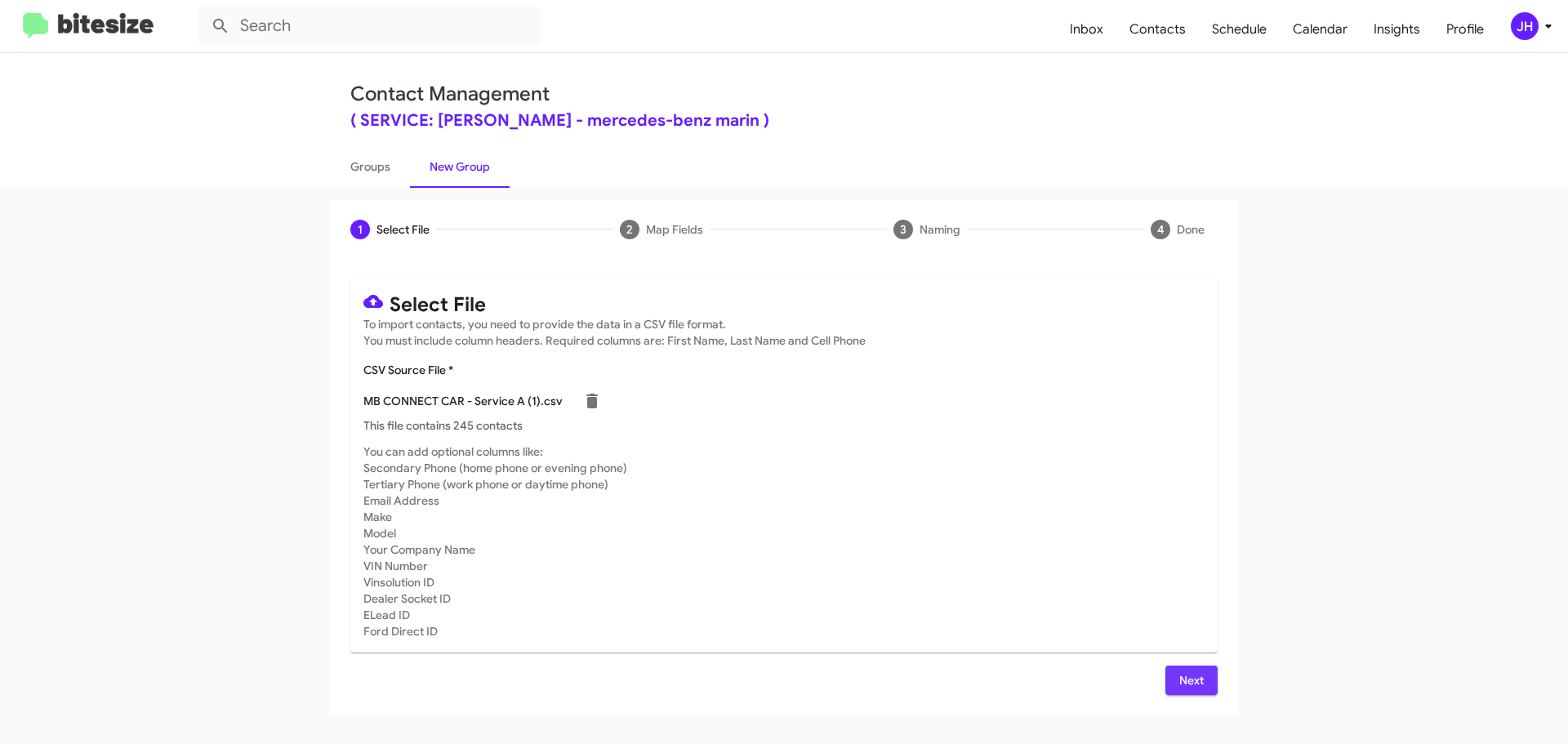
click at [1172, 678] on button "Next" at bounding box center [1191, 679] width 52 height 29
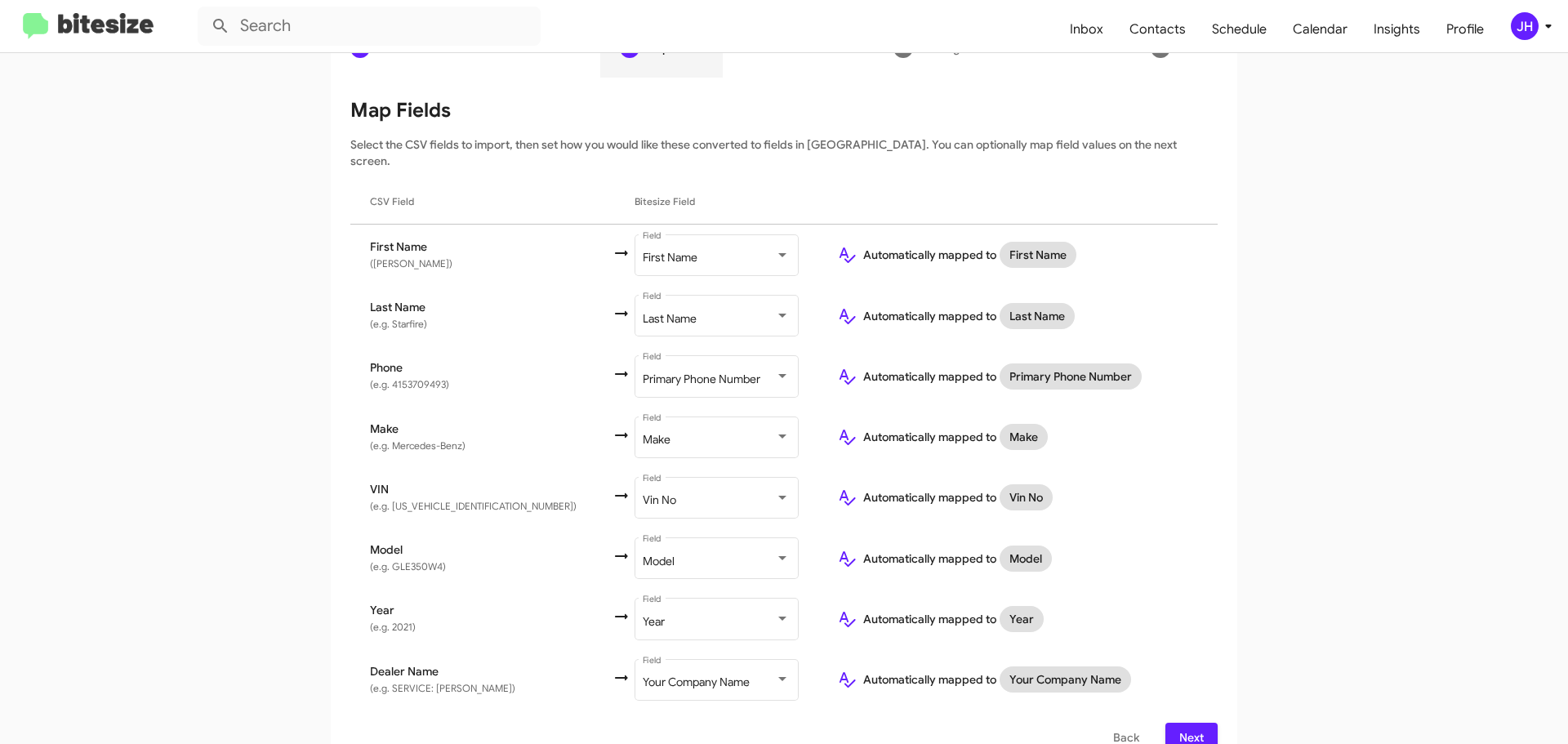
scroll to position [192, 0]
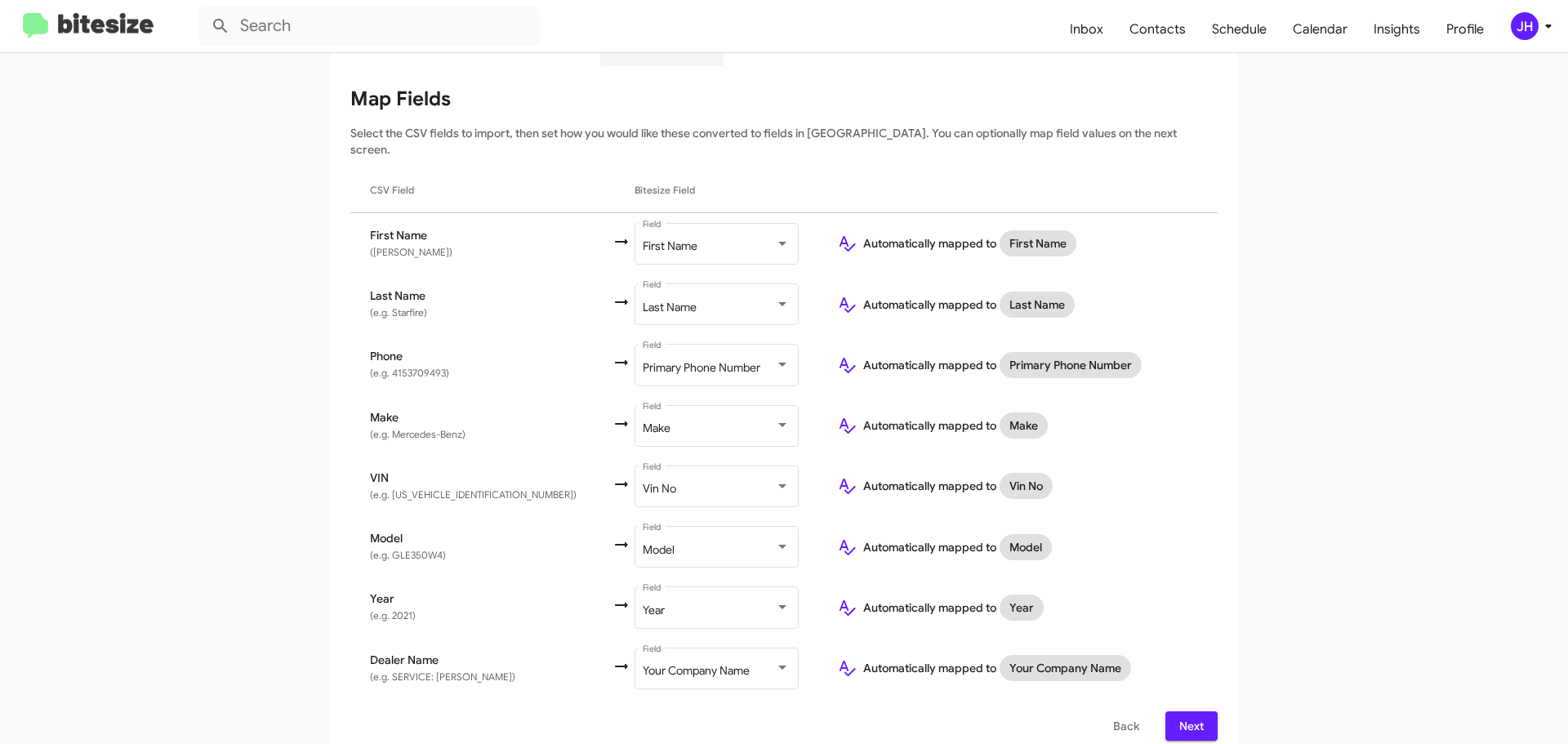
click at [1179, 711] on span "Next" at bounding box center [1191, 725] width 26 height 29
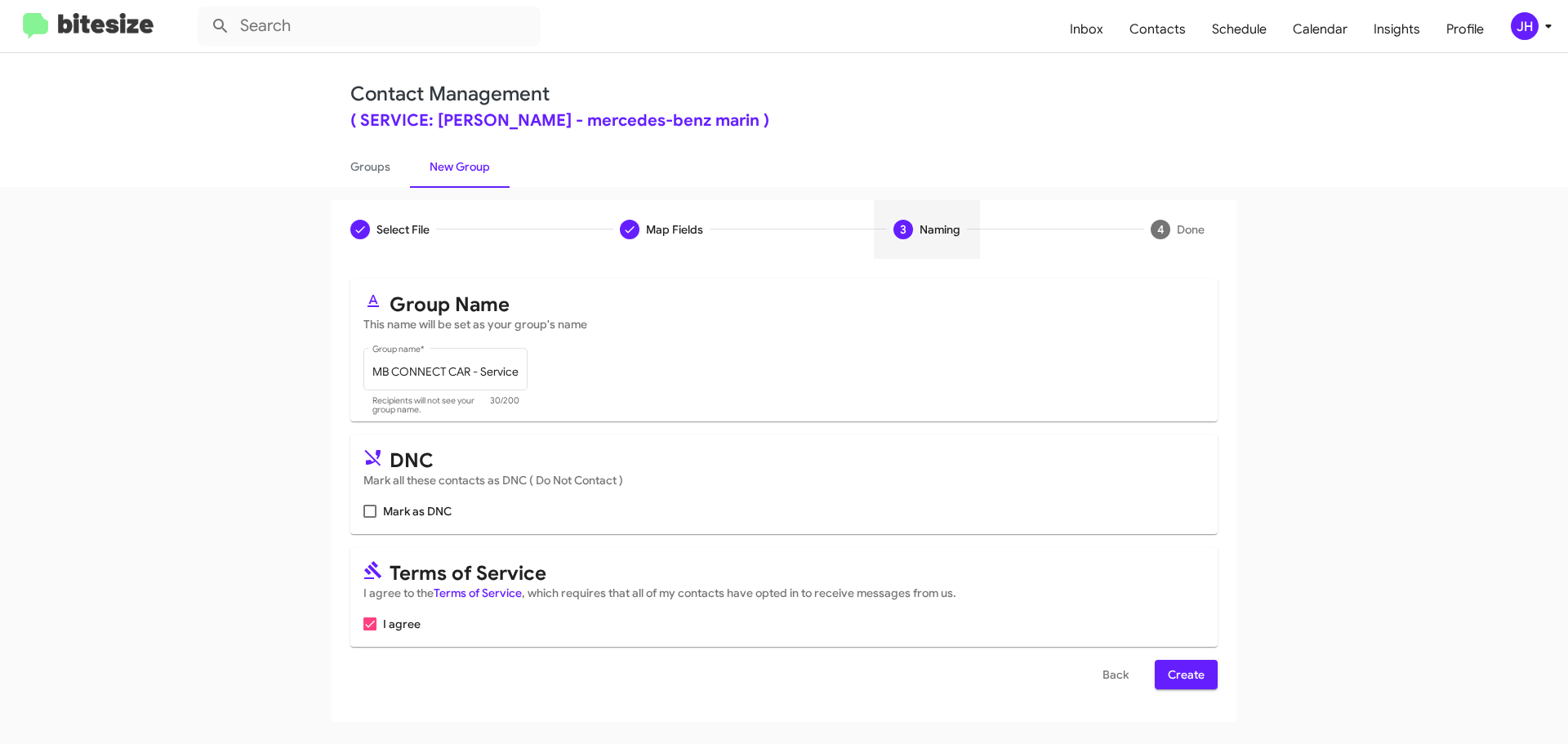
scroll to position [0, 0]
click at [1202, 671] on span "Create" at bounding box center [1186, 673] width 37 height 29
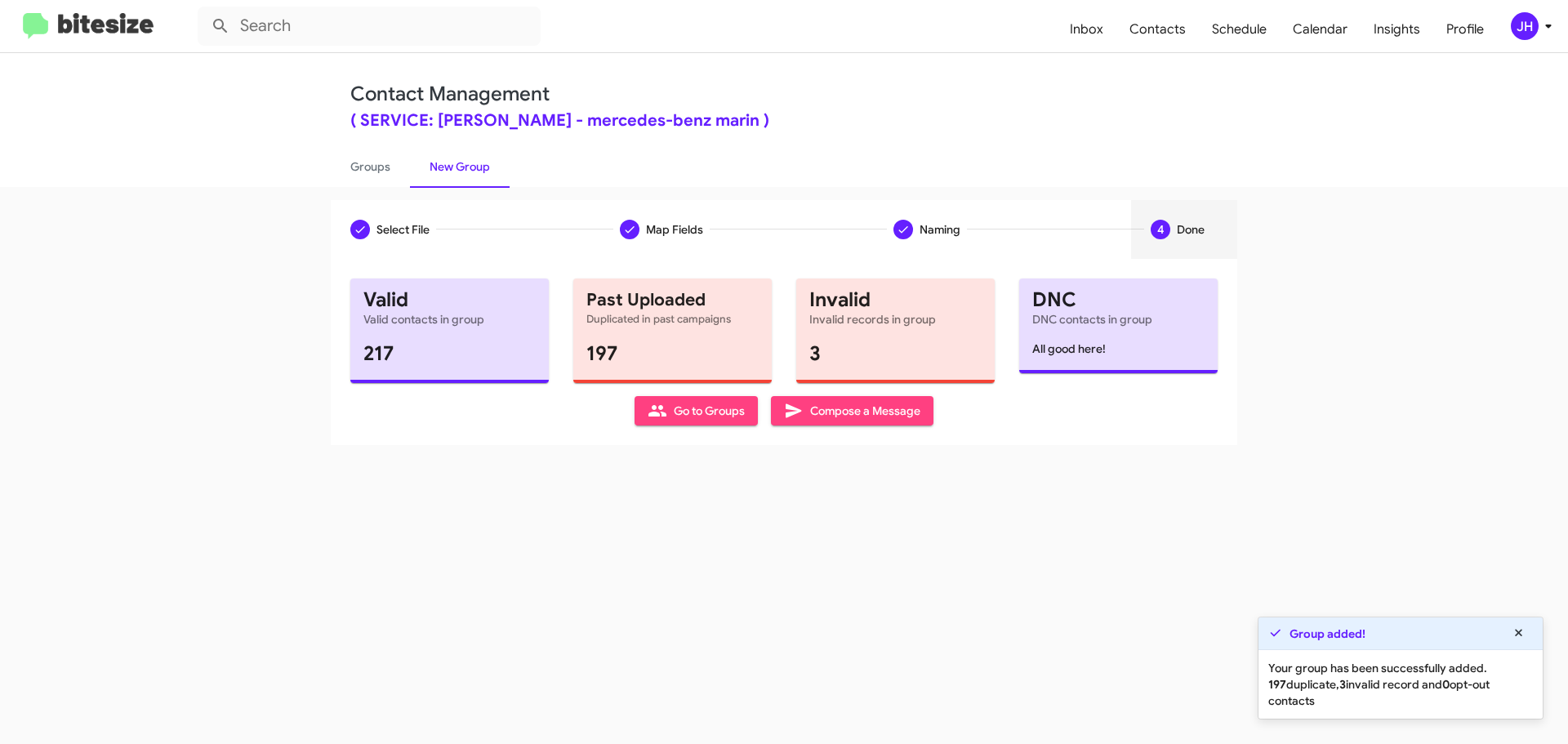
click at [714, 410] on span "Go to Groups" at bounding box center [695, 410] width 97 height 29
type input "in:groups"
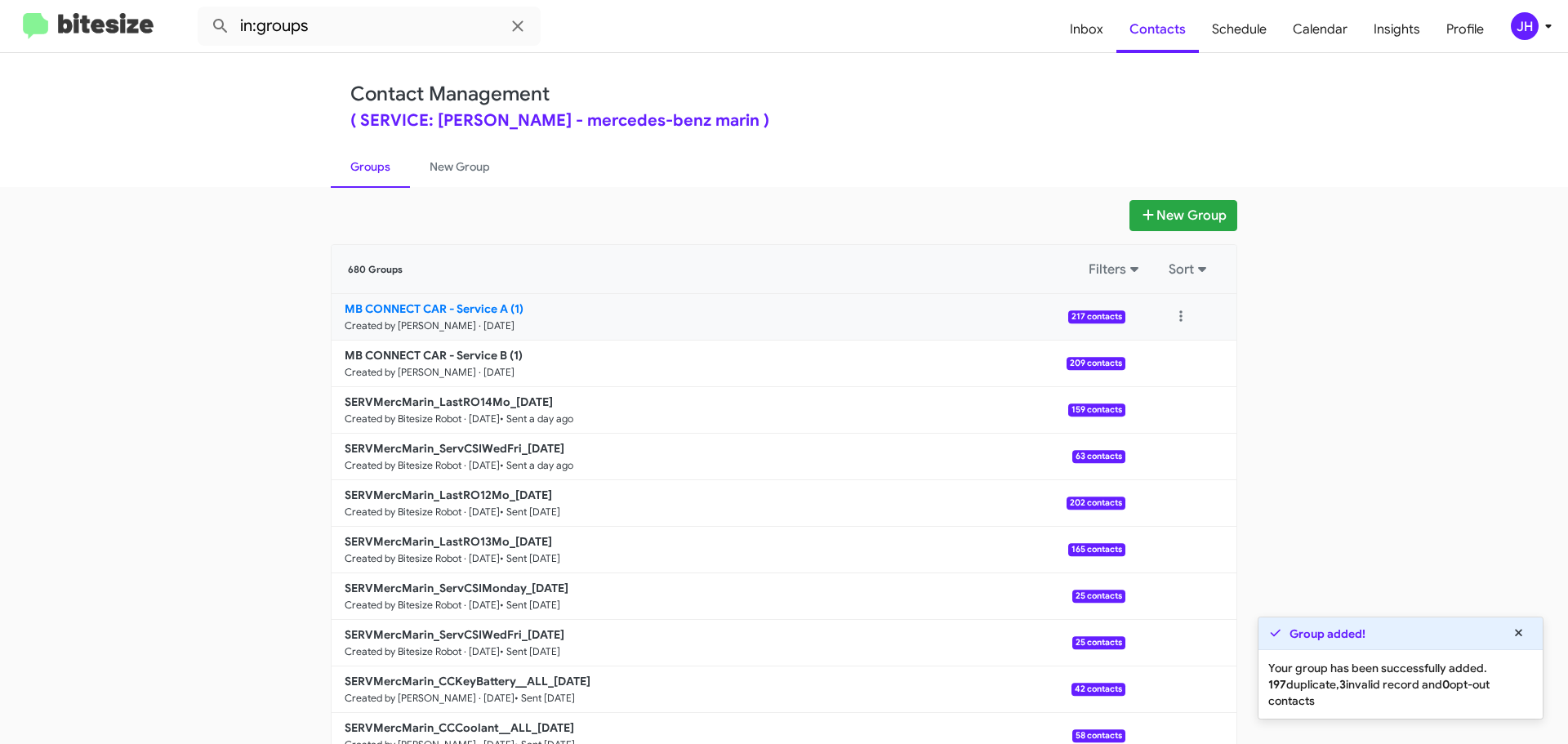
click at [811, 319] on link "MB CONNECT CAR - Service A (1) Created by Jacob Henry · Aug 14, 2025 217 contac…" at bounding box center [728, 317] width 794 height 46
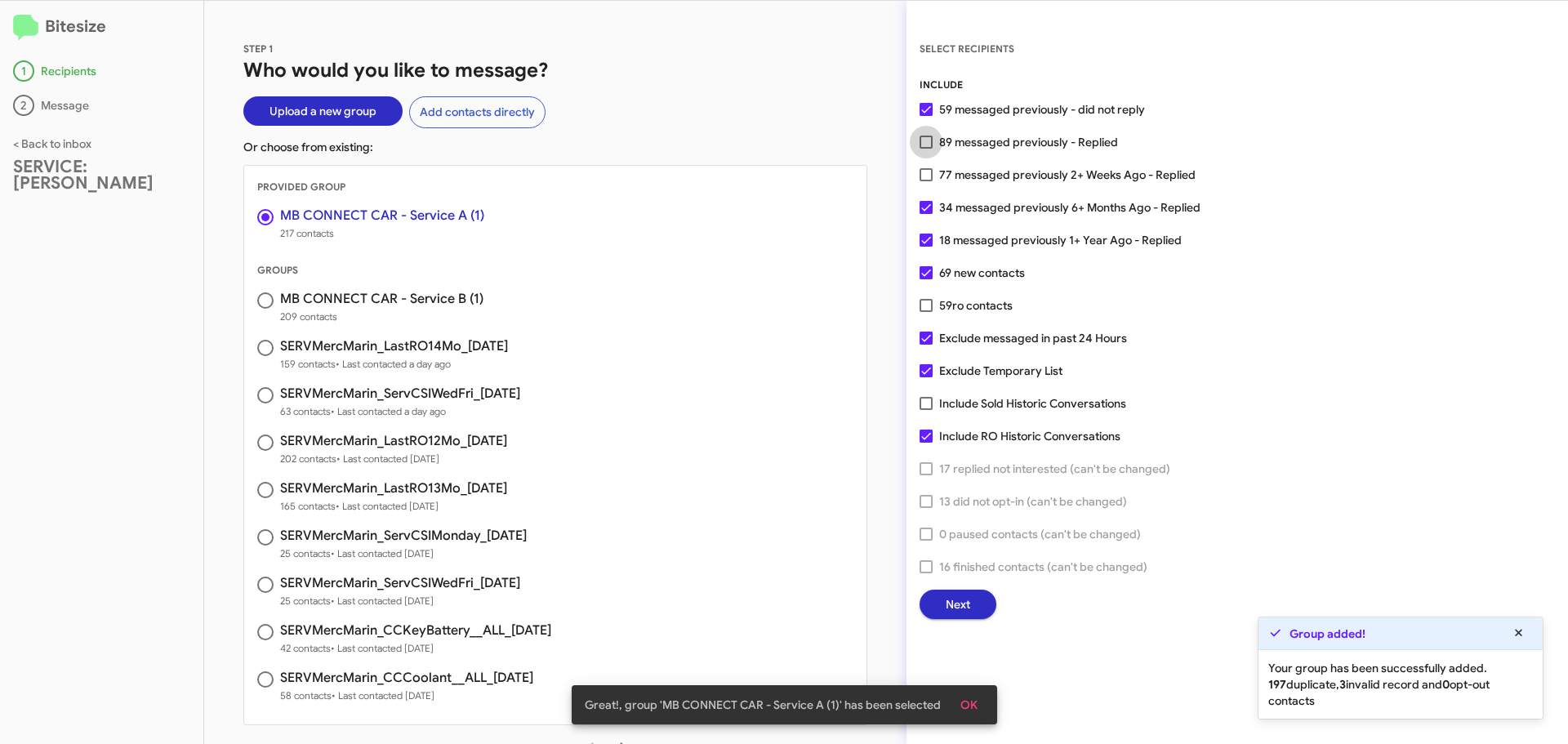
click at [934, 140] on label "89 messaged previously - Replied" at bounding box center [1018, 142] width 198 height 20
click at [926, 148] on input "89 messaged previously - Replied" at bounding box center [925, 148] width 1 height 1
checkbox input "true"
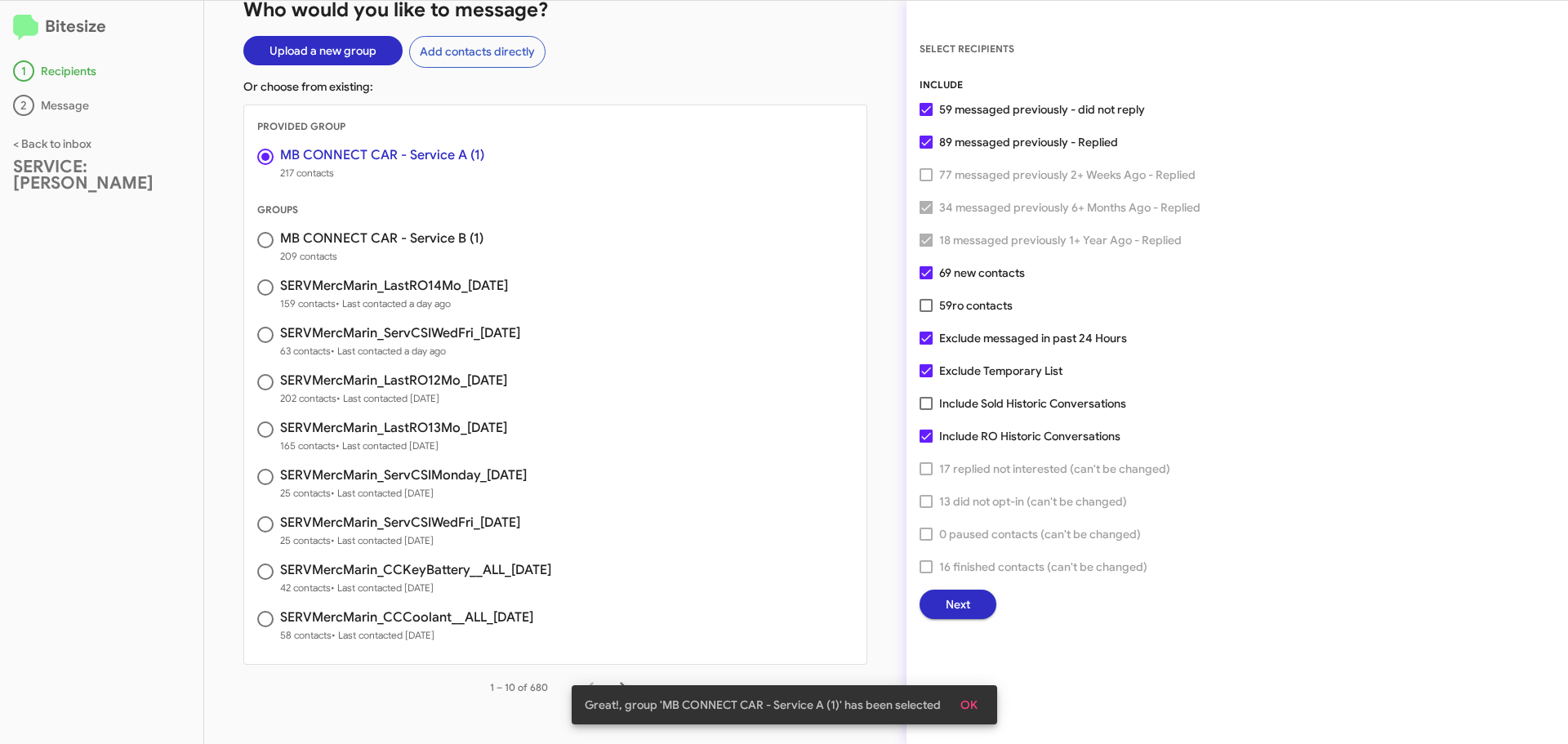
scroll to position [66, 0]
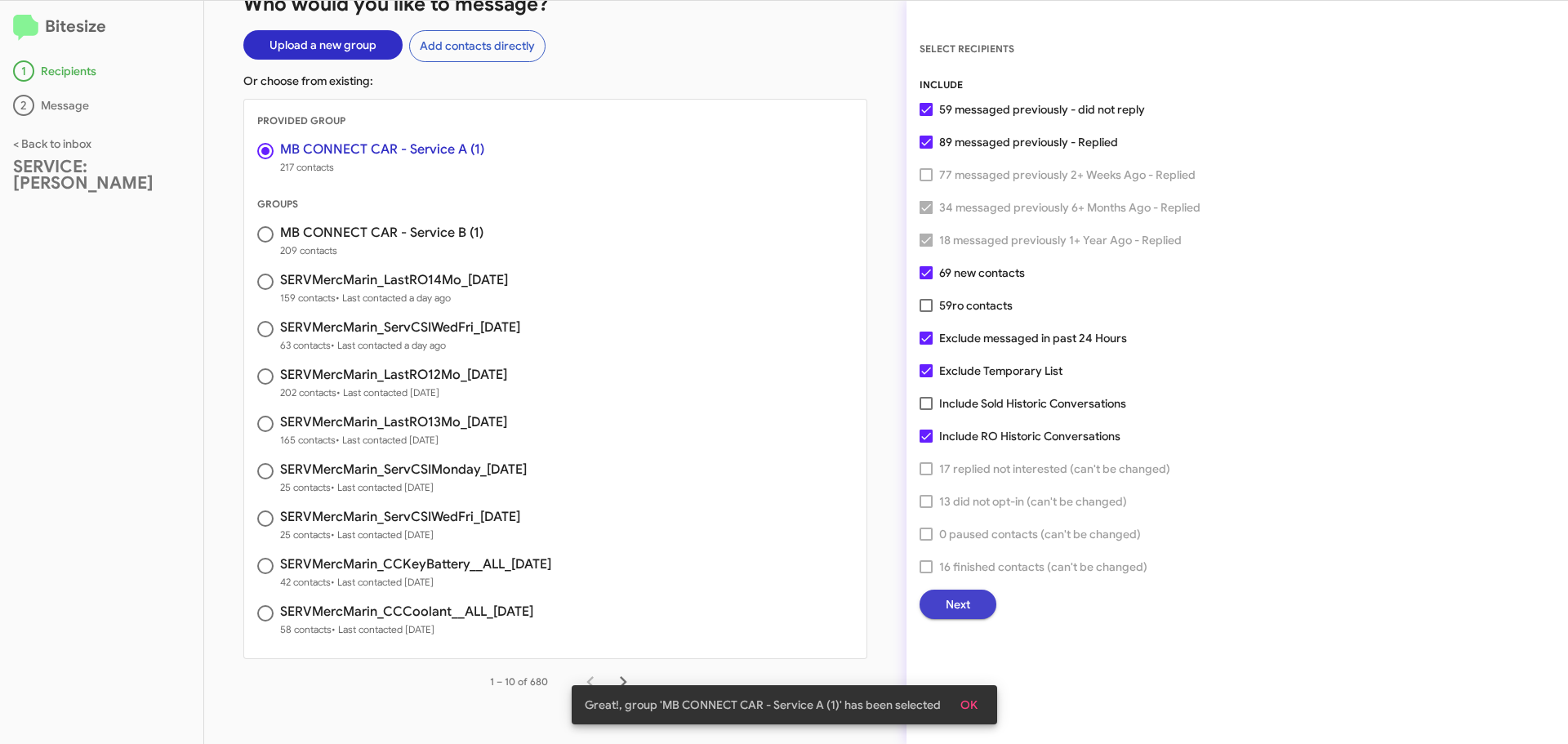
click at [960, 601] on span "Next" at bounding box center [958, 604] width 25 height 29
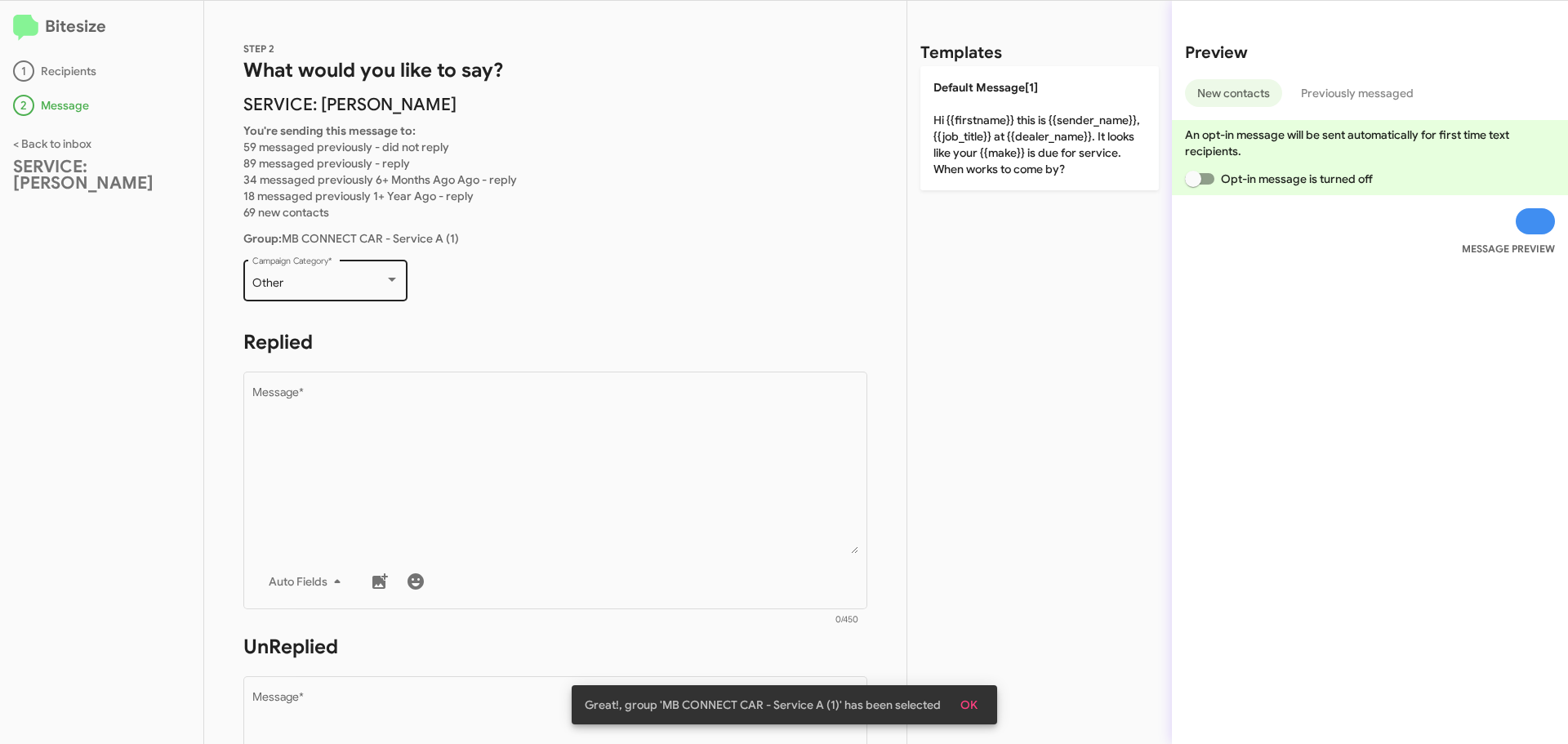
click at [370, 292] on div "Other Campaign Category *" at bounding box center [325, 279] width 147 height 45
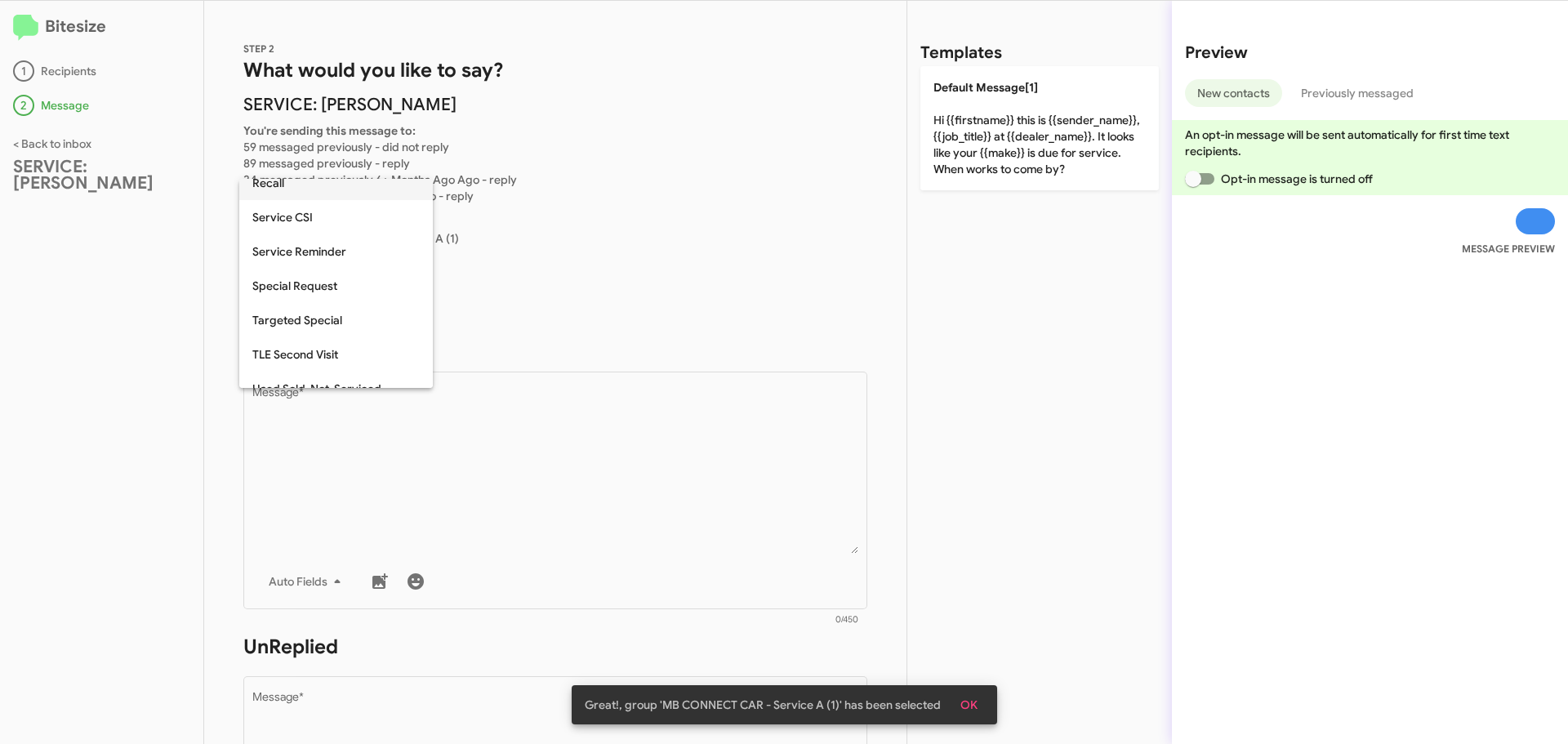
scroll to position [511, 0]
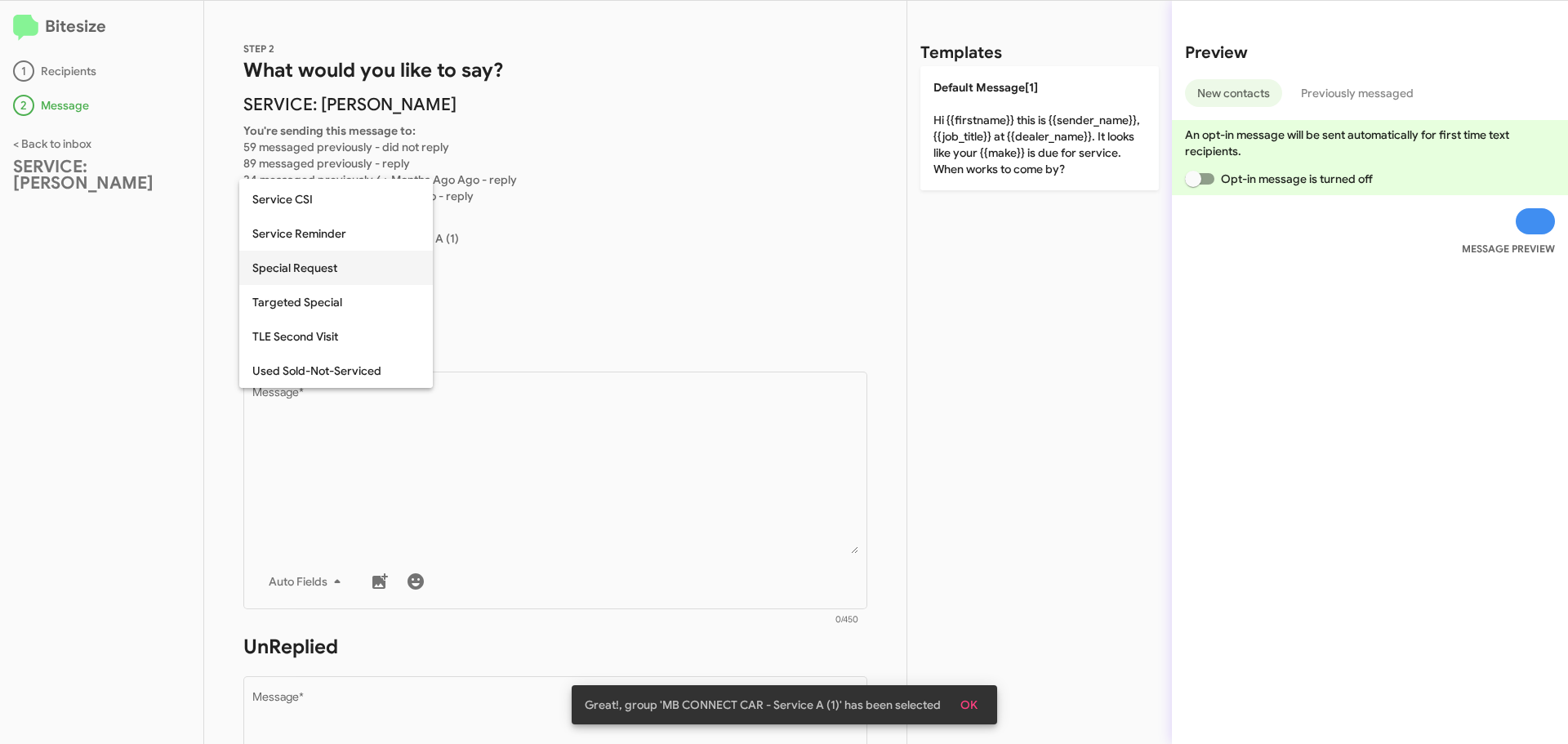
click at [363, 274] on span "Special Request" at bounding box center [336, 267] width 168 height 34
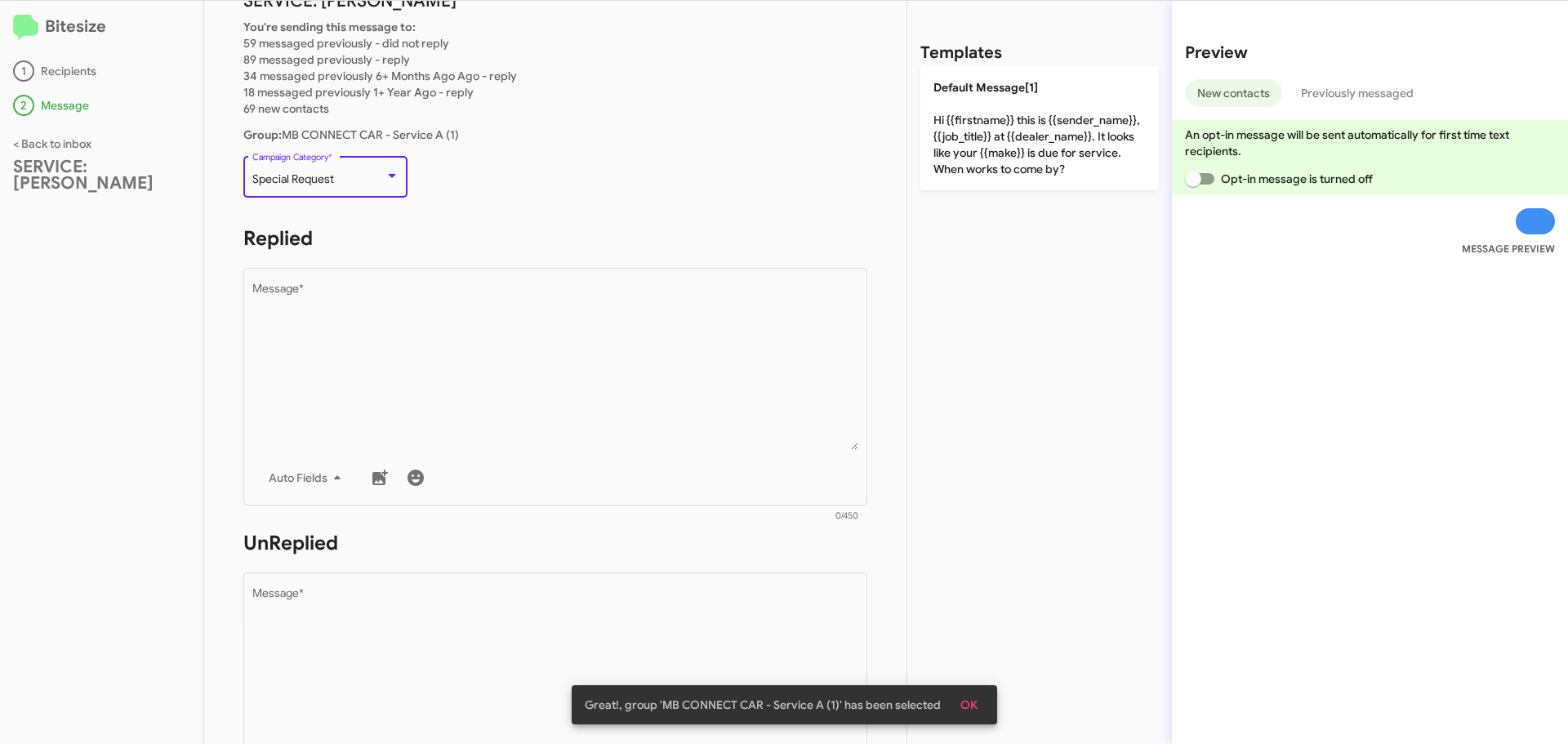
scroll to position [163, 0]
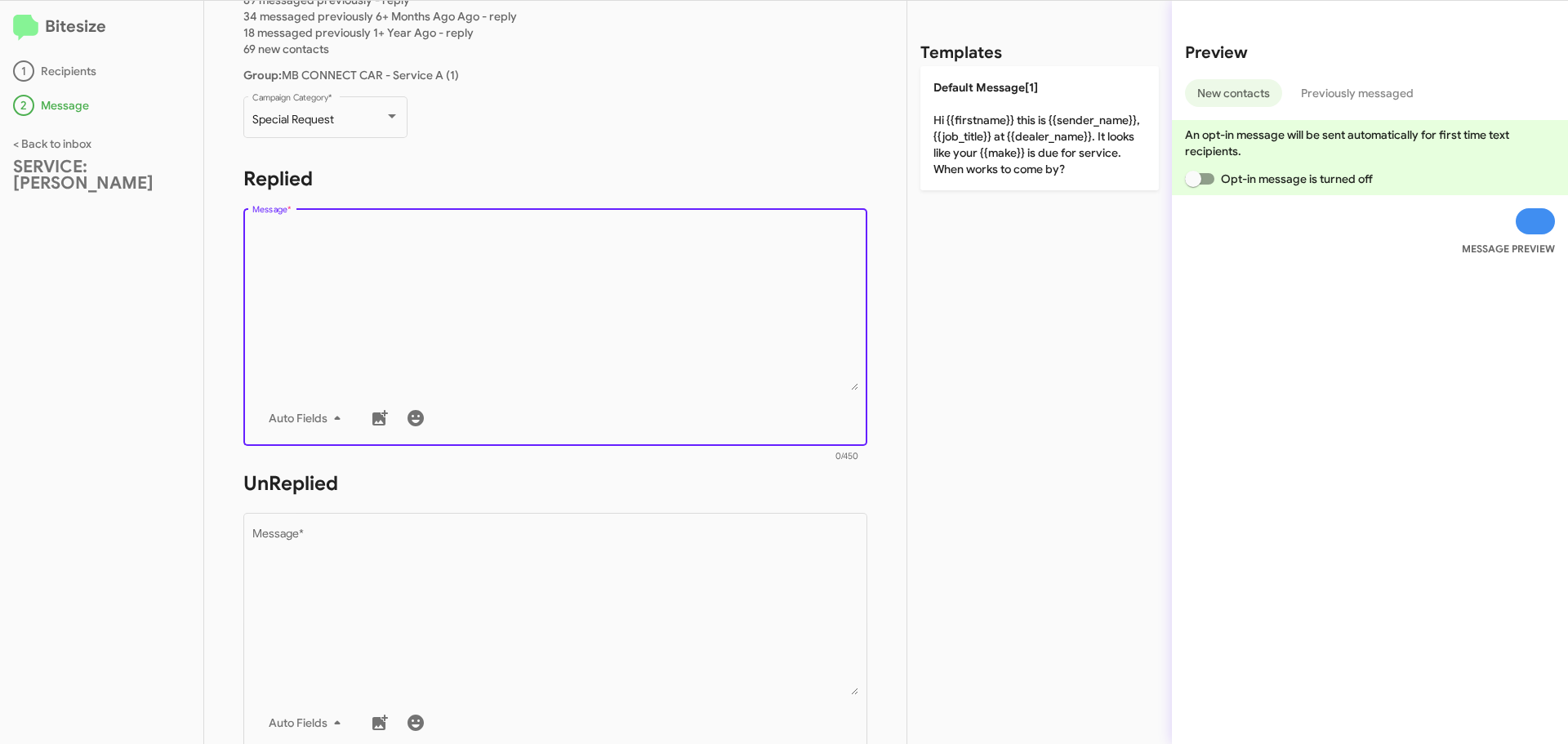
click at [362, 262] on textarea "Message *" at bounding box center [555, 307] width 606 height 167
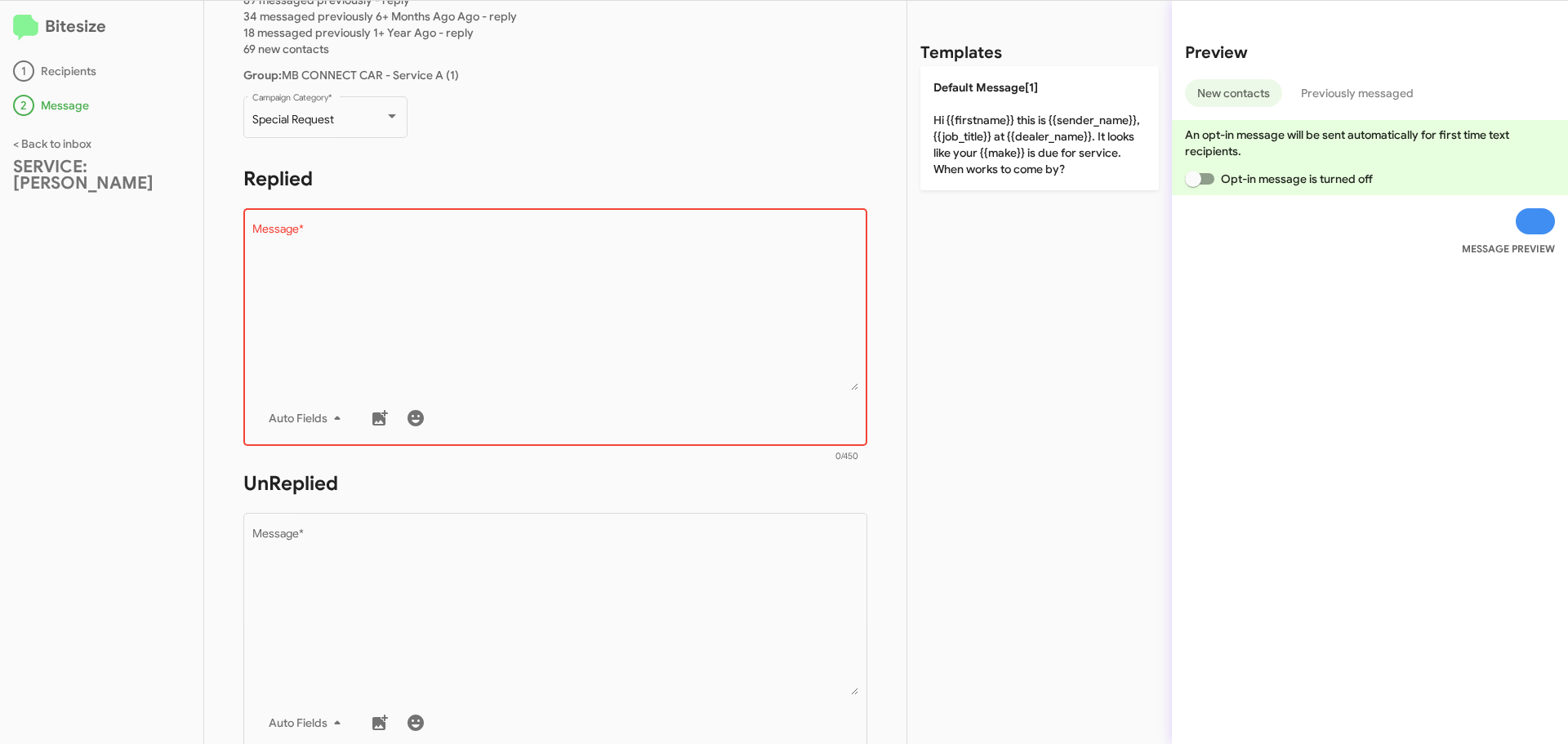
click at [371, 284] on textarea "Message *" at bounding box center [555, 307] width 606 height 167
paste textarea ""Hi {{firstname}} it's {{sender_name}}, at {{dealer_name}}. We're getting a not…"
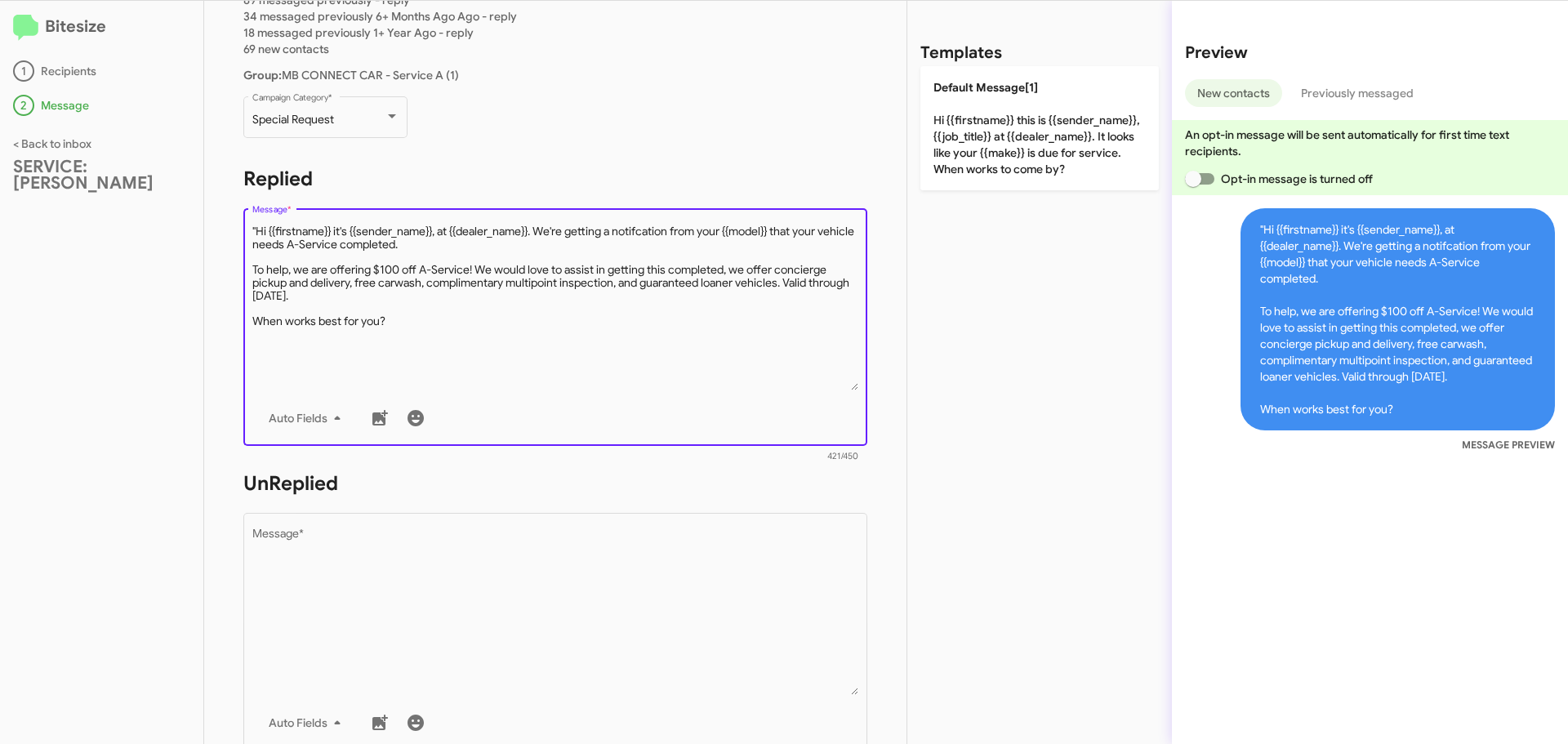
click at [256, 232] on textarea "Message *" at bounding box center [555, 307] width 606 height 167
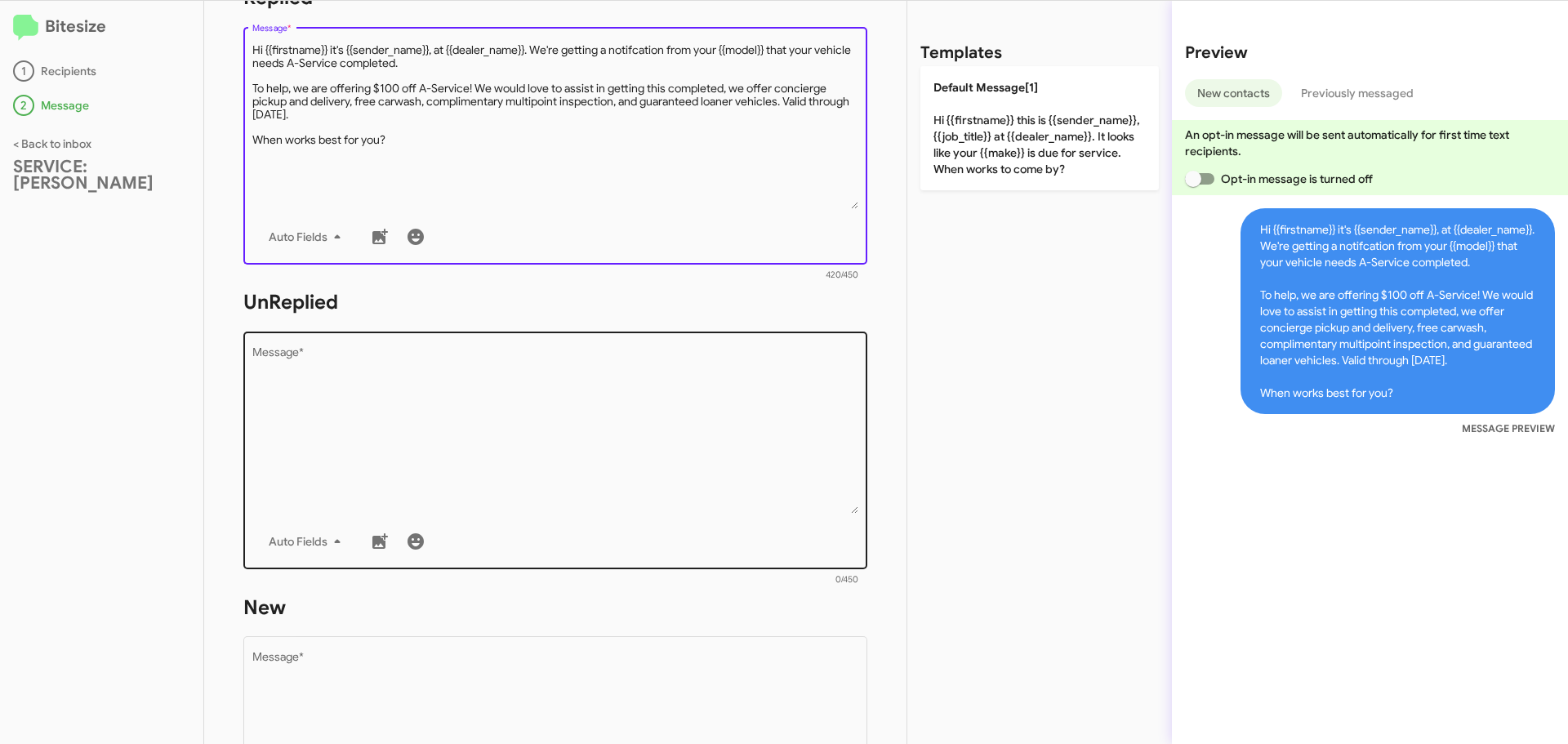
scroll to position [408, 0]
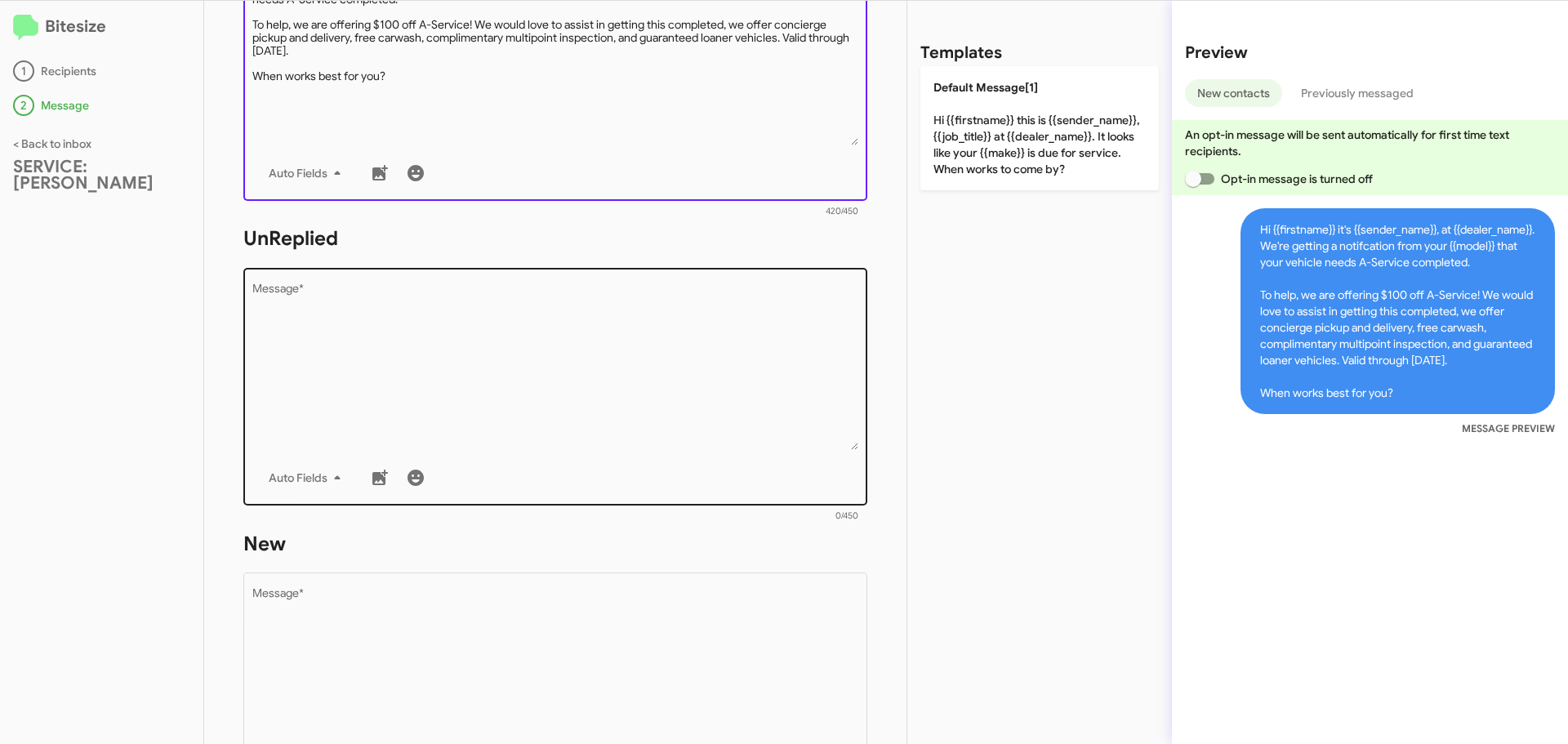
type textarea "Hi {{firstname}} it's {{sender_name}}, at {{dealer_name}}. We're getting a noti…"
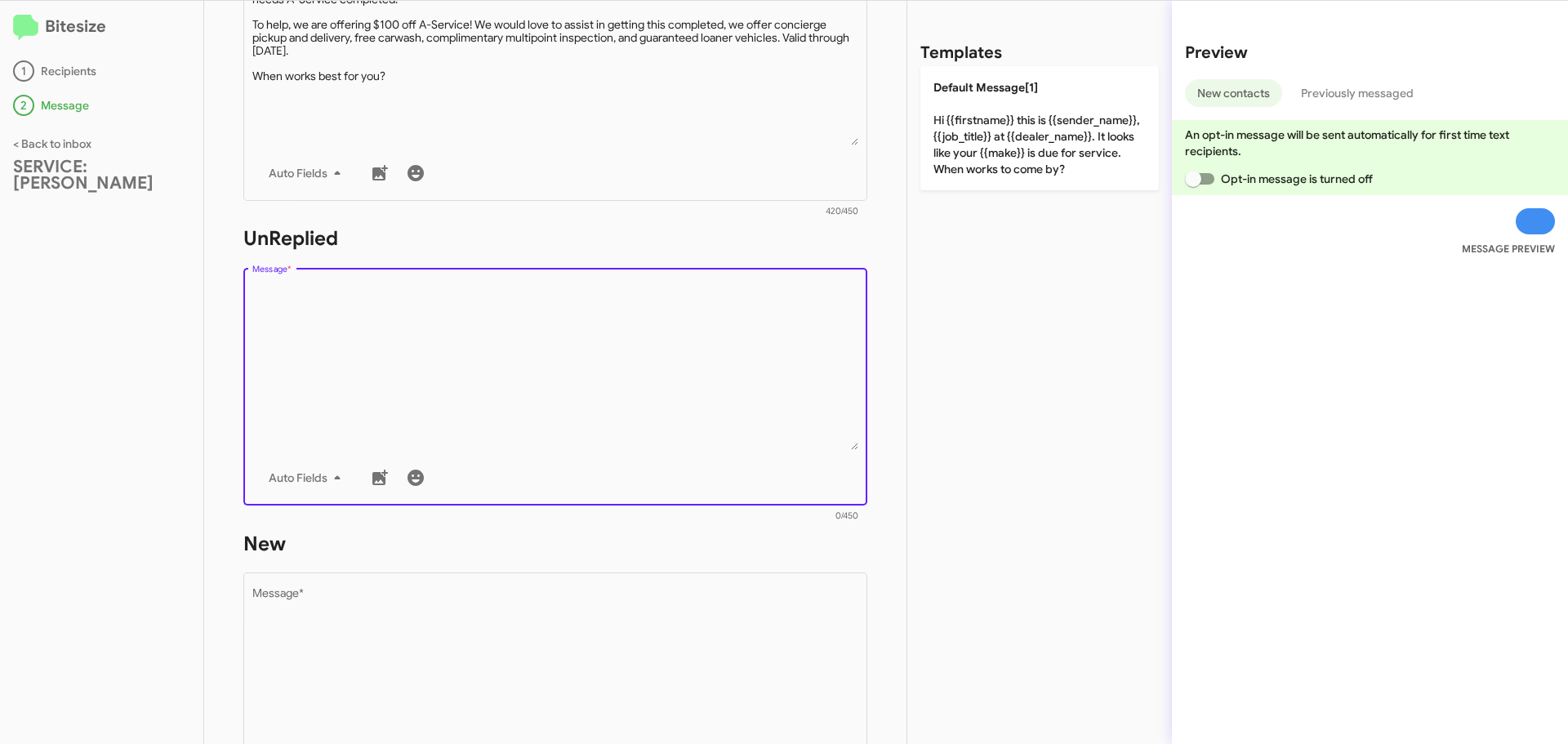
click at [304, 325] on textarea "Message *" at bounding box center [555, 367] width 606 height 167
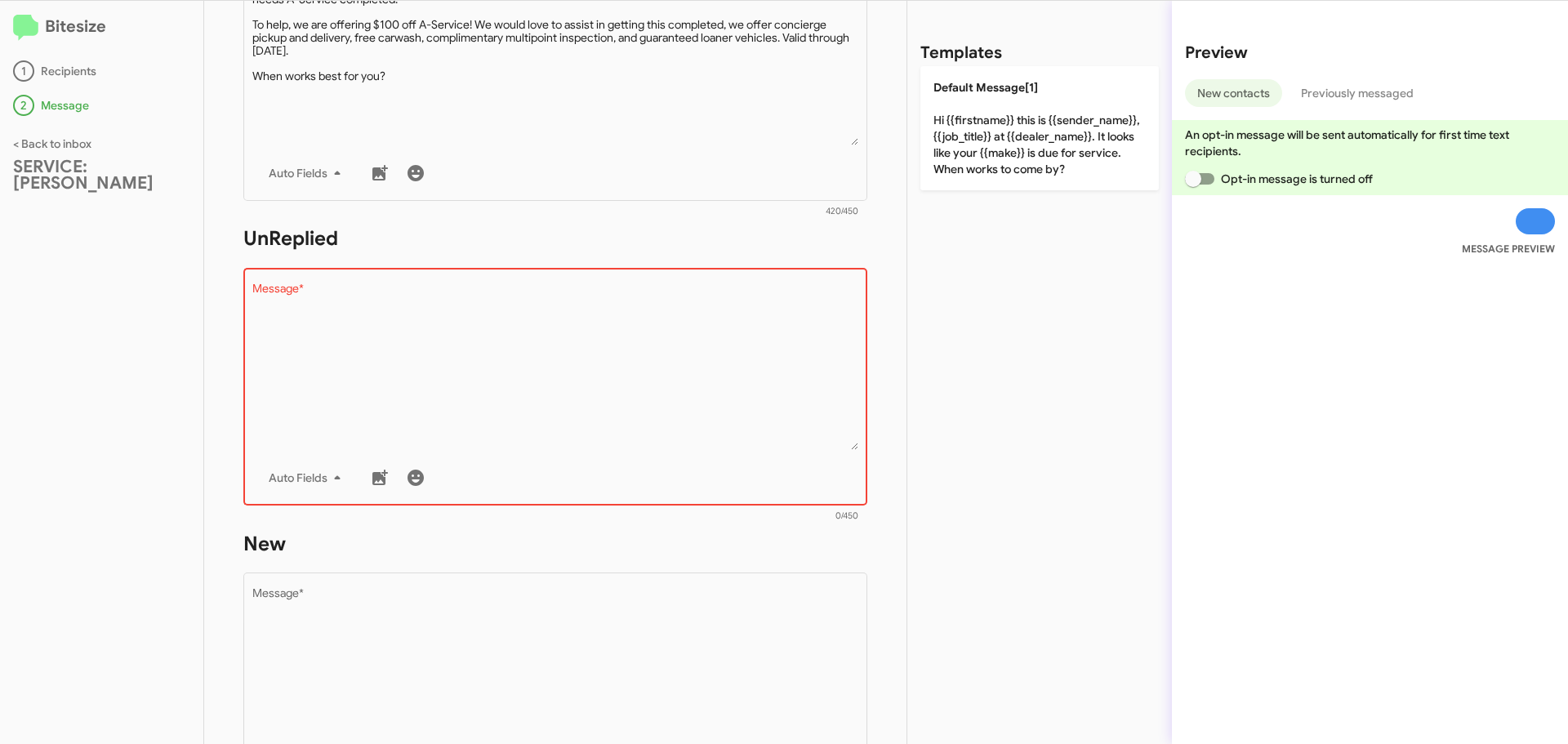
click at [360, 321] on textarea "Message *" at bounding box center [555, 367] width 606 height 167
paste textarea ""Hi {{firstname}} it's {{sender_name}}, {{job_title}} at {{dealer_name}}. We're…"
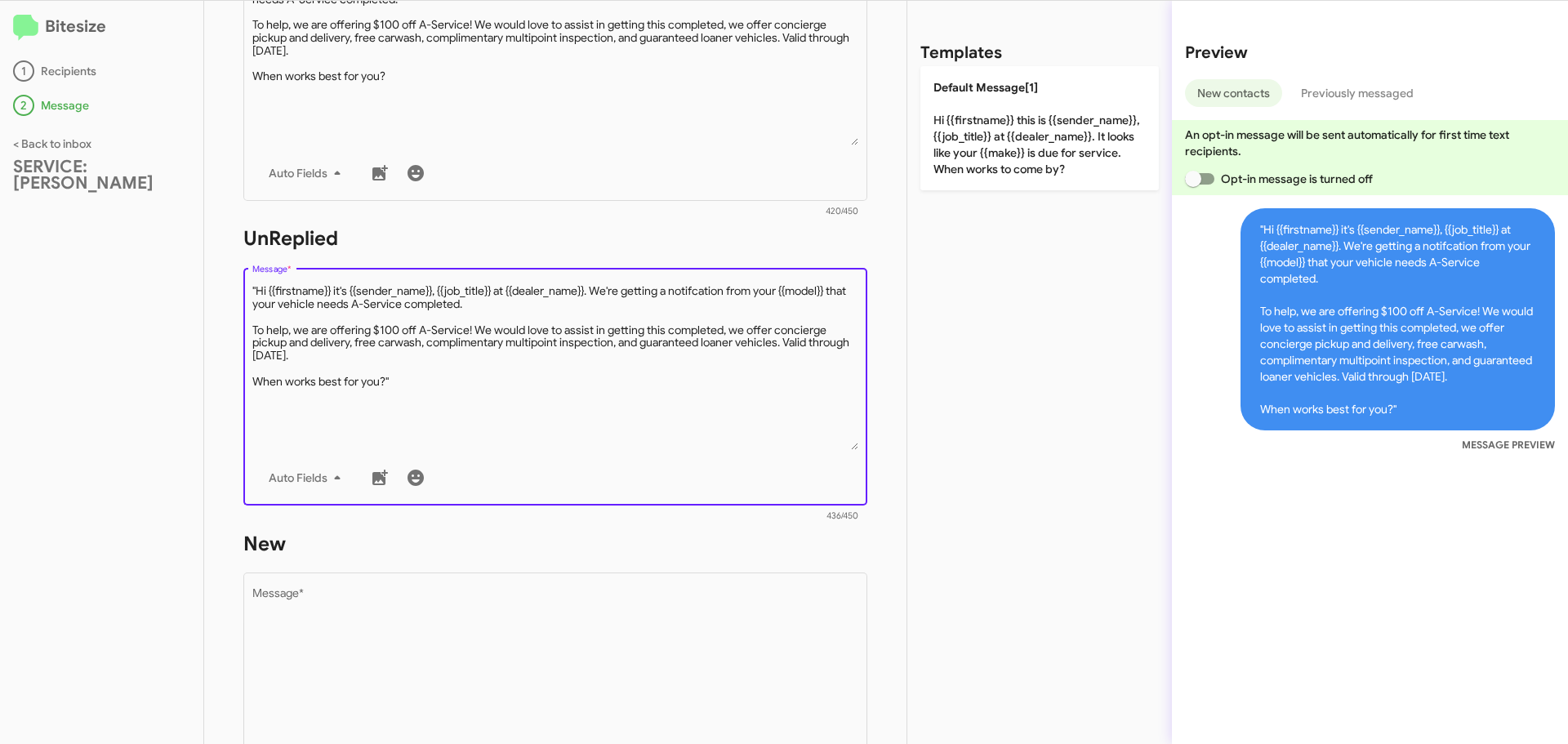
click at [254, 285] on textarea "Message *" at bounding box center [555, 367] width 606 height 167
click at [403, 377] on textarea "Message *" at bounding box center [555, 367] width 606 height 167
drag, startPoint x: 403, startPoint y: 377, endPoint x: 232, endPoint y: 286, distance: 193.7
click at [232, 286] on div "STEP 2 What would you like to say? SERVICE: Mercedes Marin You're sending this …" at bounding box center [555, 372] width 702 height 743
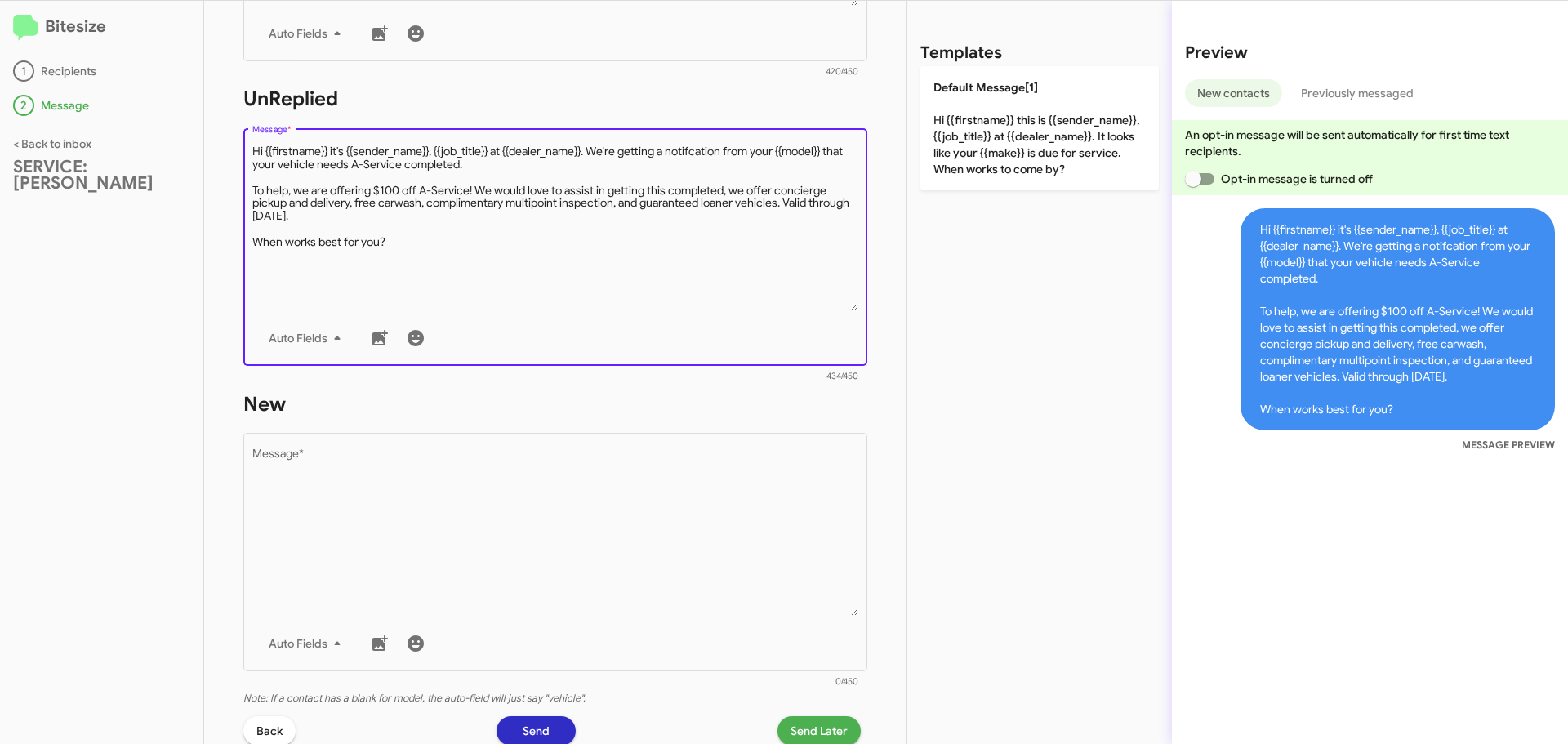
scroll to position [571, 0]
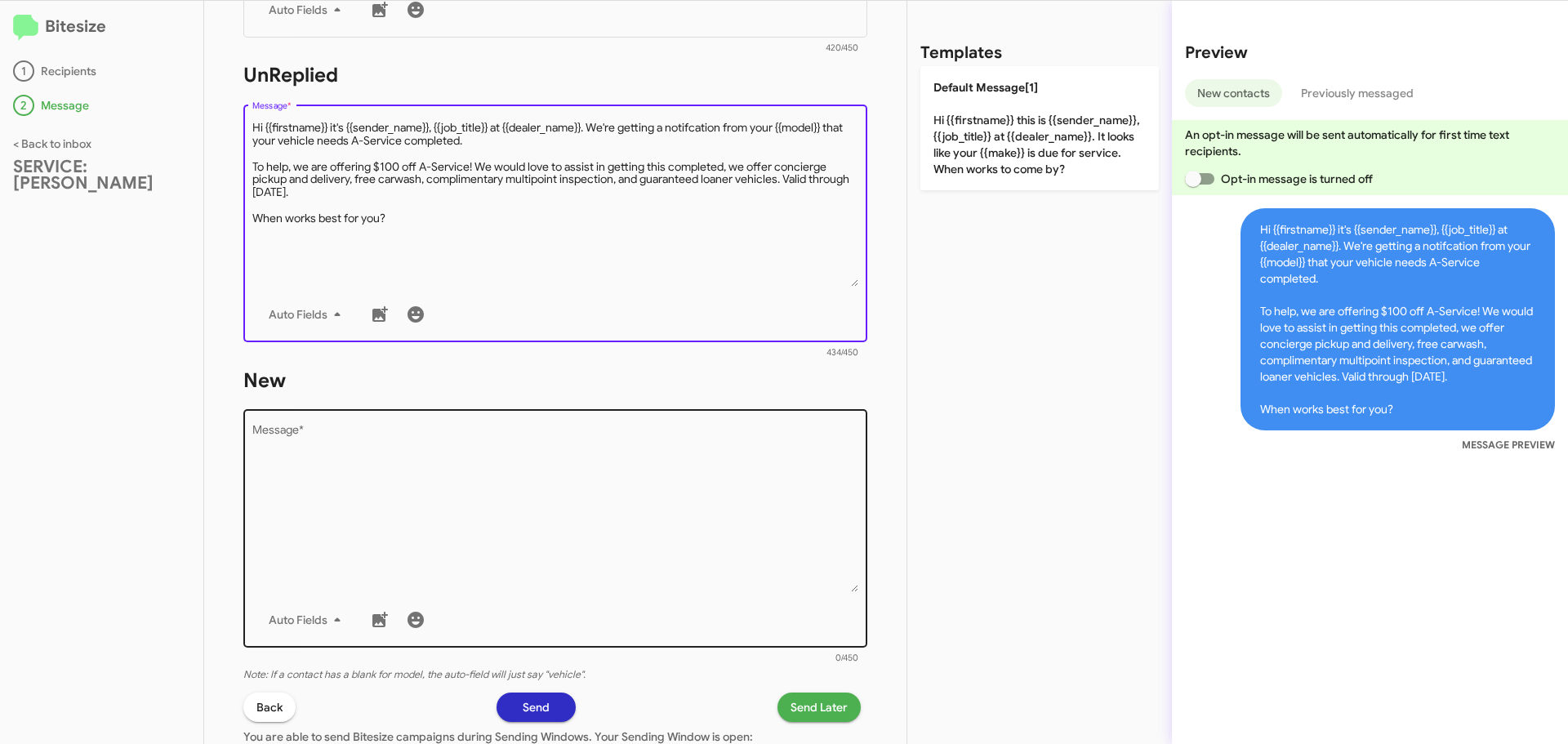
type textarea "Hi {{firstname}} it's {{sender_name}}, {{job_title}} at {{dealer_name}}. We're …"
click at [348, 440] on textarea "Message *" at bounding box center [555, 508] width 606 height 167
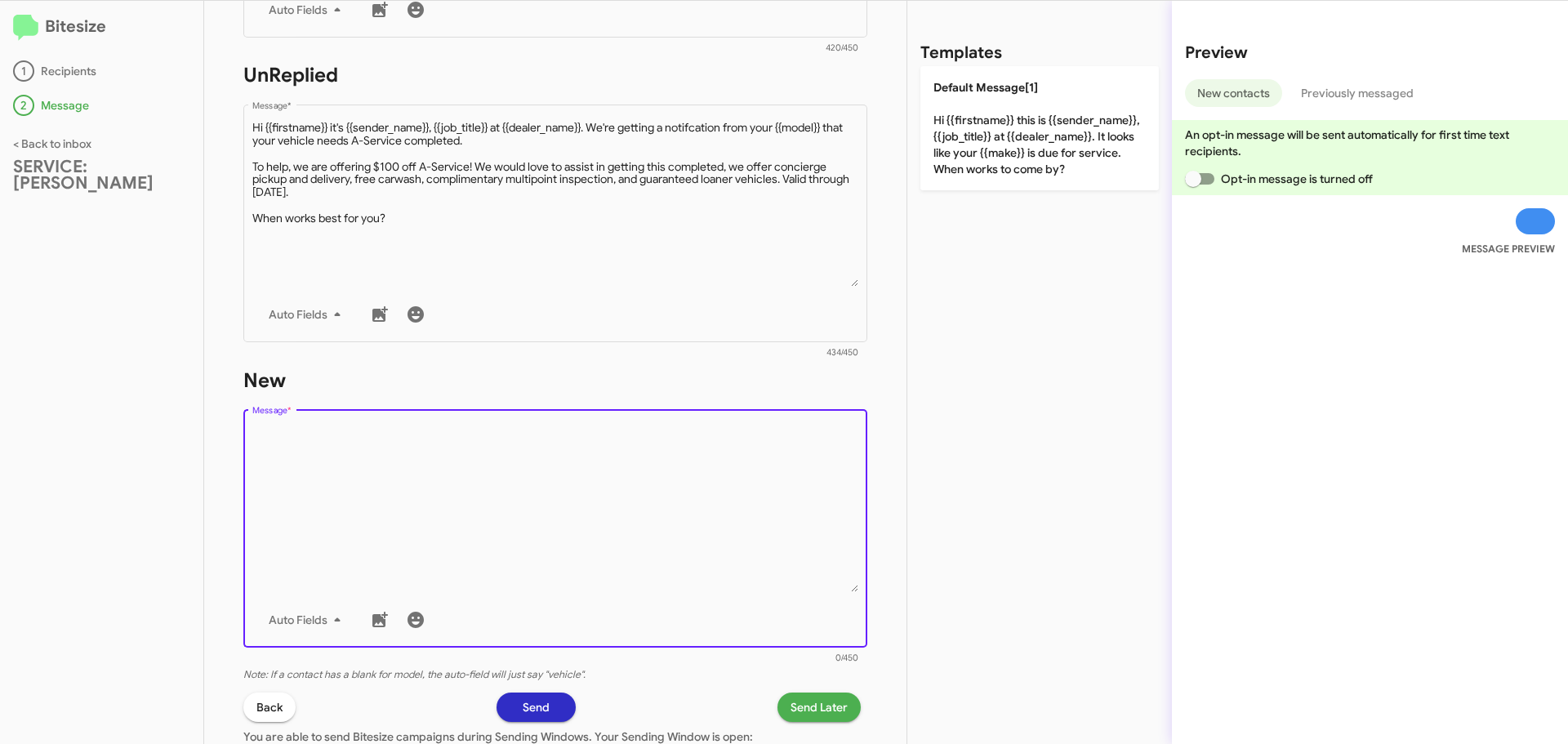
paste textarea "Hi {{firstname}} it's {{sender_name}}, {{job_title}} at {{dealer_name}}. We're …"
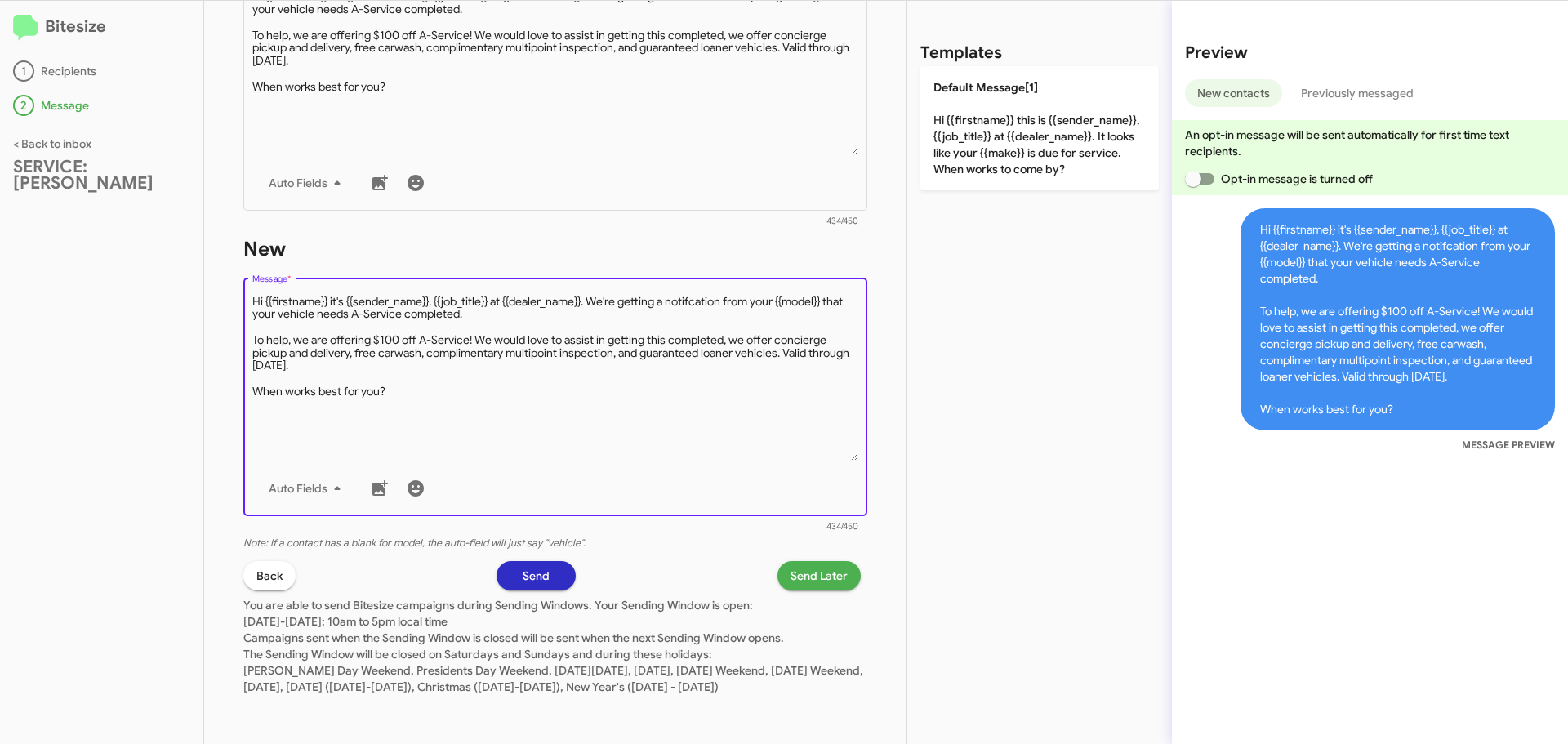
scroll to position [719, 0]
type textarea "Hi {{firstname}} it's {{sender_name}}, {{job_title}} at {{dealer_name}}. We're …"
click at [791, 571] on span "Send Later" at bounding box center [819, 575] width 57 height 29
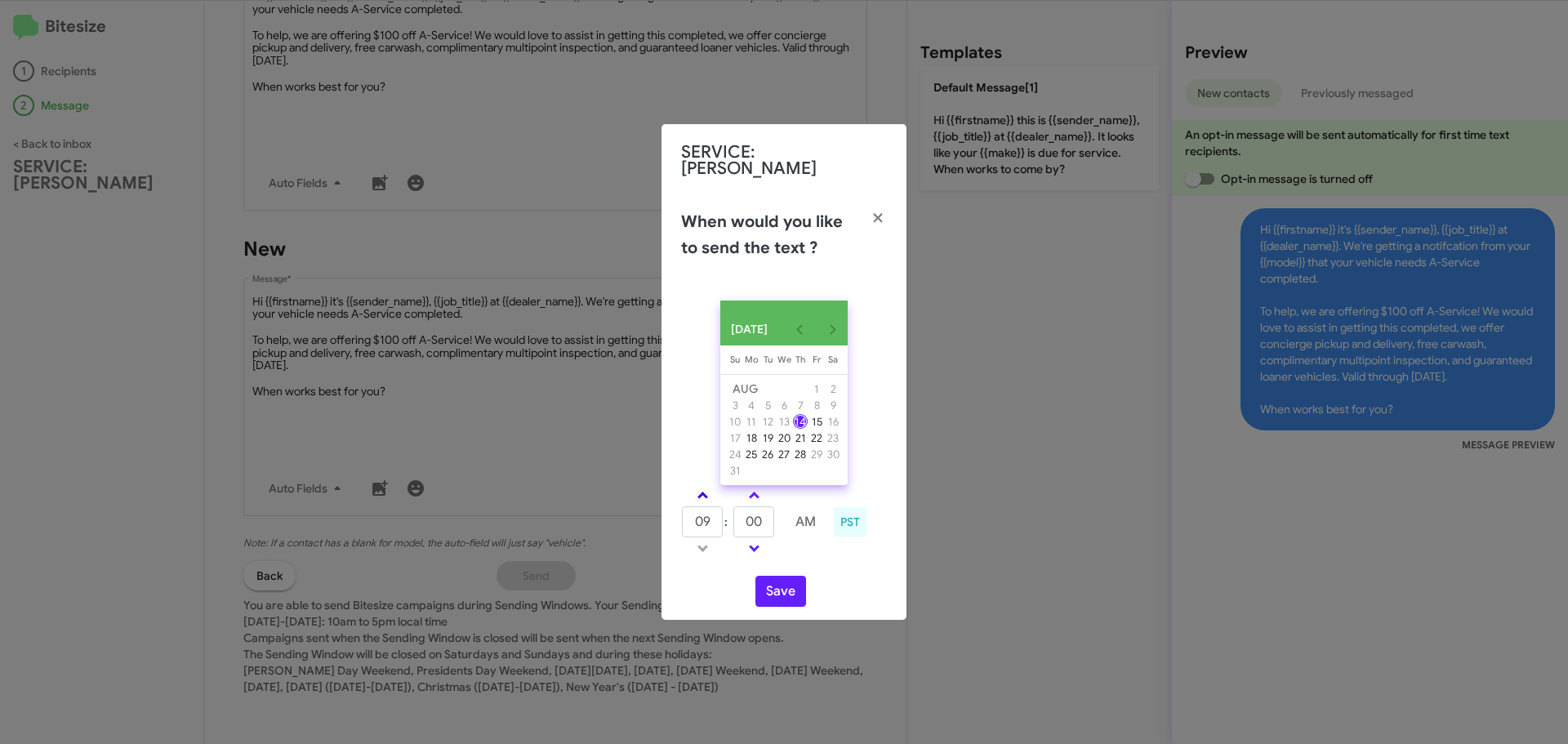
click at [704, 500] on span at bounding box center [703, 496] width 11 height 11
type input "10"
click at [759, 493] on link at bounding box center [754, 495] width 28 height 19
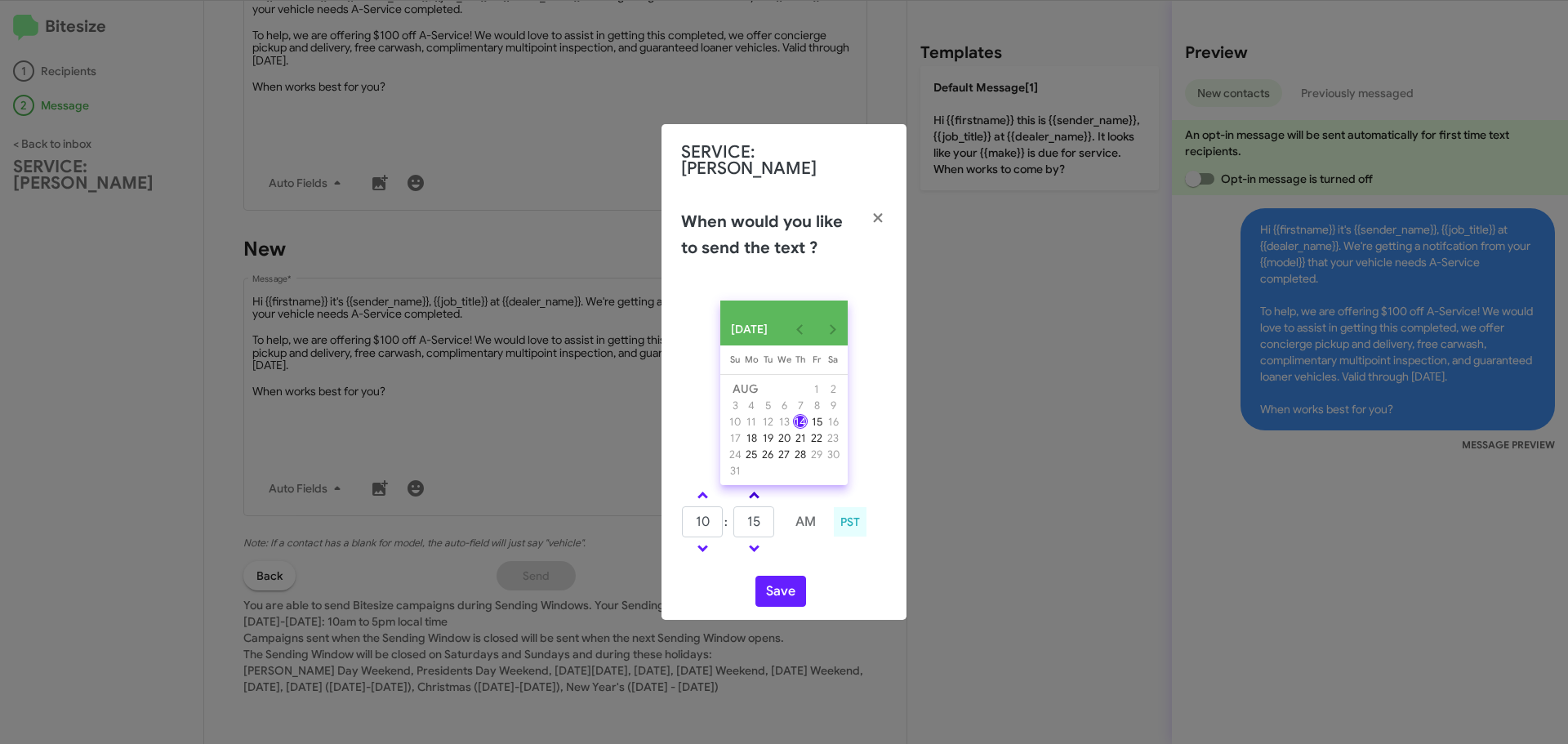
click at [759, 493] on link at bounding box center [754, 495] width 28 height 19
click at [757, 542] on link at bounding box center [754, 548] width 28 height 19
type input "20"
click at [775, 581] on button "Save" at bounding box center [780, 591] width 51 height 31
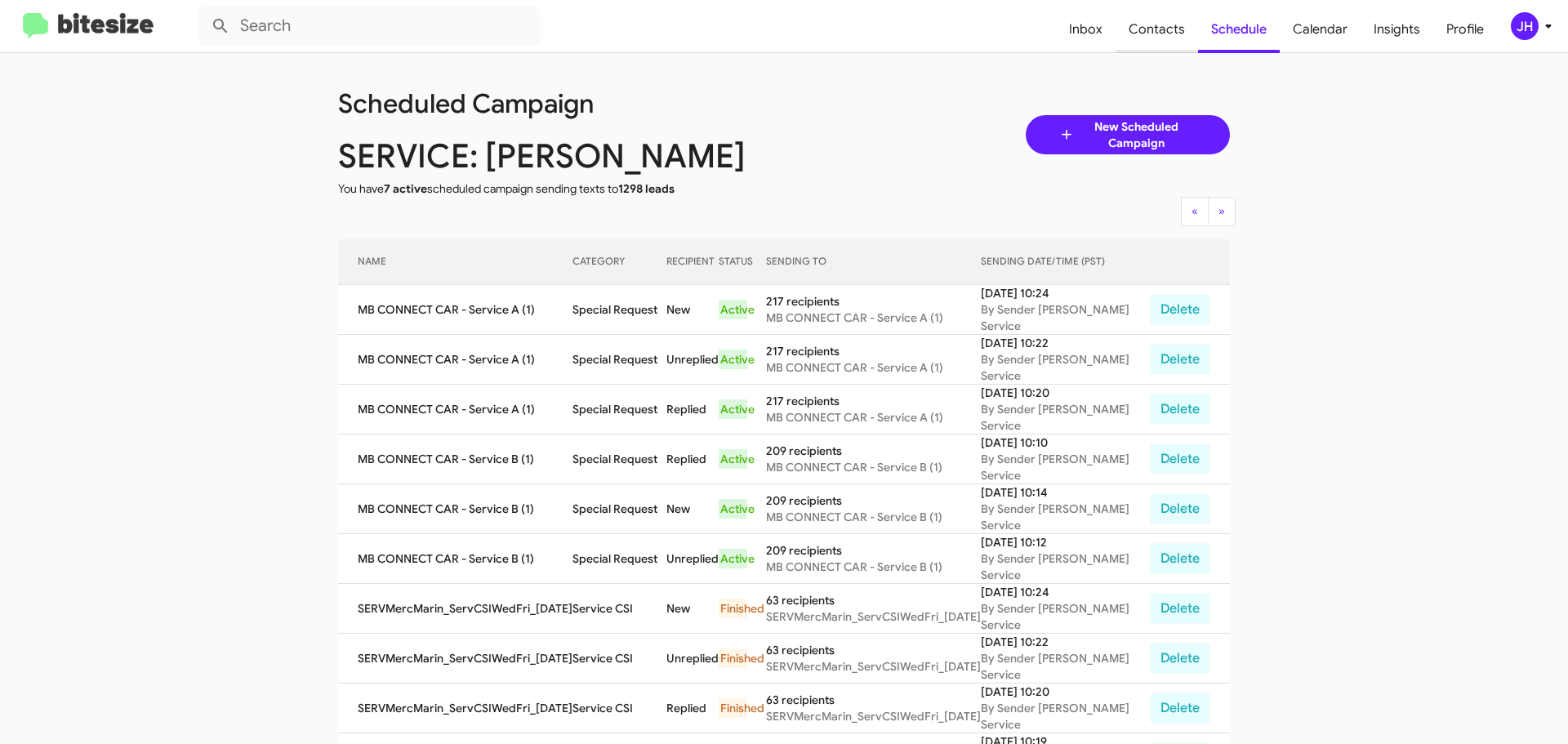
click at [1157, 33] on span "Contacts" at bounding box center [1156, 29] width 82 height 47
type input "in:groups"
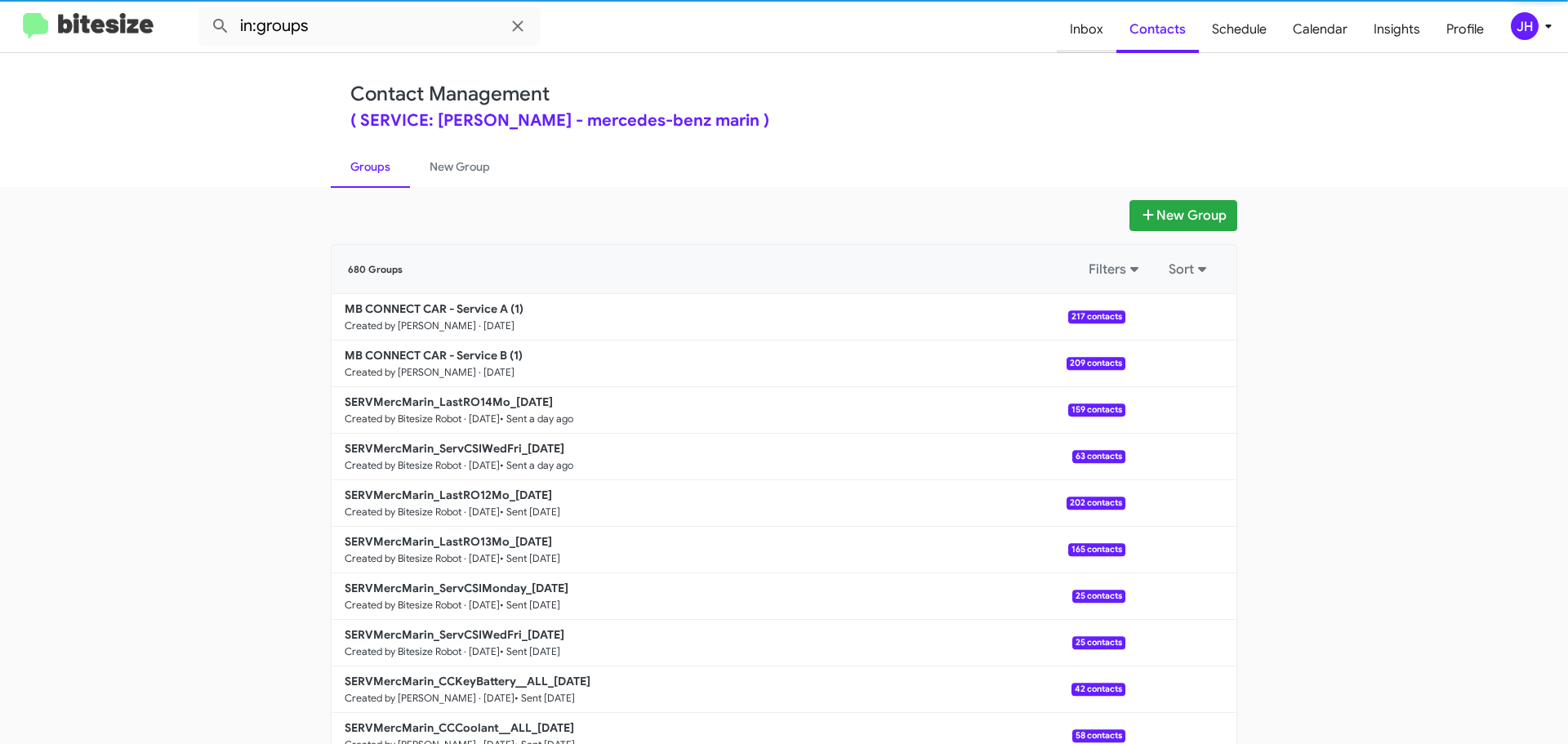
click at [1076, 34] on span "Inbox" at bounding box center [1087, 29] width 60 height 47
